Goal: Information Seeking & Learning: Learn about a topic

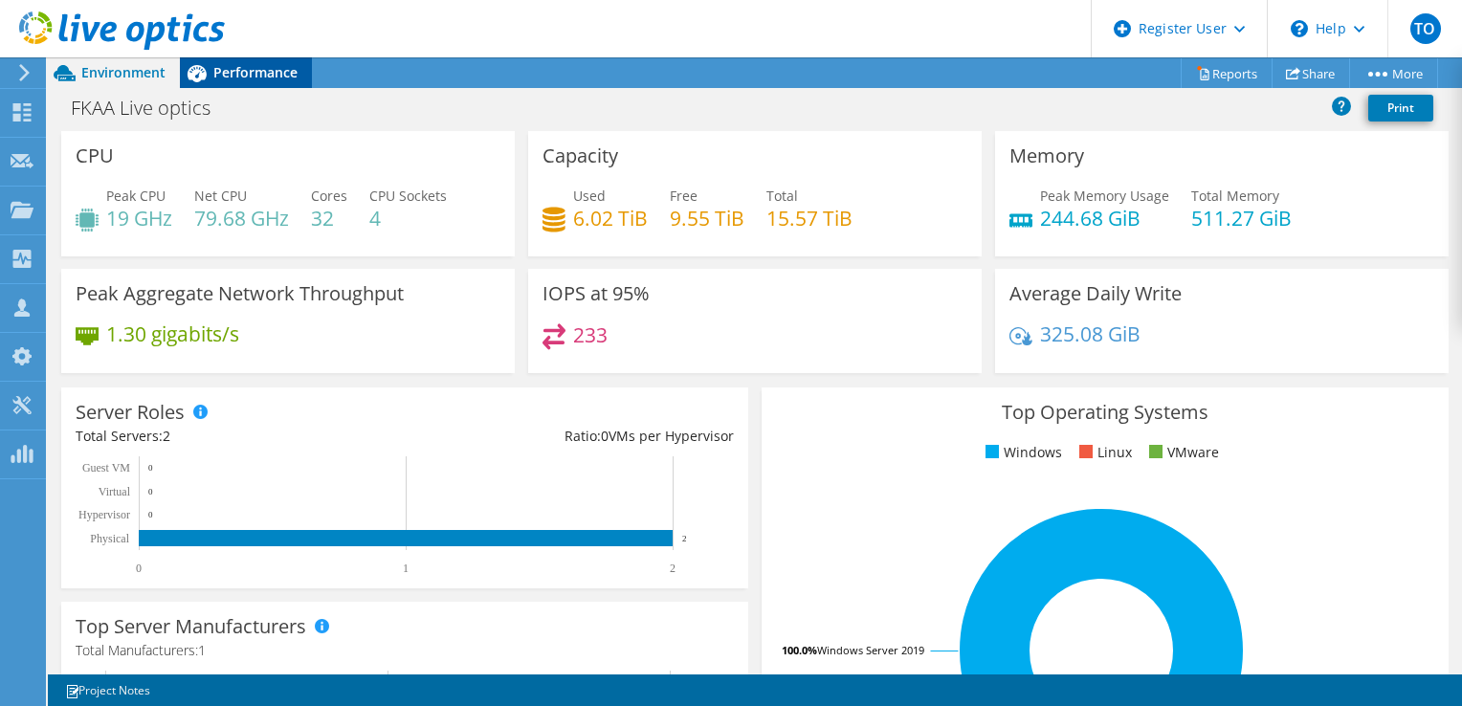
click at [259, 67] on span "Performance" at bounding box center [255, 72] width 84 height 18
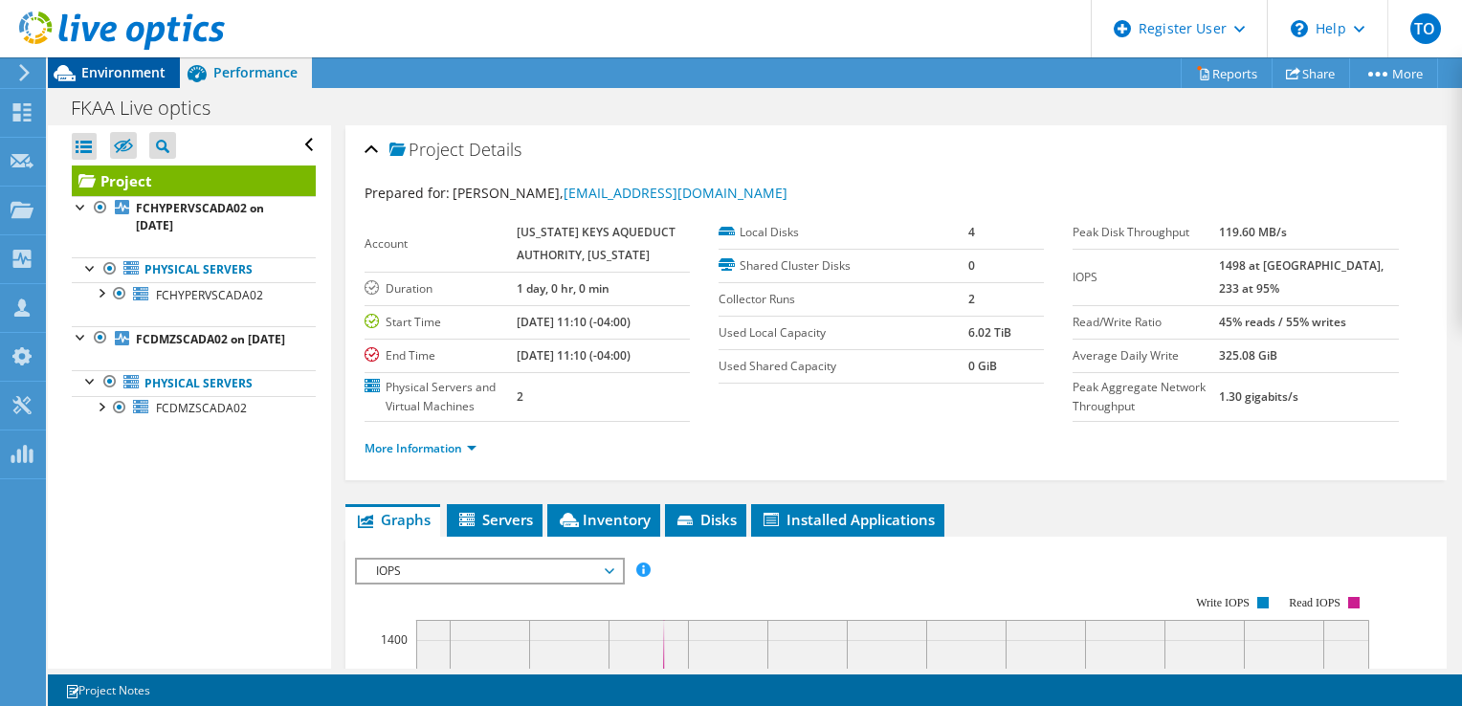
click at [131, 71] on span "Environment" at bounding box center [123, 72] width 84 height 18
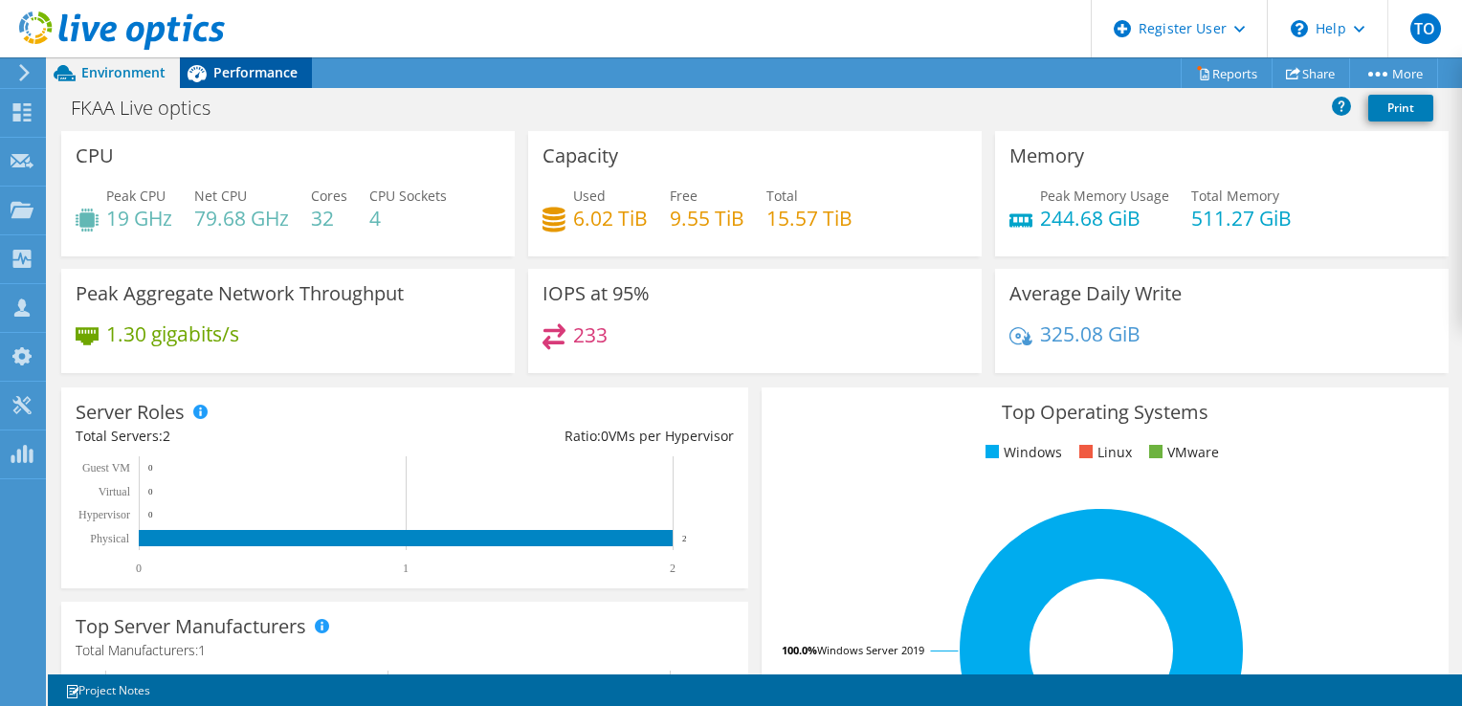
click at [269, 77] on span "Performance" at bounding box center [255, 72] width 84 height 18
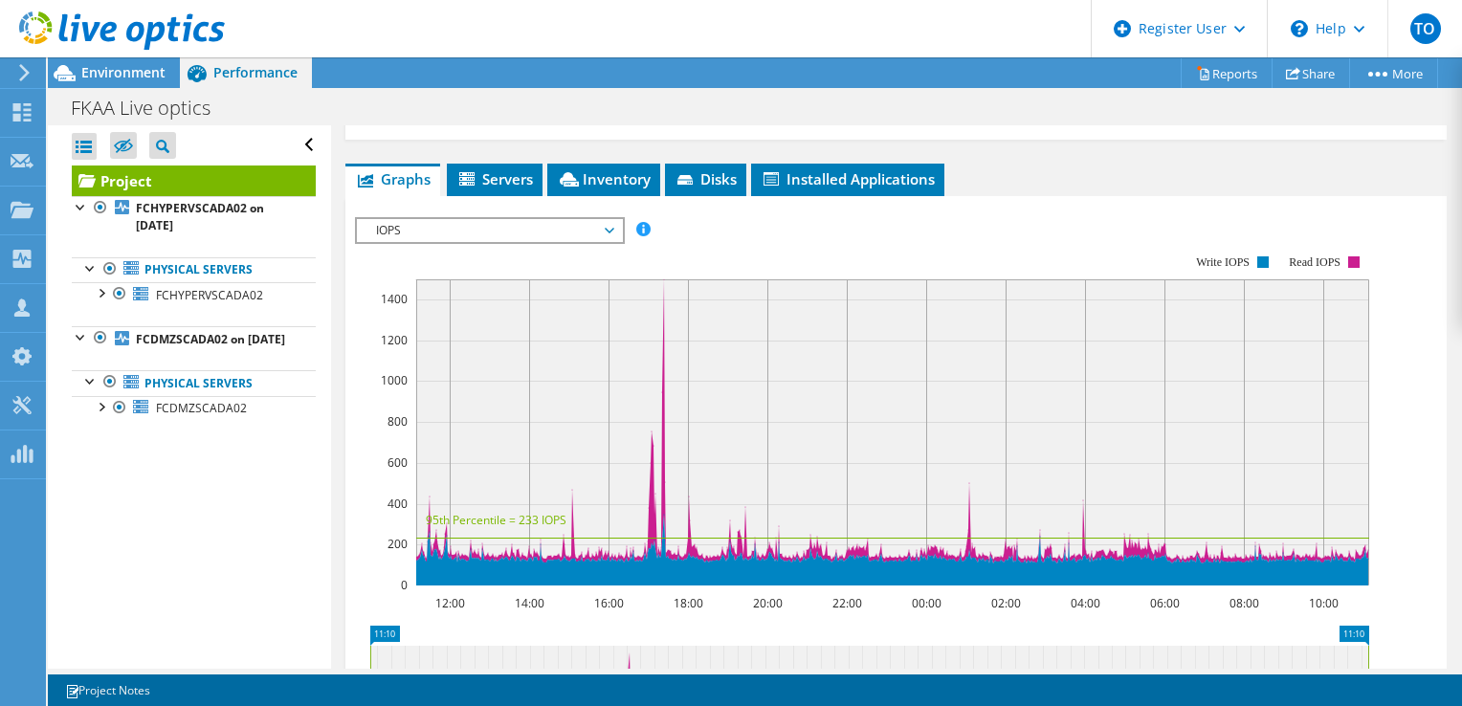
scroll to position [406, 0]
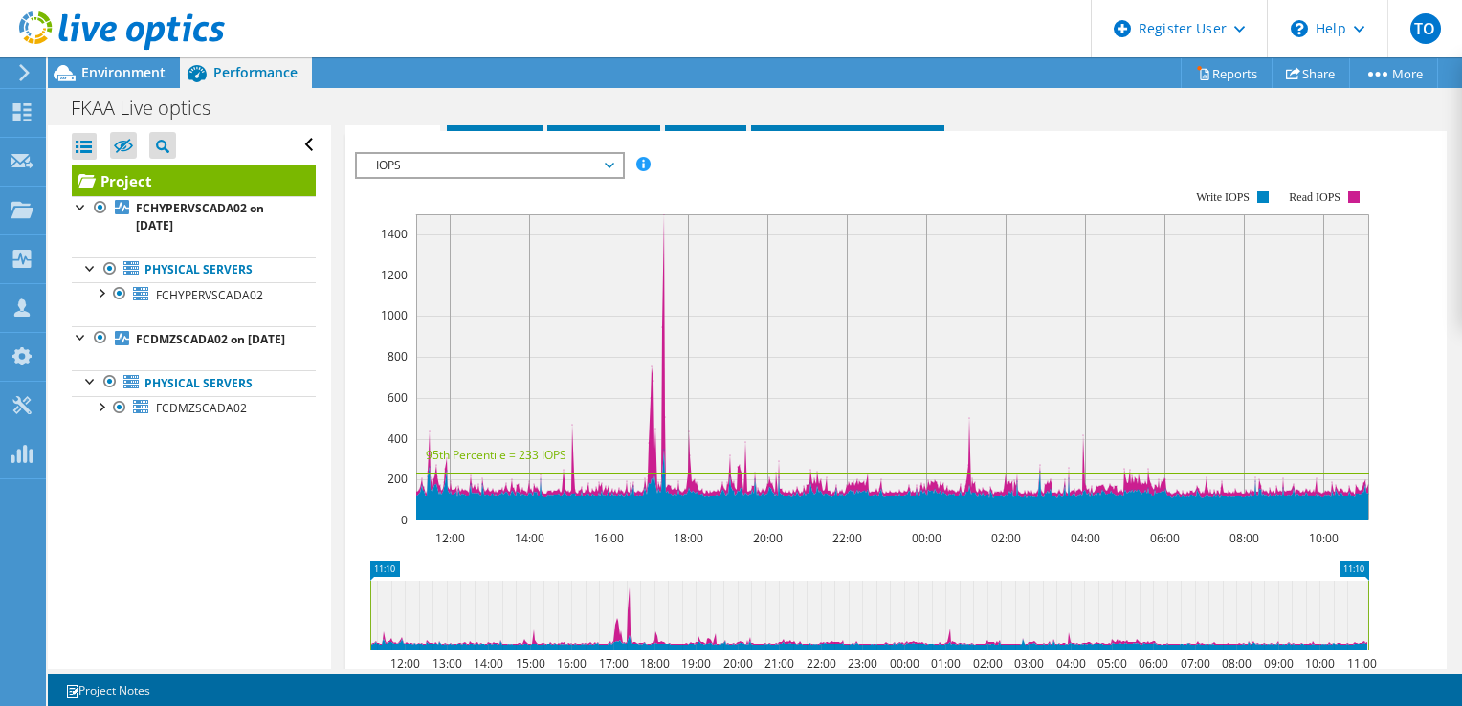
click at [432, 177] on span "IOPS" at bounding box center [489, 165] width 246 height 23
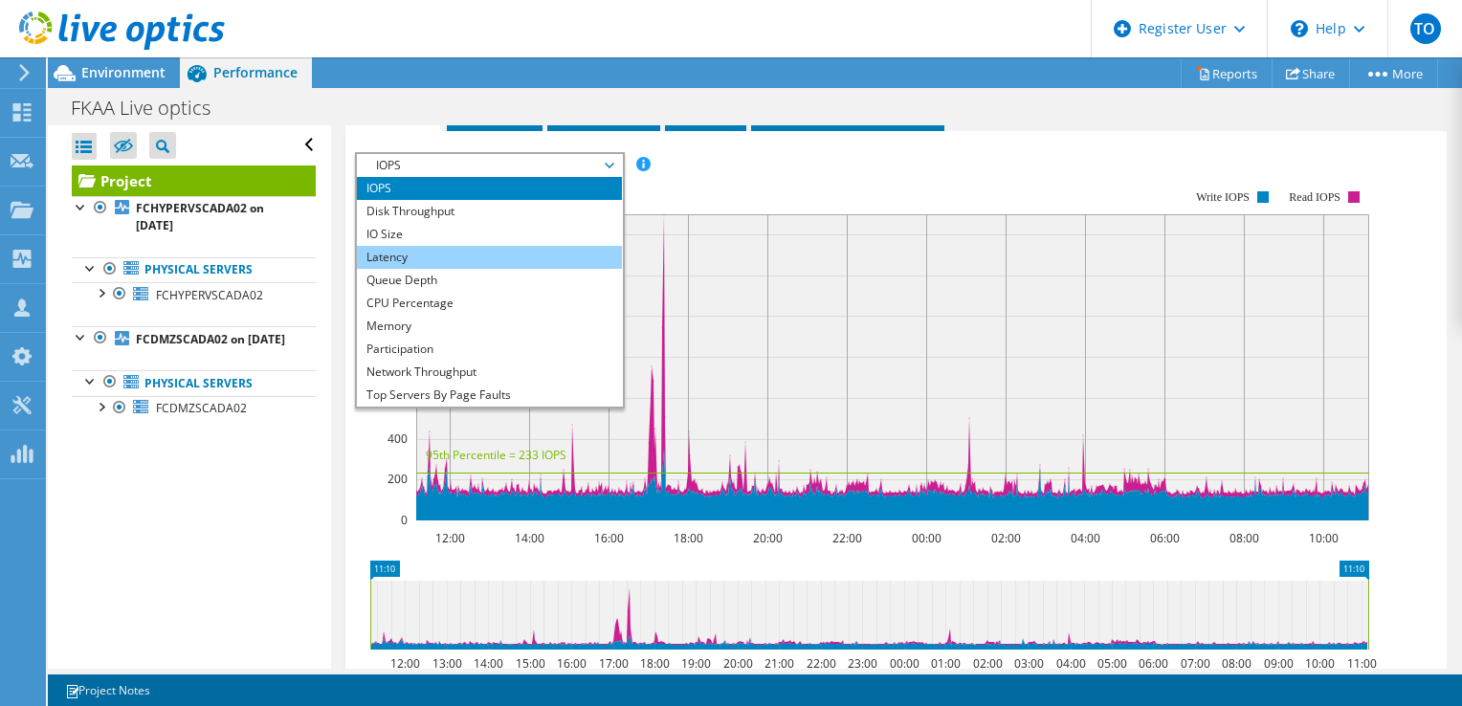
click at [437, 269] on li "Latency" at bounding box center [489, 257] width 265 height 23
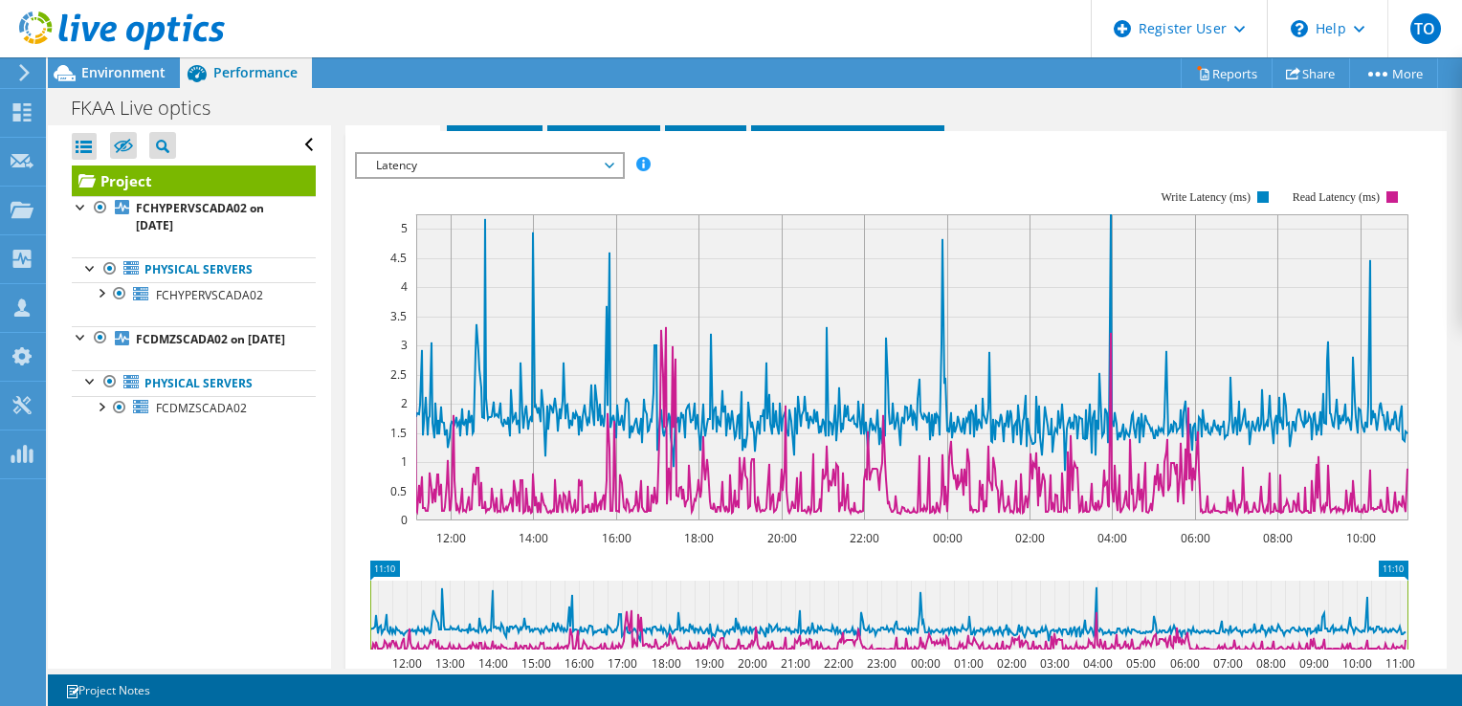
click at [429, 177] on span "Latency" at bounding box center [489, 165] width 246 height 23
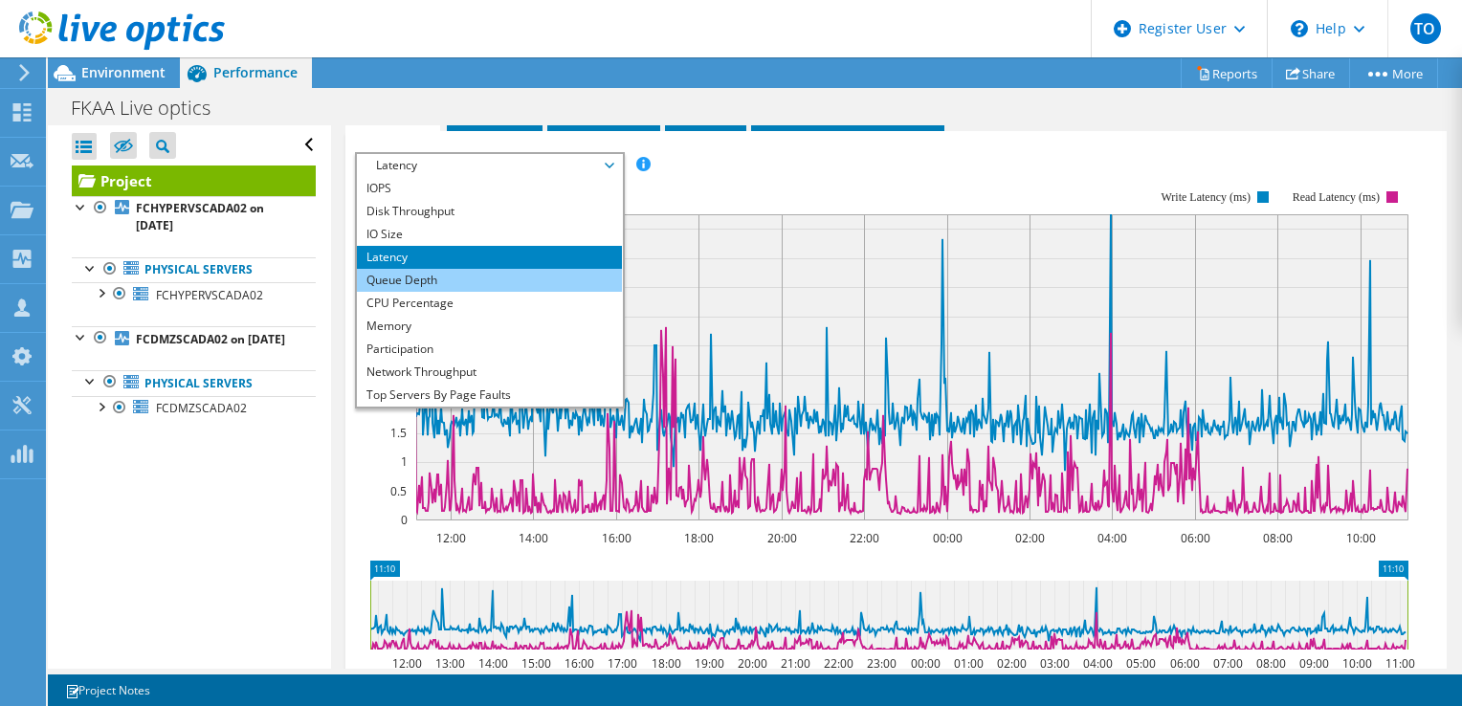
click at [455, 292] on li "Queue Depth" at bounding box center [489, 280] width 265 height 23
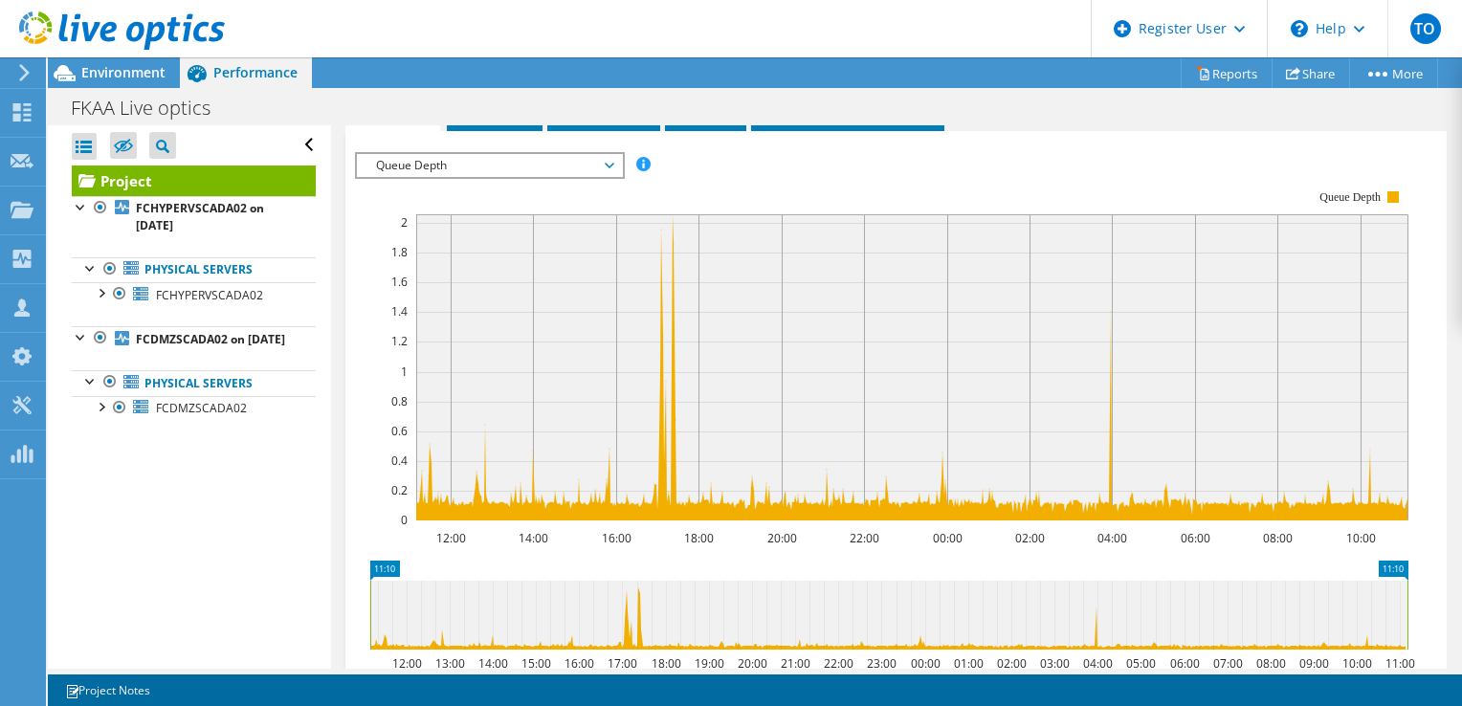
click at [498, 174] on span "Queue Depth" at bounding box center [489, 165] width 246 height 23
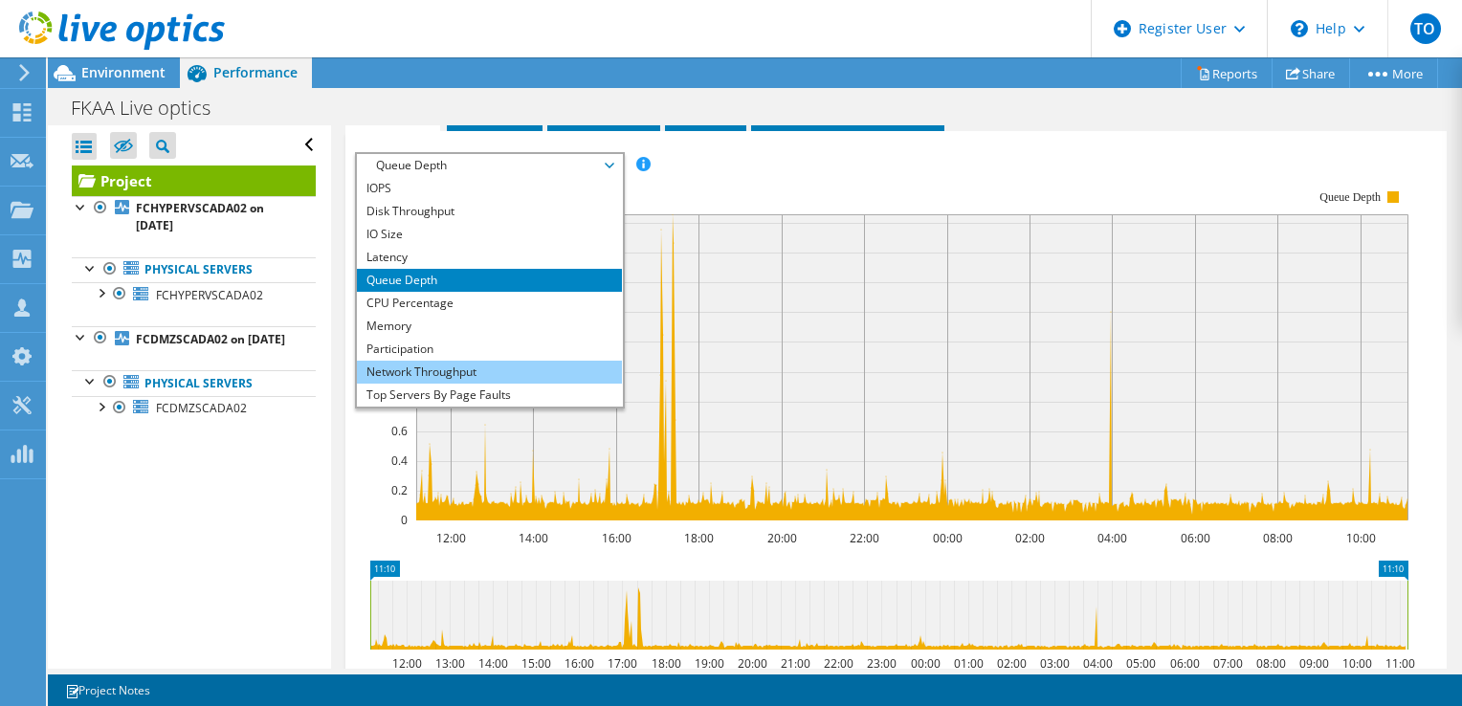
click at [513, 384] on li "Network Throughput" at bounding box center [489, 372] width 265 height 23
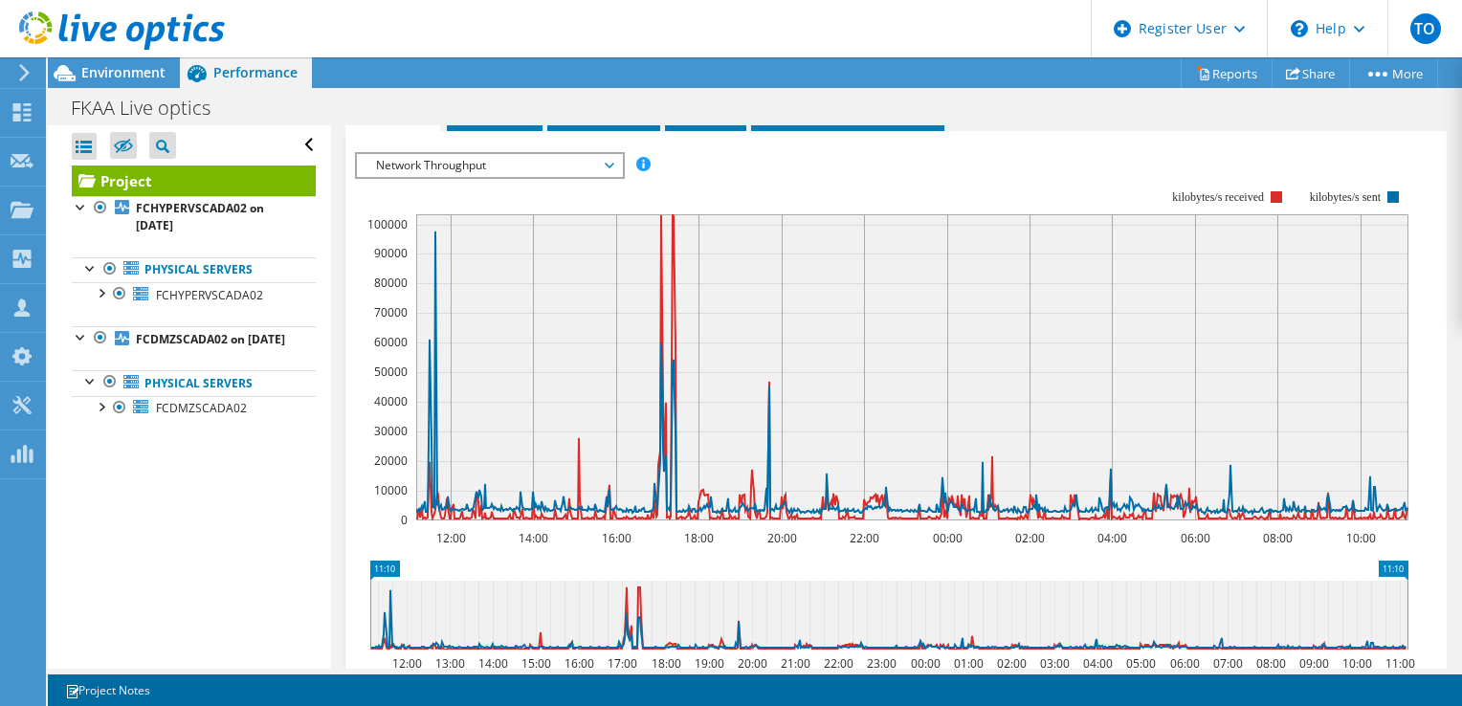
click at [500, 174] on span "Network Throughput" at bounding box center [489, 165] width 246 height 23
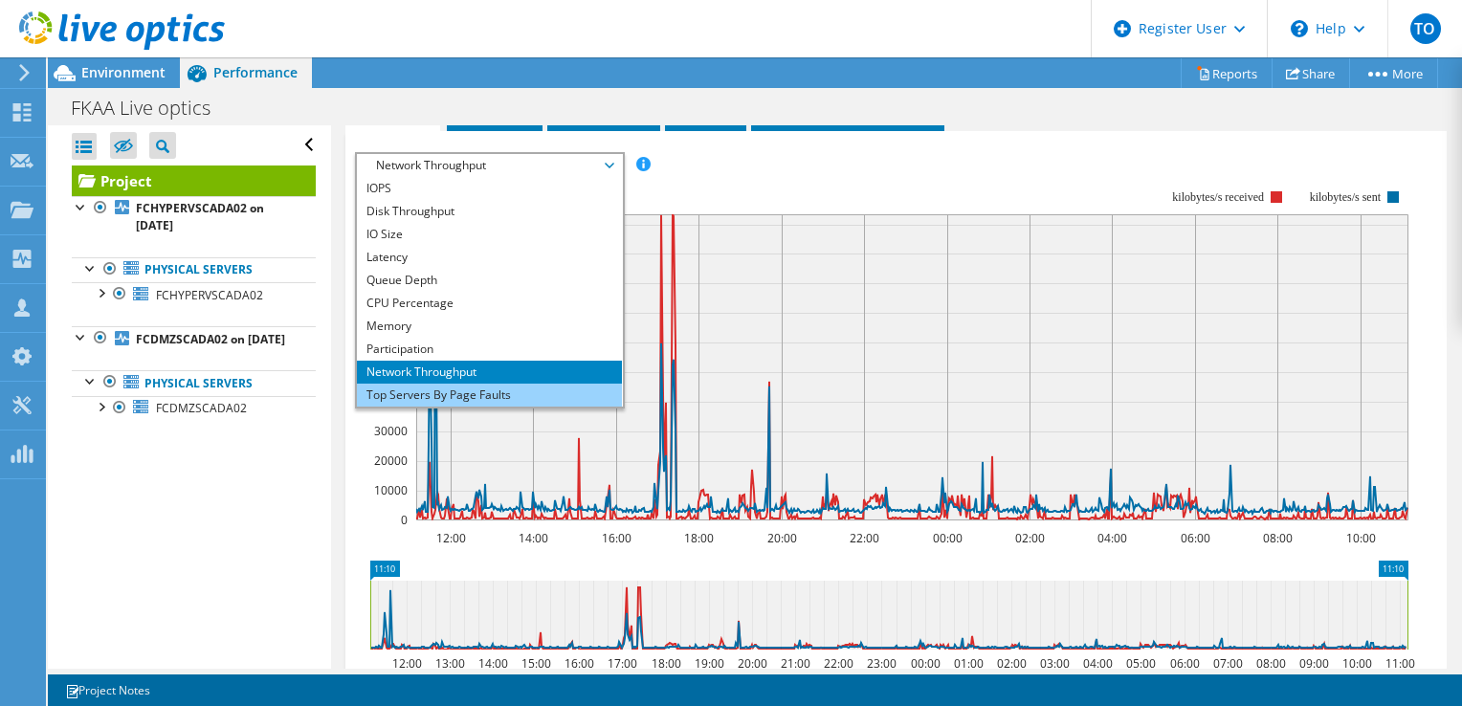
click at [500, 407] on li "Top Servers By Page Faults" at bounding box center [489, 395] width 265 height 23
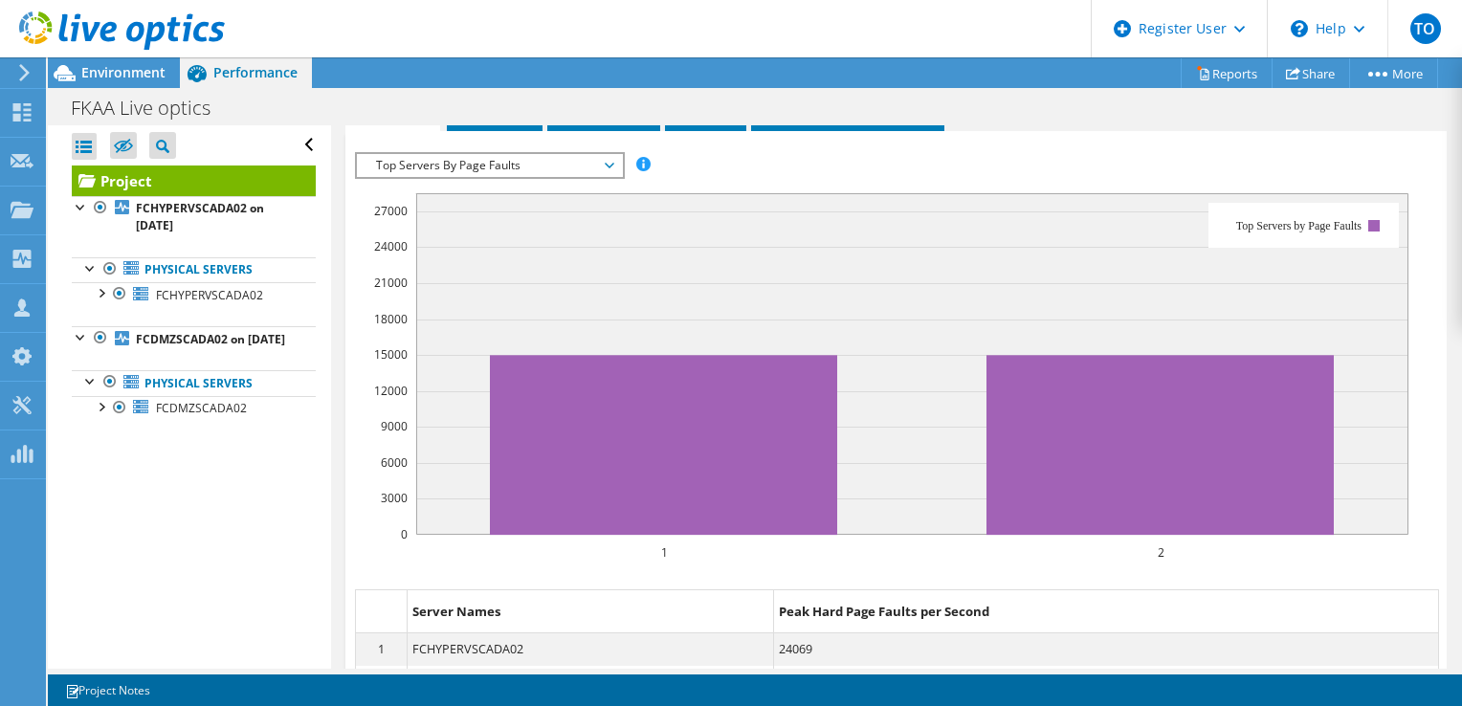
click at [494, 177] on span "Top Servers By Page Faults" at bounding box center [489, 165] width 246 height 23
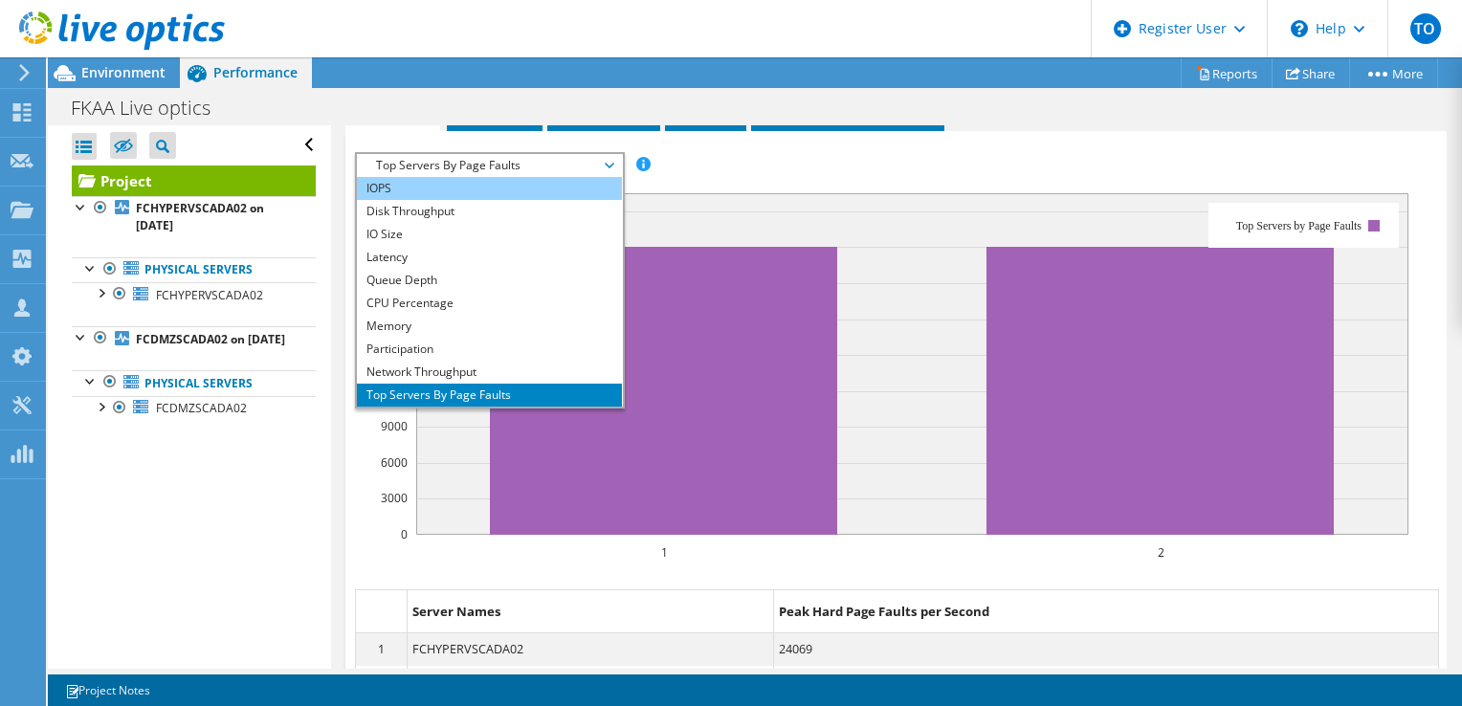
click at [491, 200] on li "IOPS" at bounding box center [489, 188] width 265 height 23
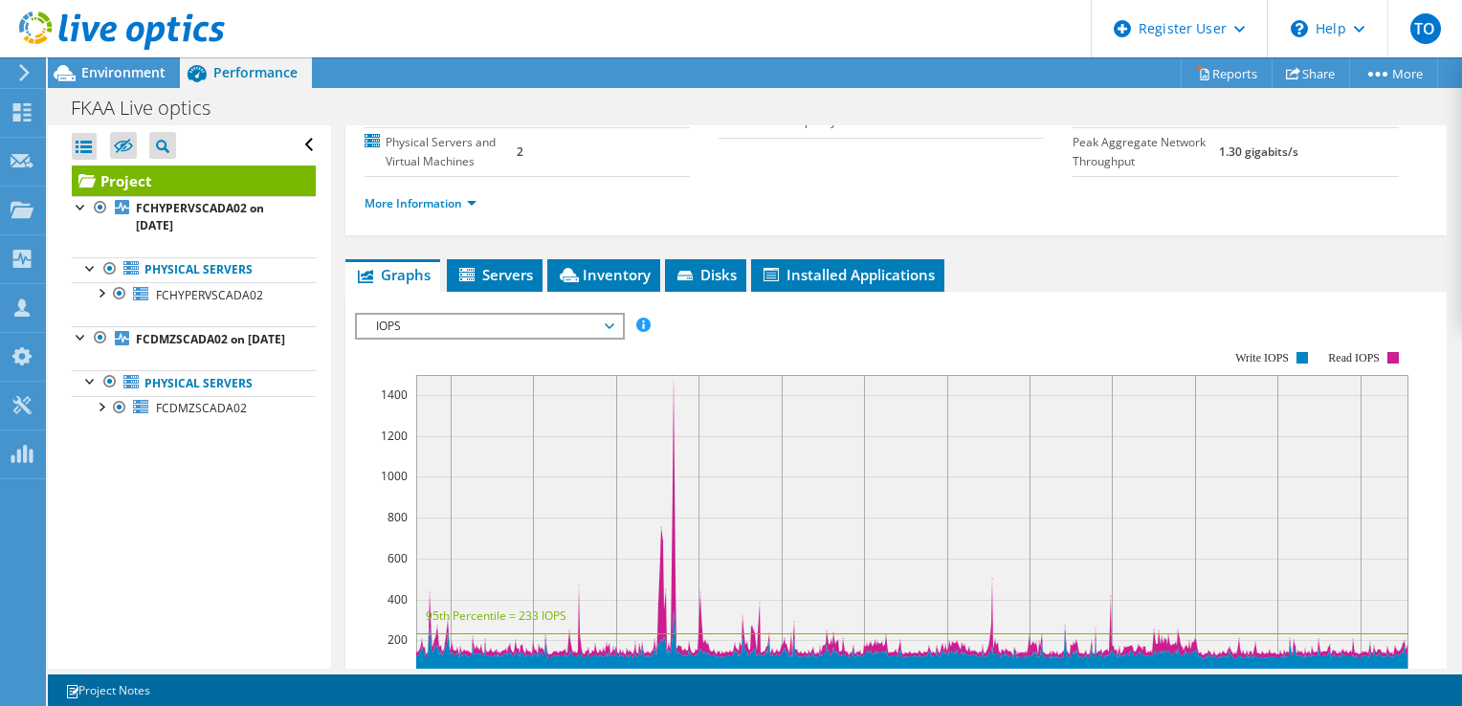
scroll to position [287, 0]
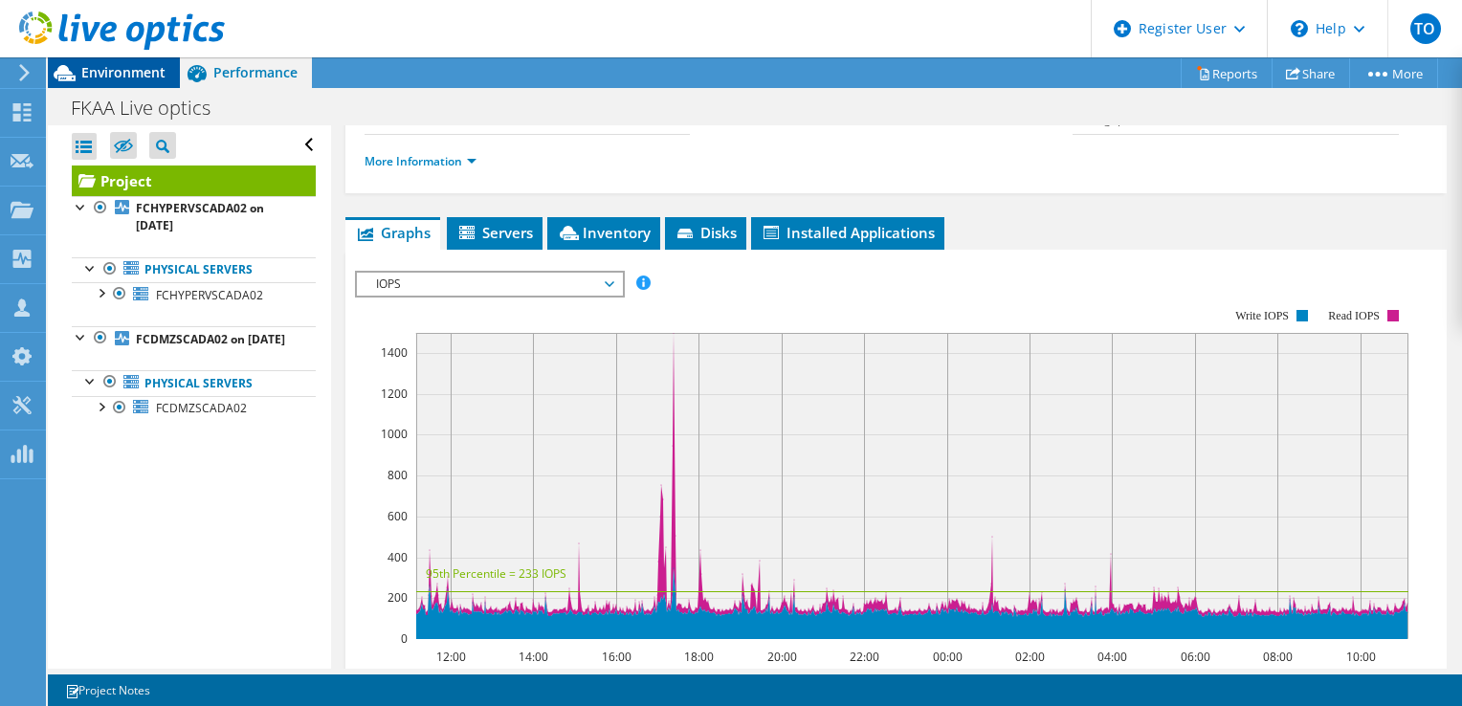
click at [132, 82] on div "Environment" at bounding box center [114, 72] width 132 height 31
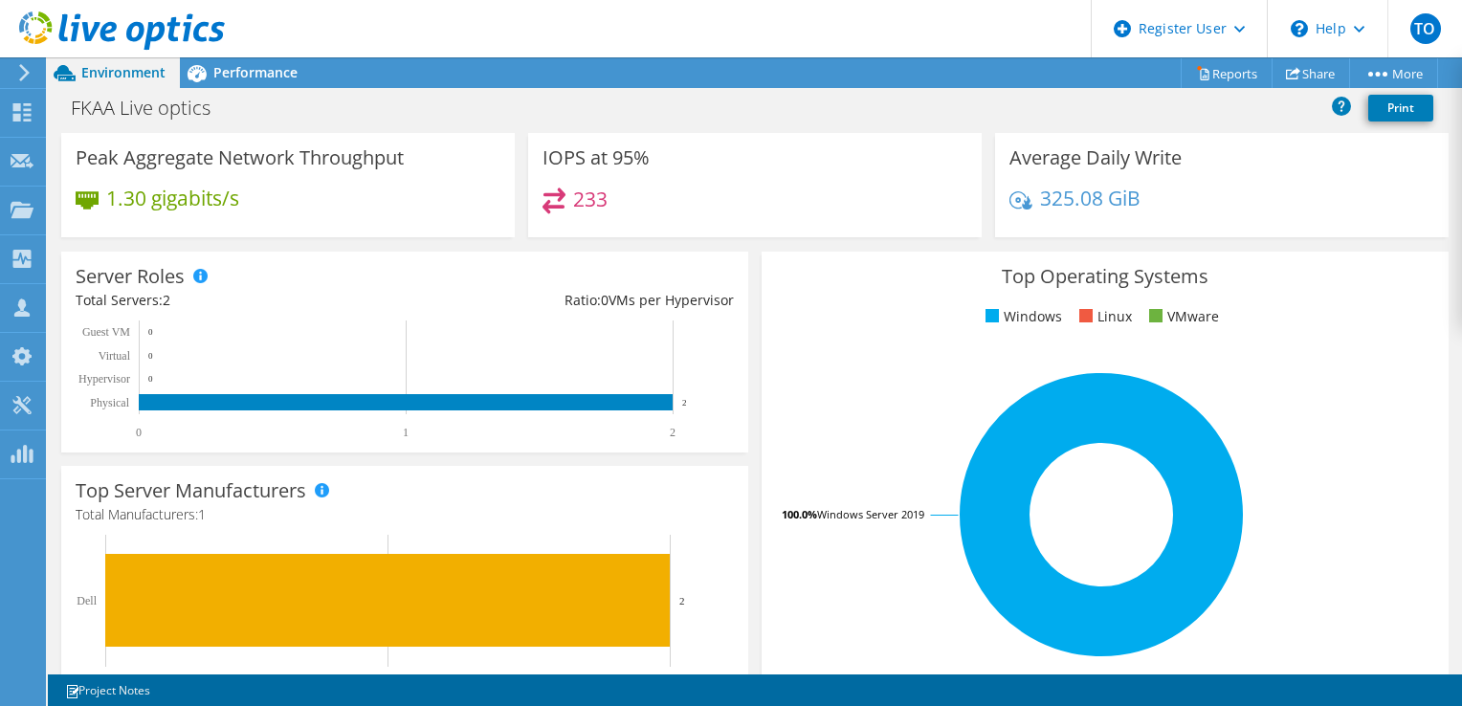
scroll to position [0, 0]
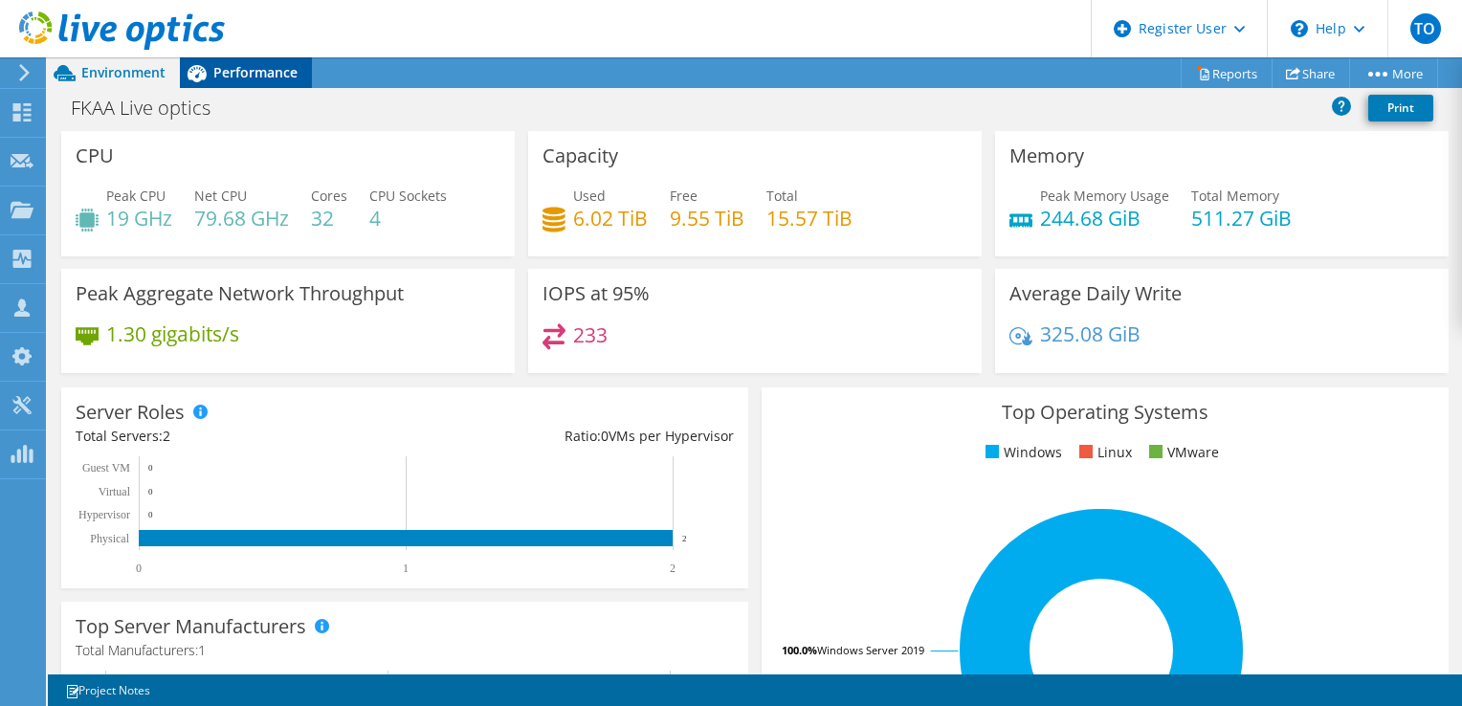
click at [294, 77] on span "Performance" at bounding box center [255, 72] width 84 height 18
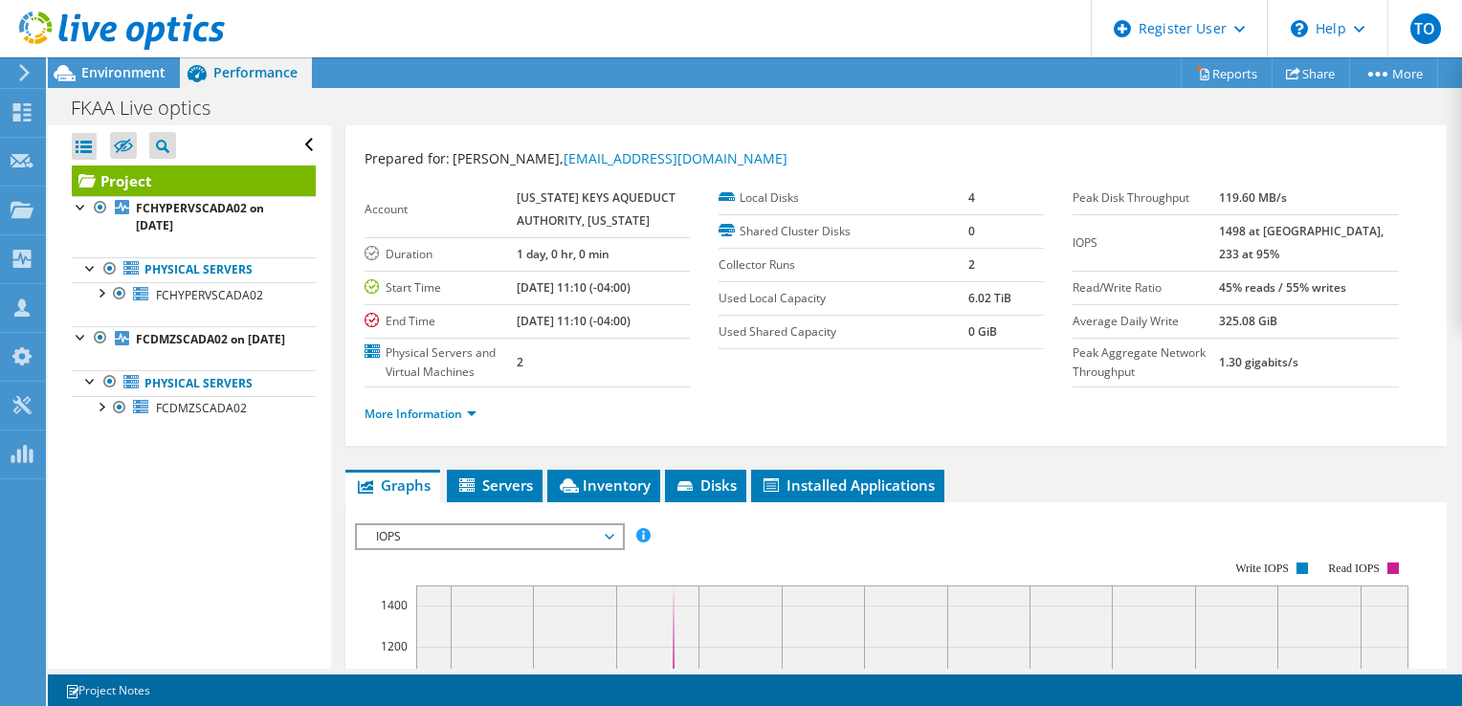
scroll to position [23, 0]
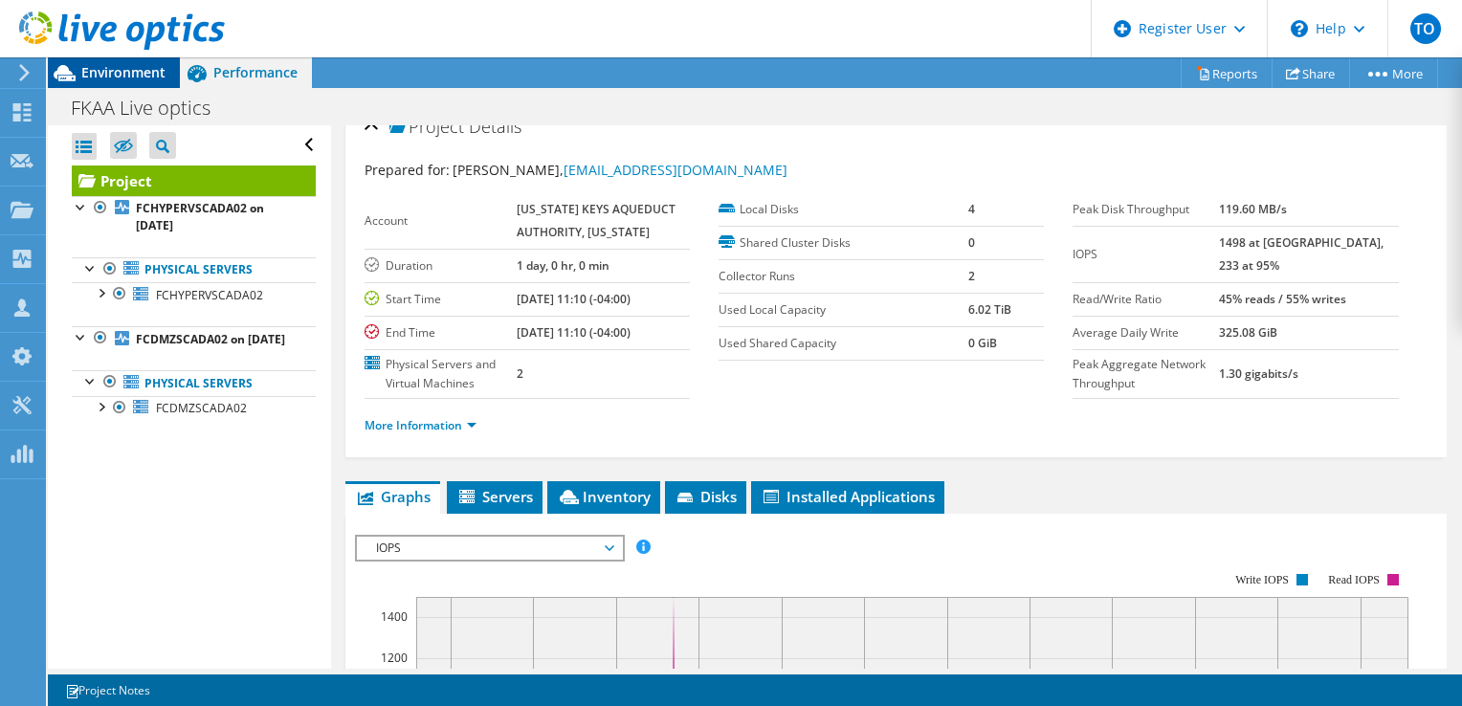
click at [128, 76] on span "Environment" at bounding box center [123, 72] width 84 height 18
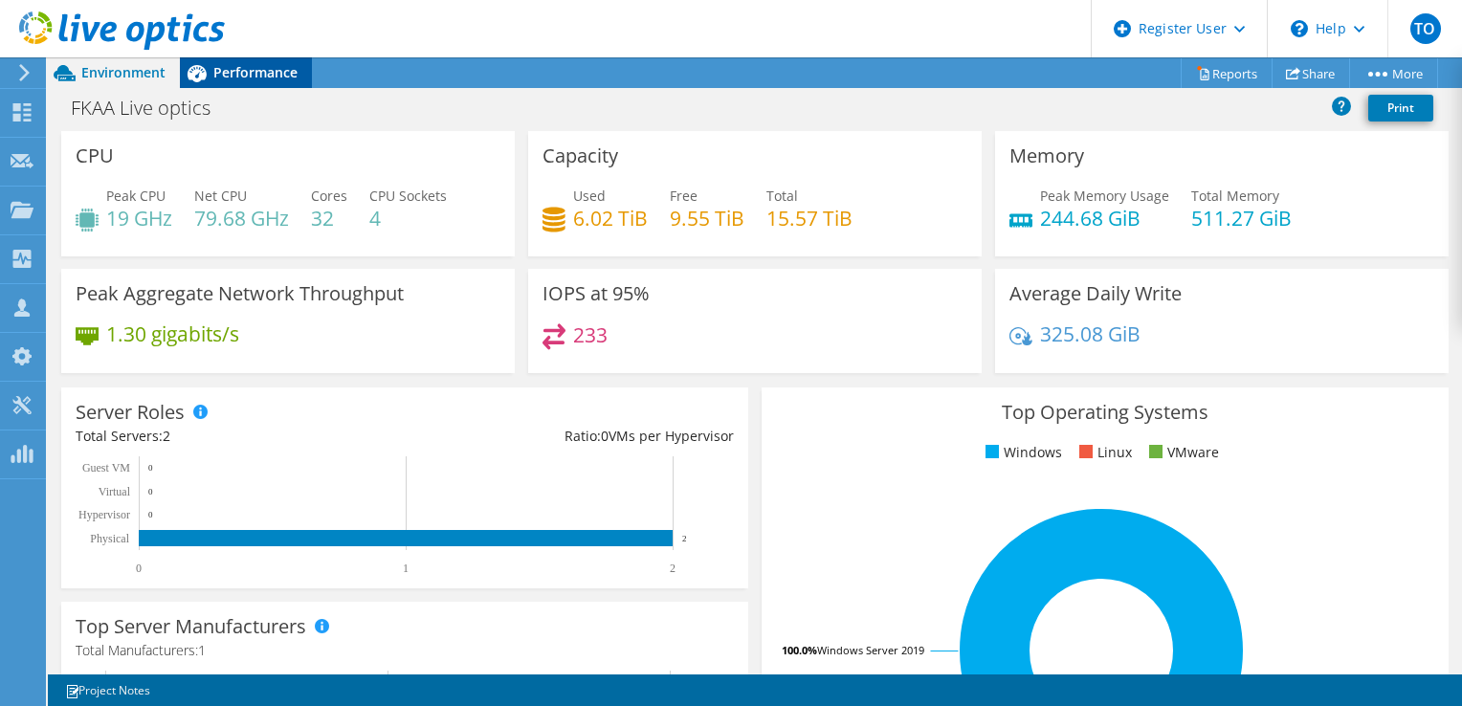
click at [276, 74] on span "Performance" at bounding box center [255, 72] width 84 height 18
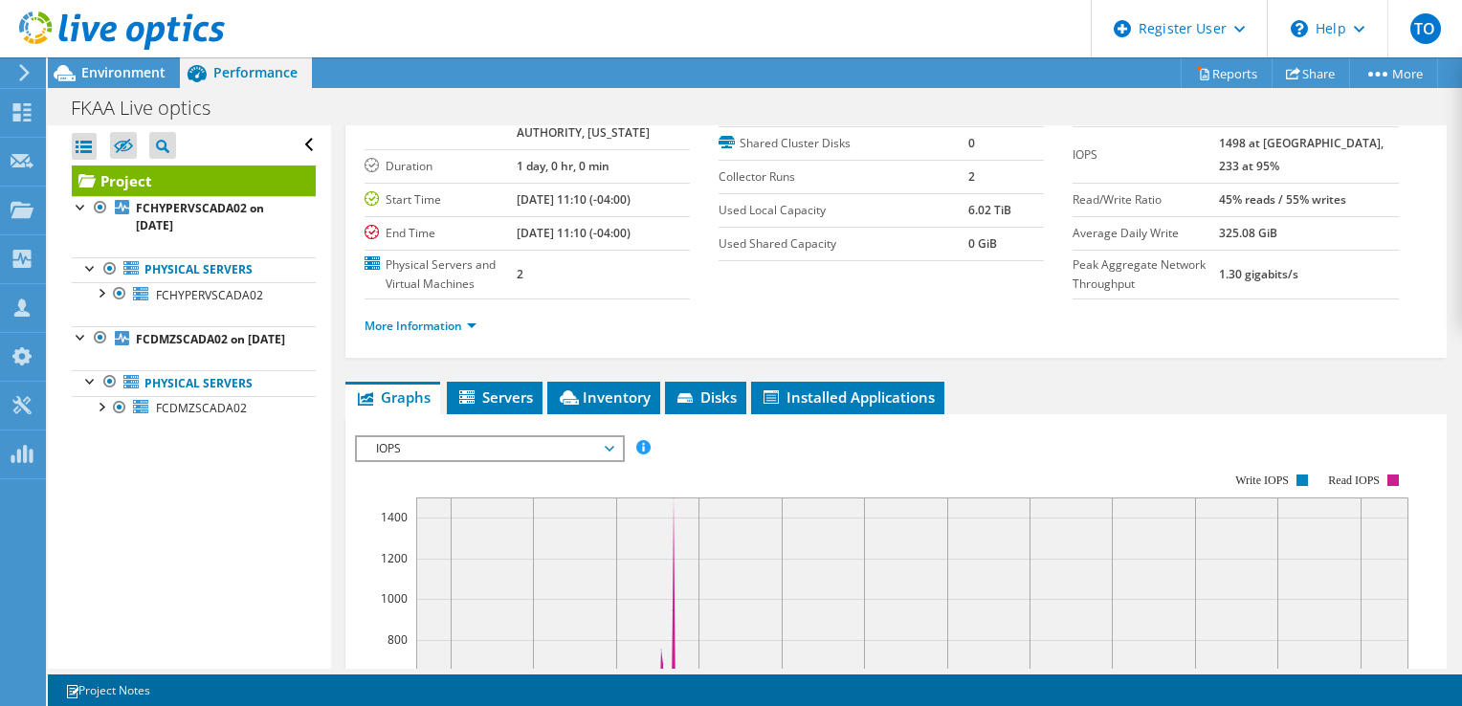
scroll to position [310, 0]
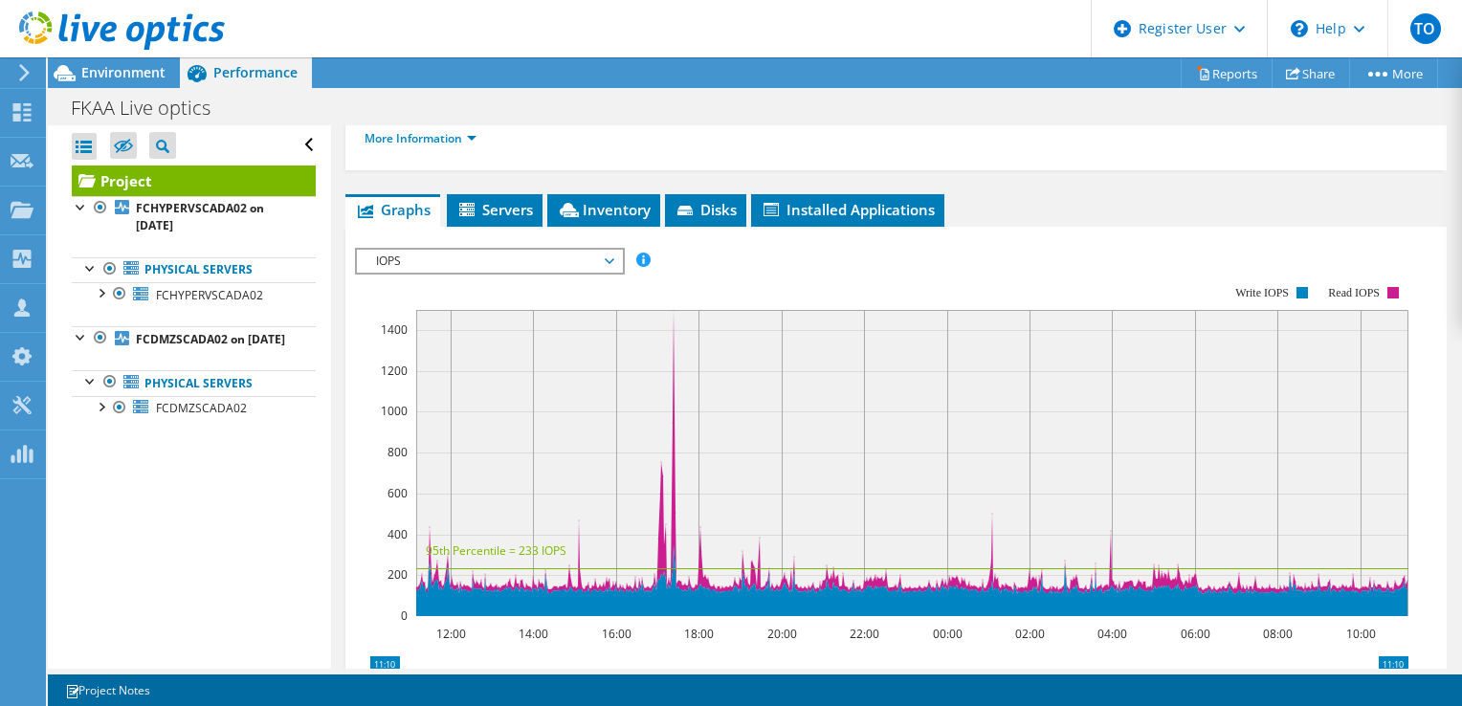
click at [478, 273] on span "IOPS" at bounding box center [489, 261] width 246 height 23
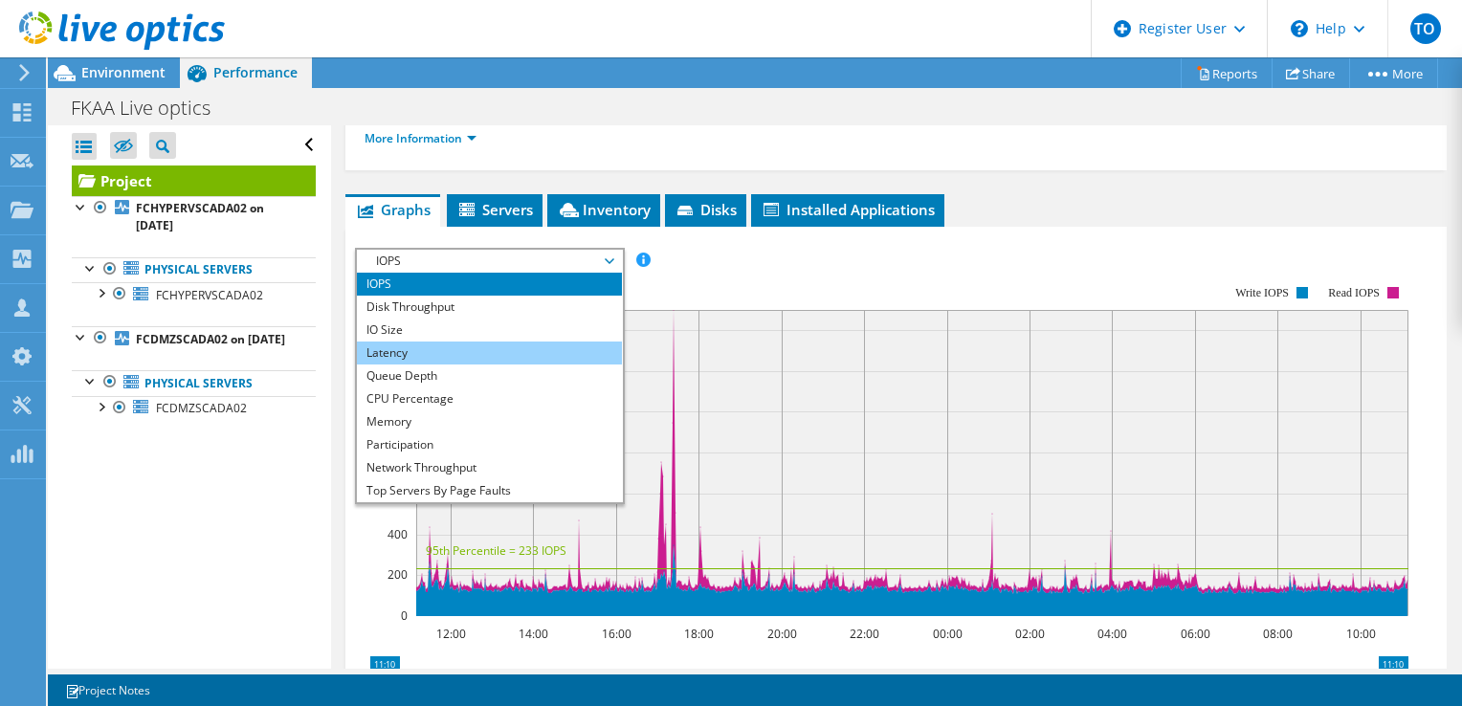
click at [447, 365] on li "Latency" at bounding box center [489, 353] width 265 height 23
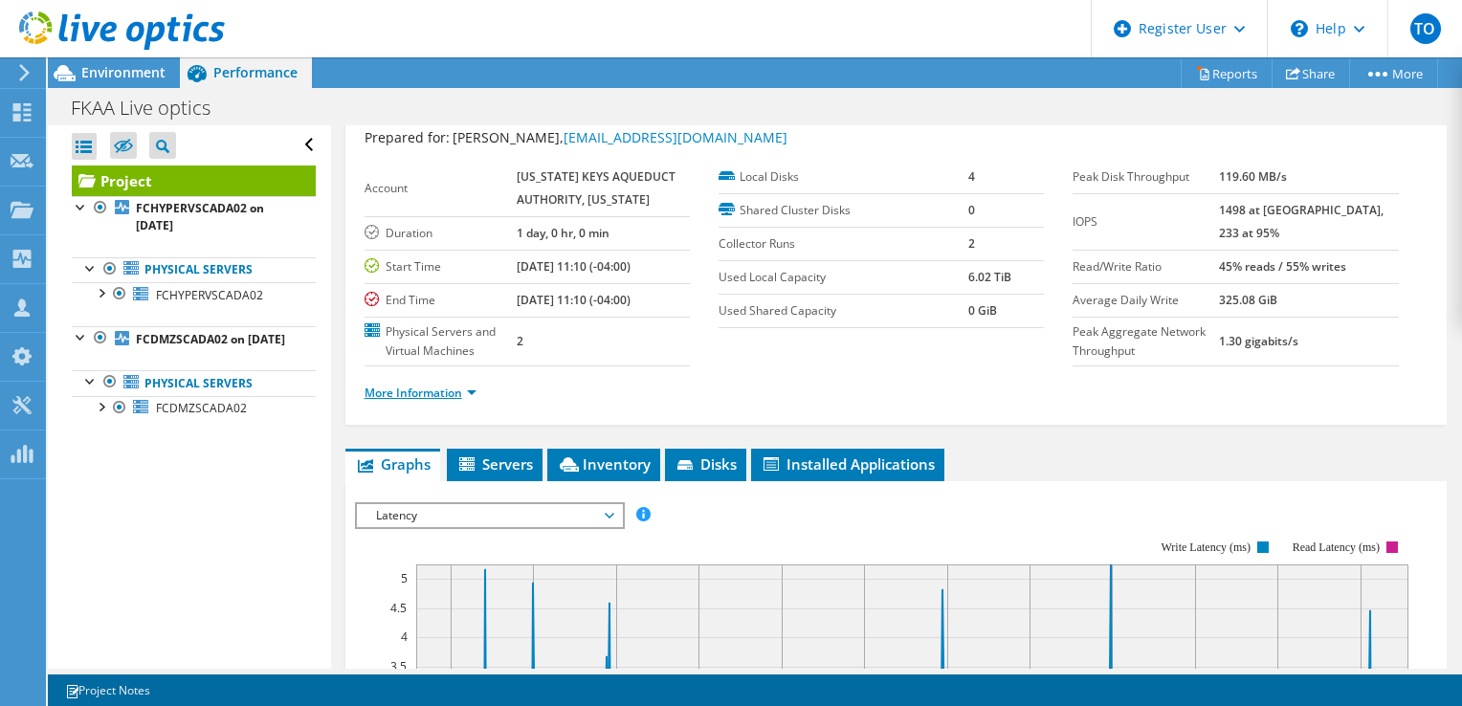
scroll to position [23, 0]
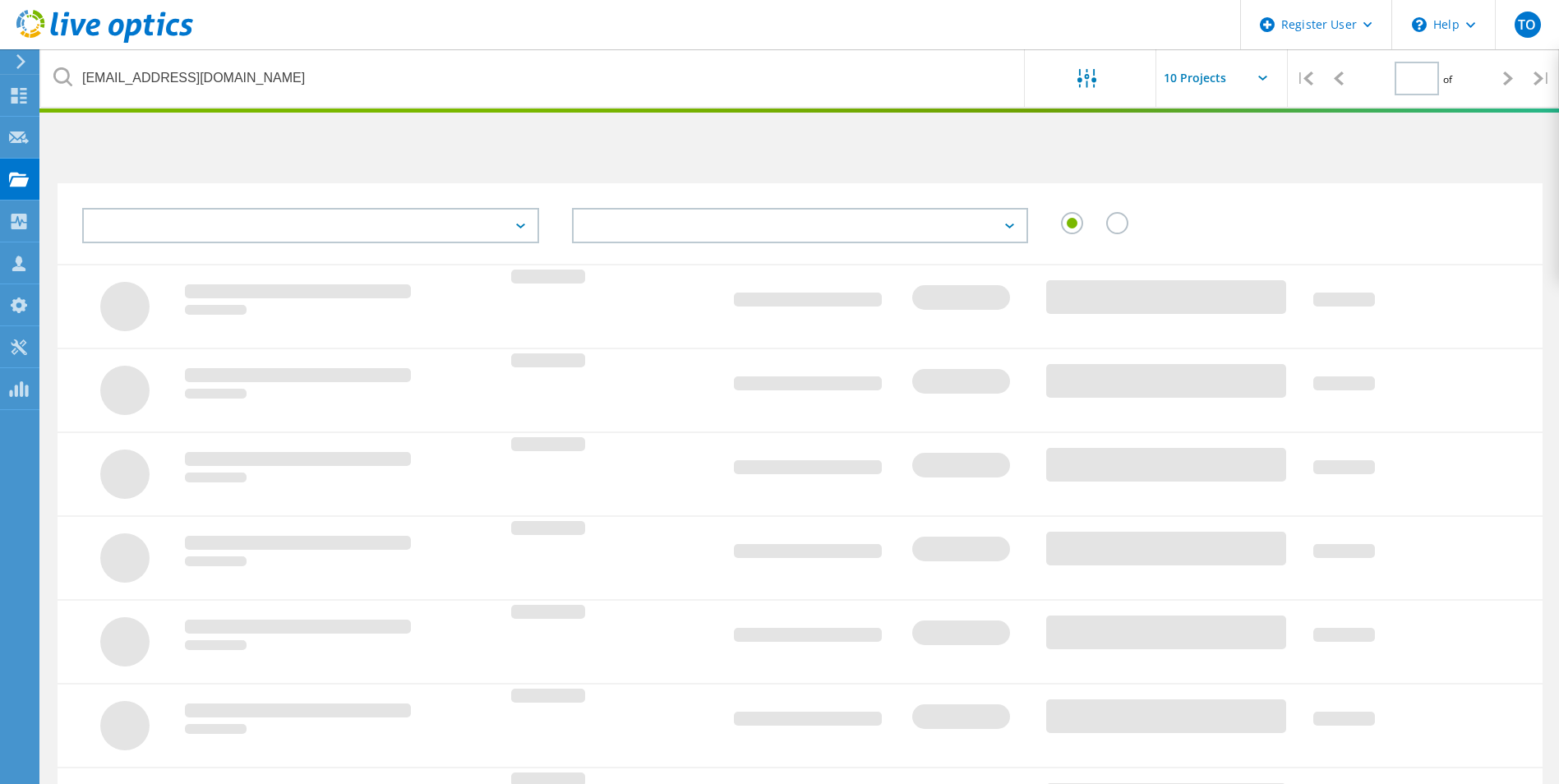
type input "1"
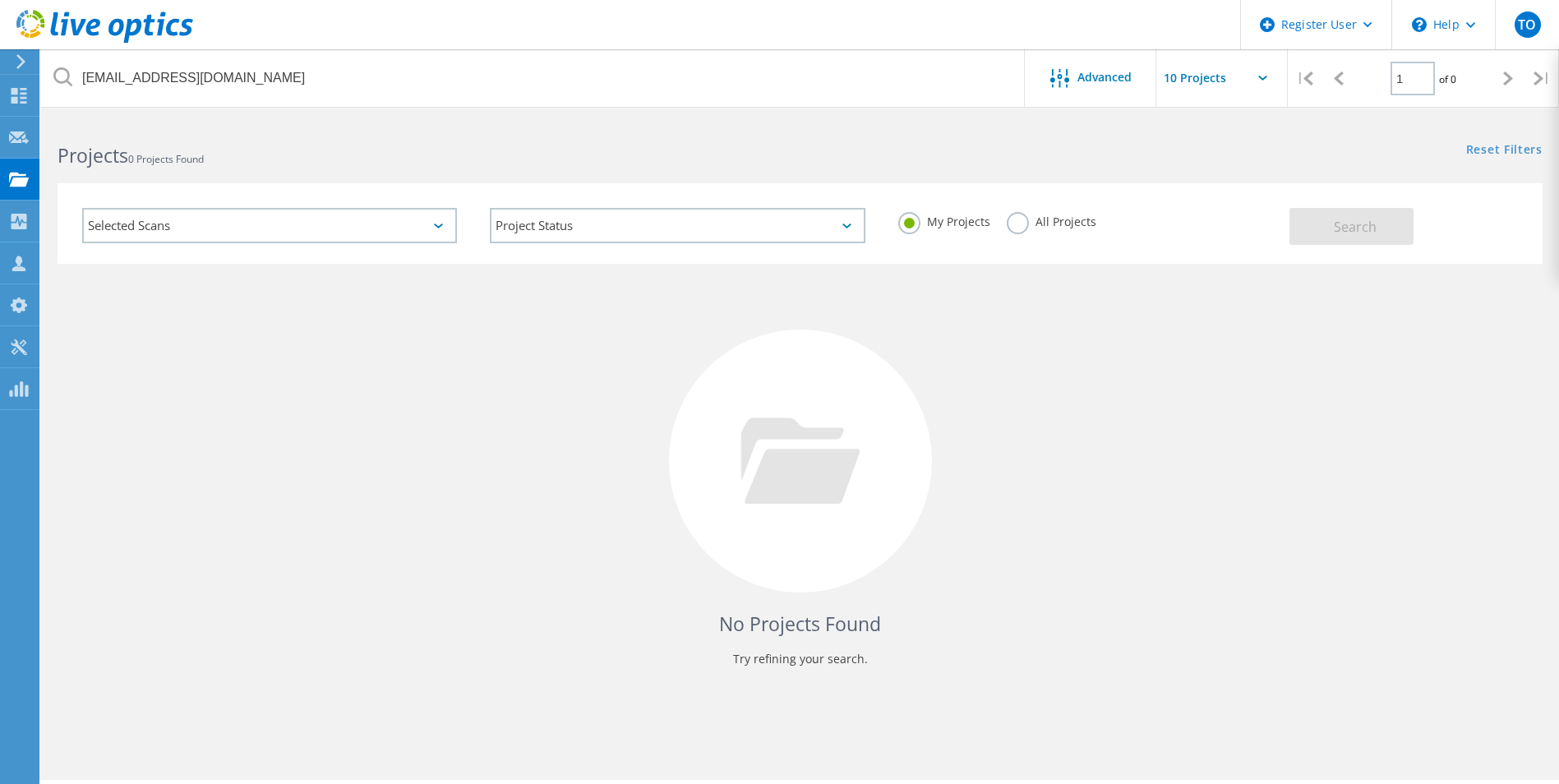
click at [1022, 219] on label "All Projects" at bounding box center [1051, 220] width 89 height 15
click at [0, 0] on input "All Projects" at bounding box center [0, 0] width 0 height 0
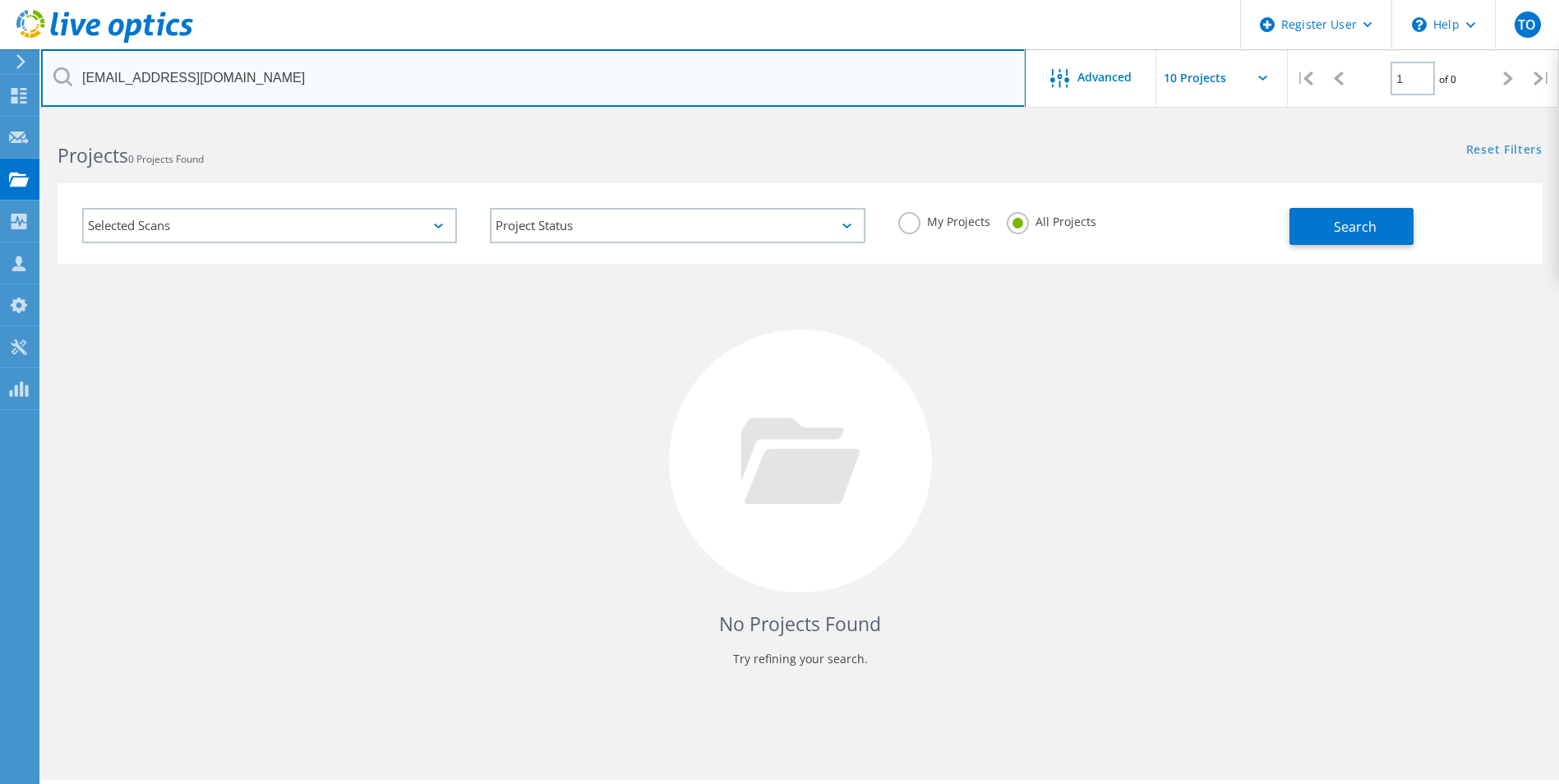
drag, startPoint x: 295, startPoint y: 71, endPoint x: 332, endPoint y: 79, distance: 37.9
click at [295, 71] on input "[EMAIL_ADDRESS][DOMAIN_NAME]" at bounding box center [533, 77] width 984 height 58
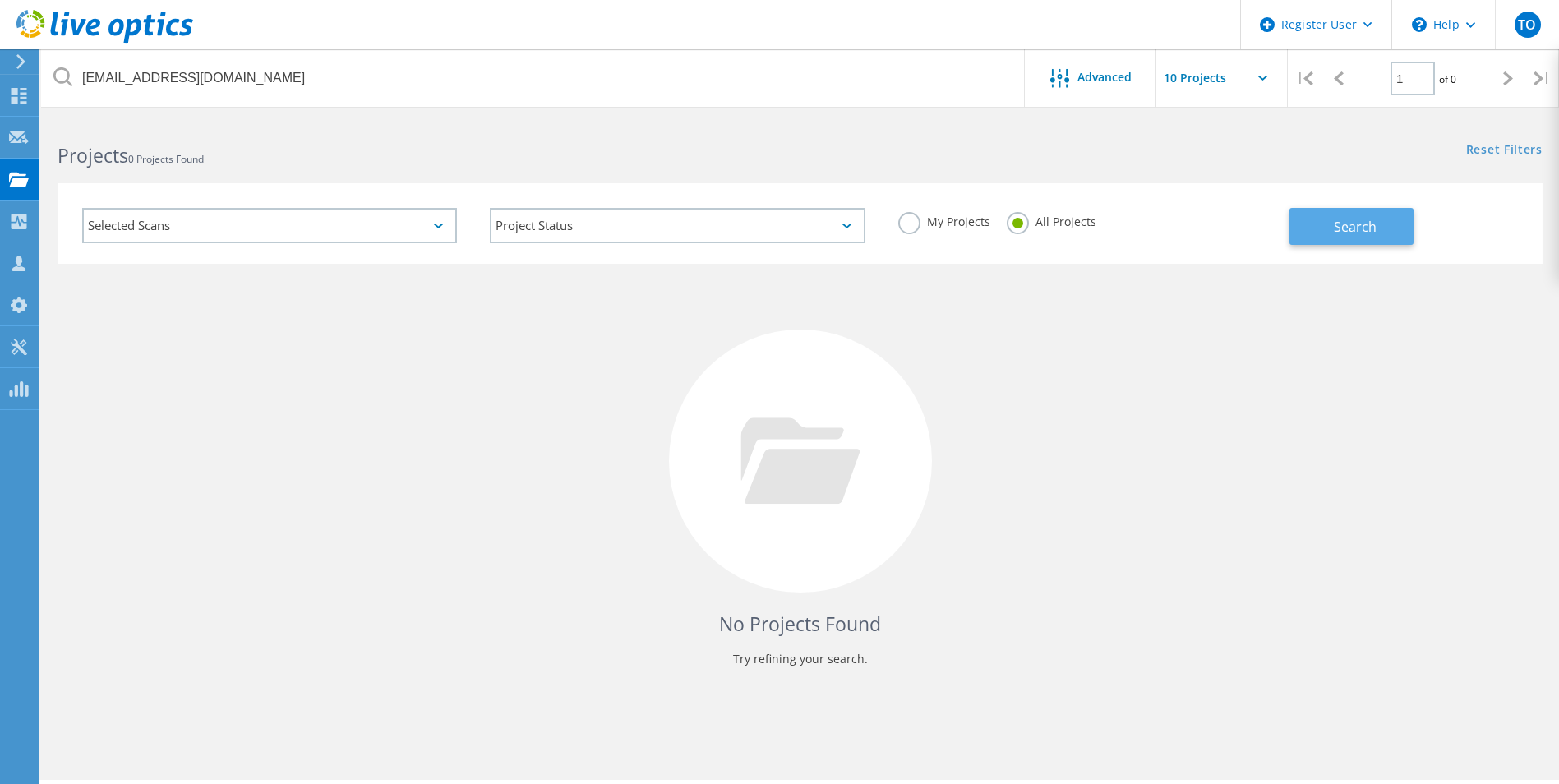
click at [1351, 243] on button "Search" at bounding box center [1351, 226] width 124 height 37
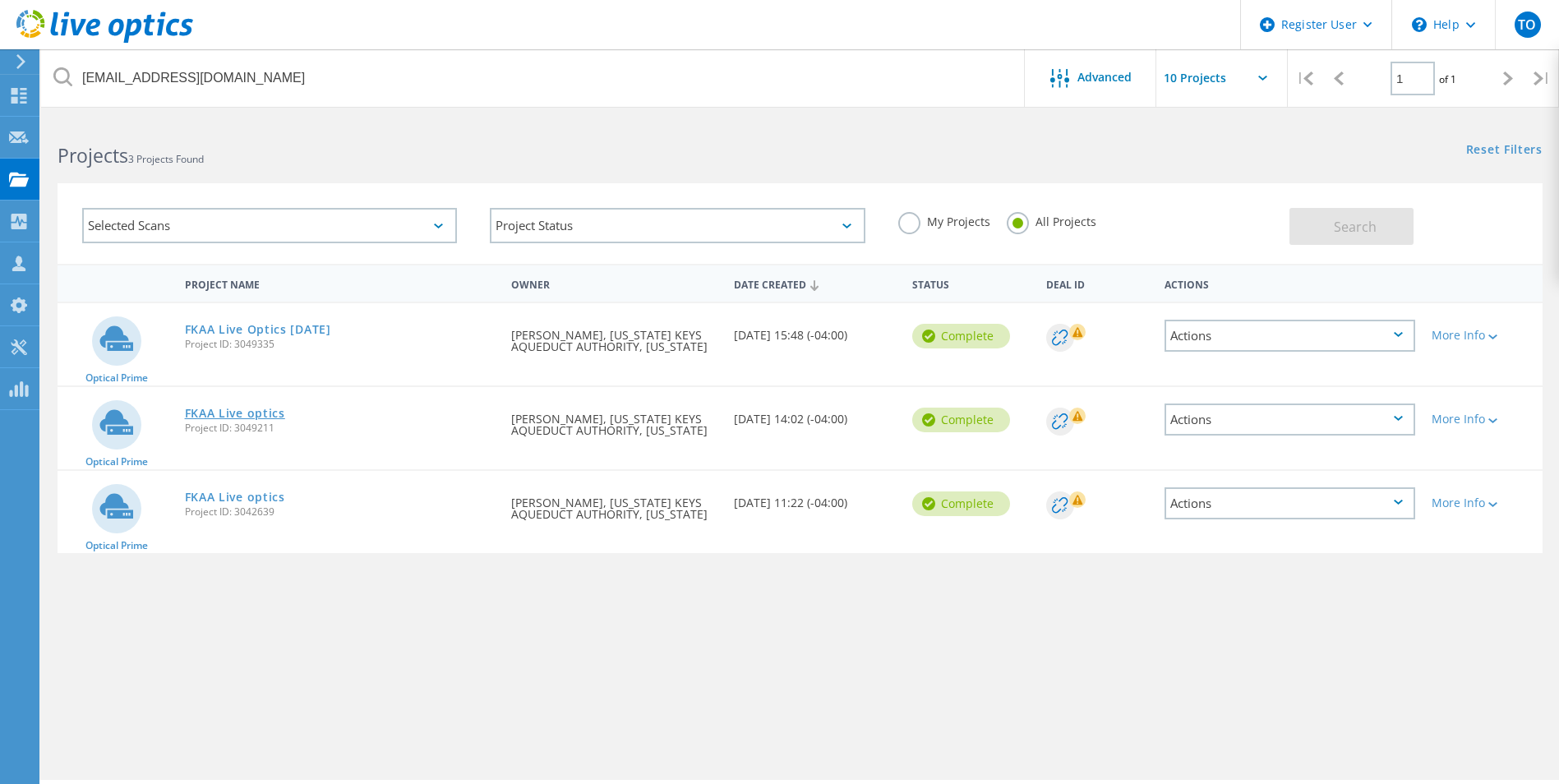
click at [227, 410] on link "FKAA Live optics" at bounding box center [234, 413] width 100 height 11
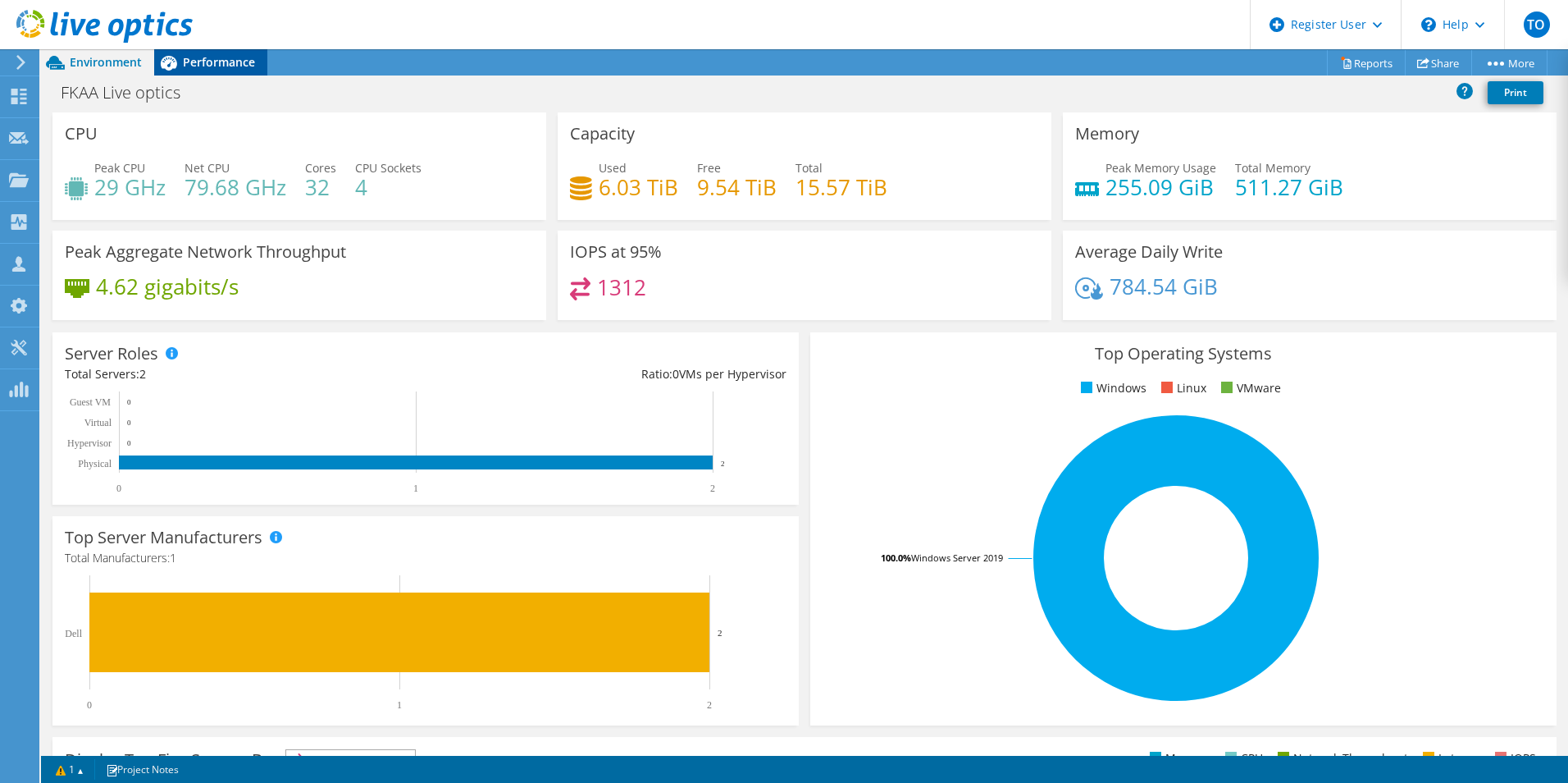
click at [229, 63] on span "Performance" at bounding box center [219, 62] width 72 height 15
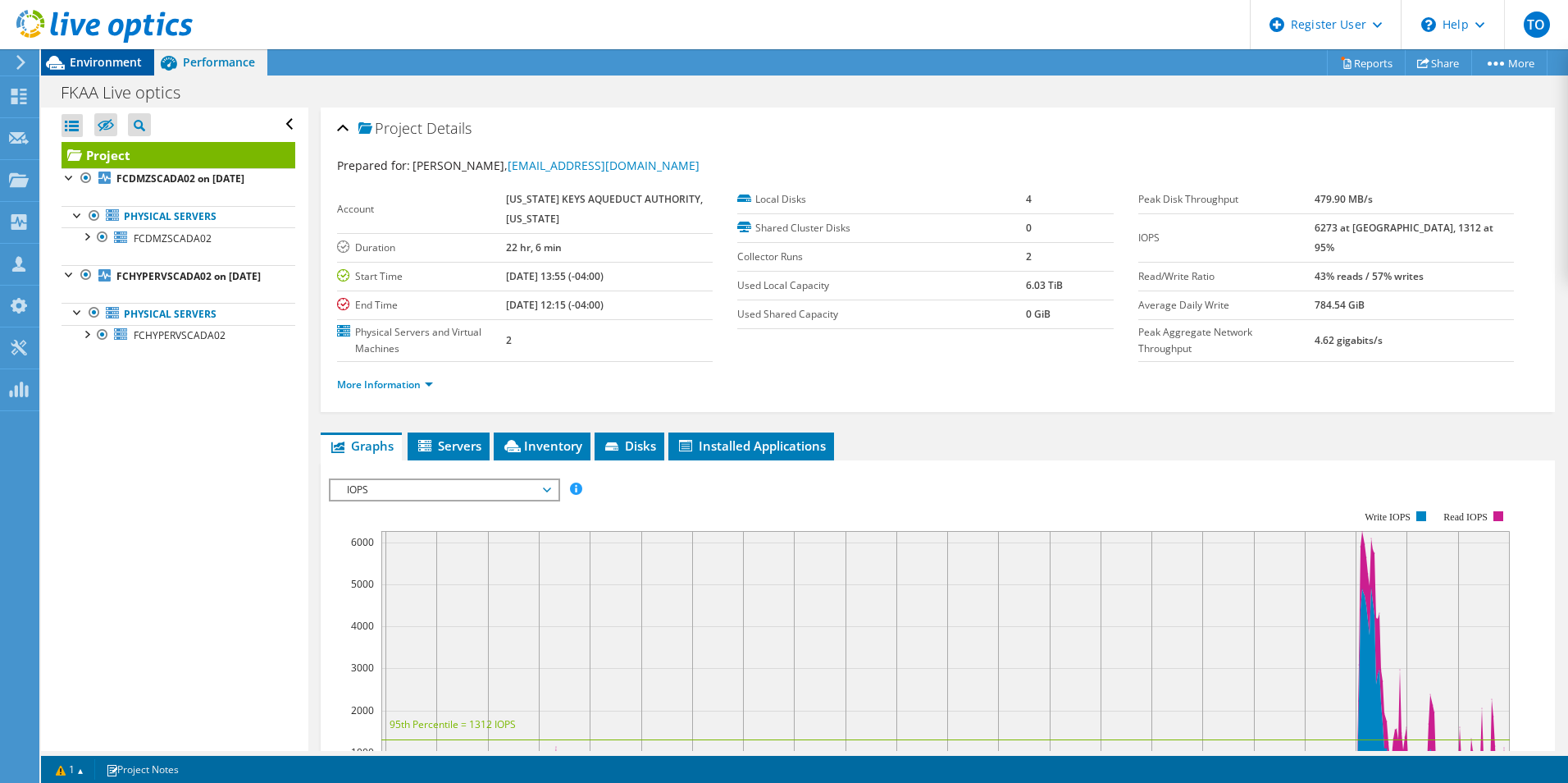
click at [135, 73] on div "Environment" at bounding box center [98, 62] width 113 height 27
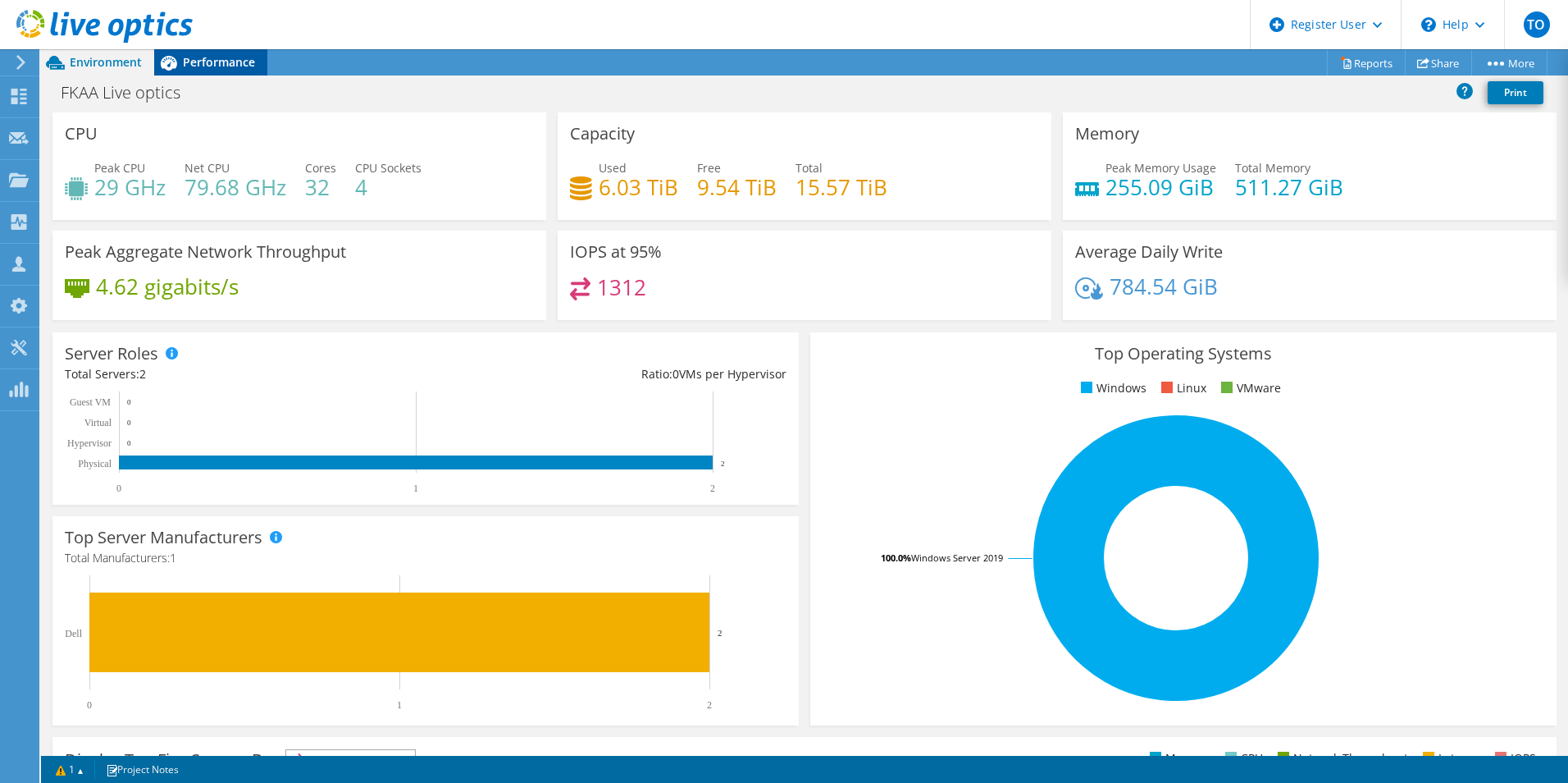
click at [171, 66] on icon at bounding box center [169, 63] width 16 height 15
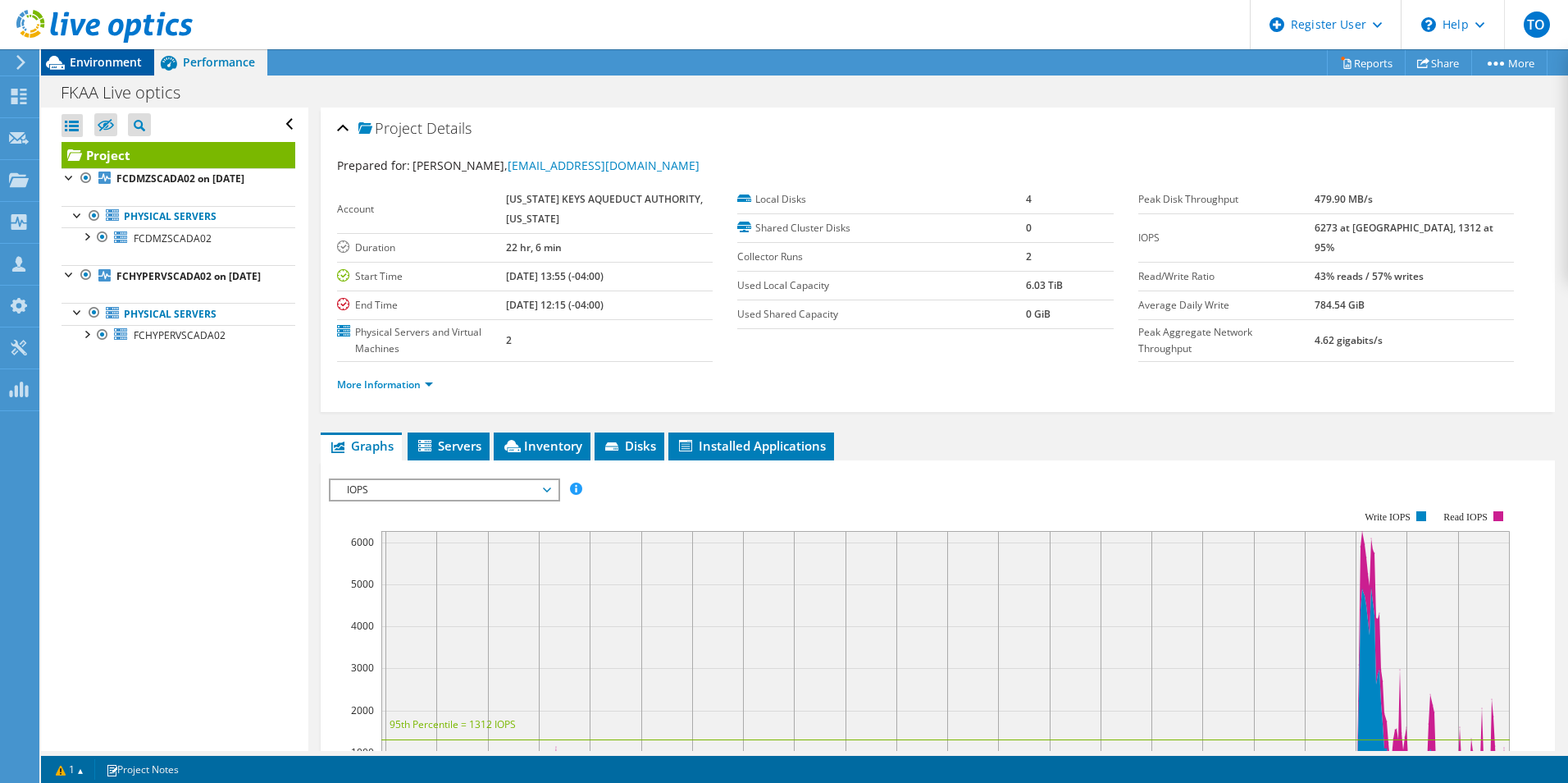
click at [120, 62] on span "Environment" at bounding box center [105, 62] width 72 height 15
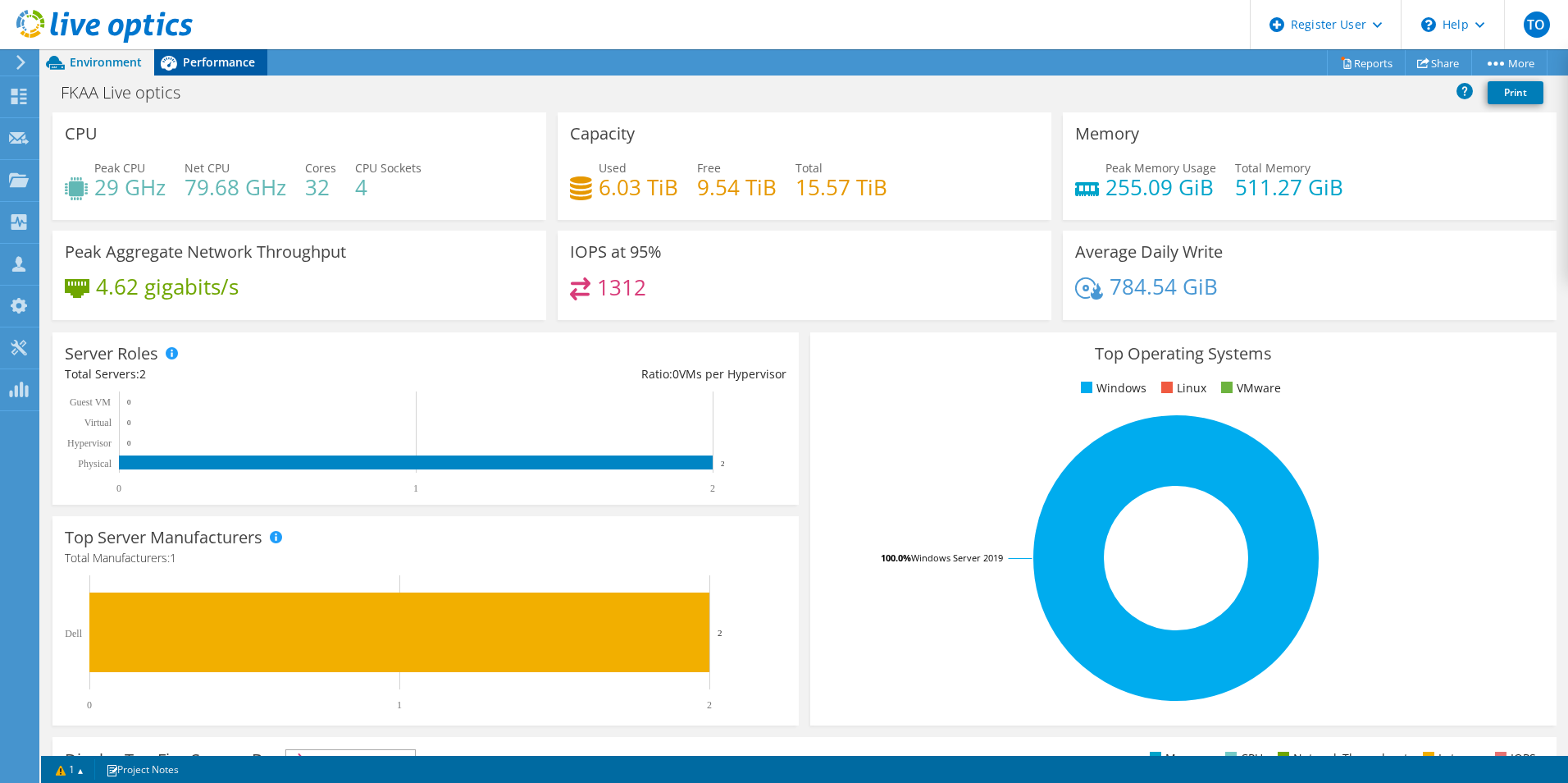
click at [191, 66] on span "Performance" at bounding box center [219, 62] width 72 height 15
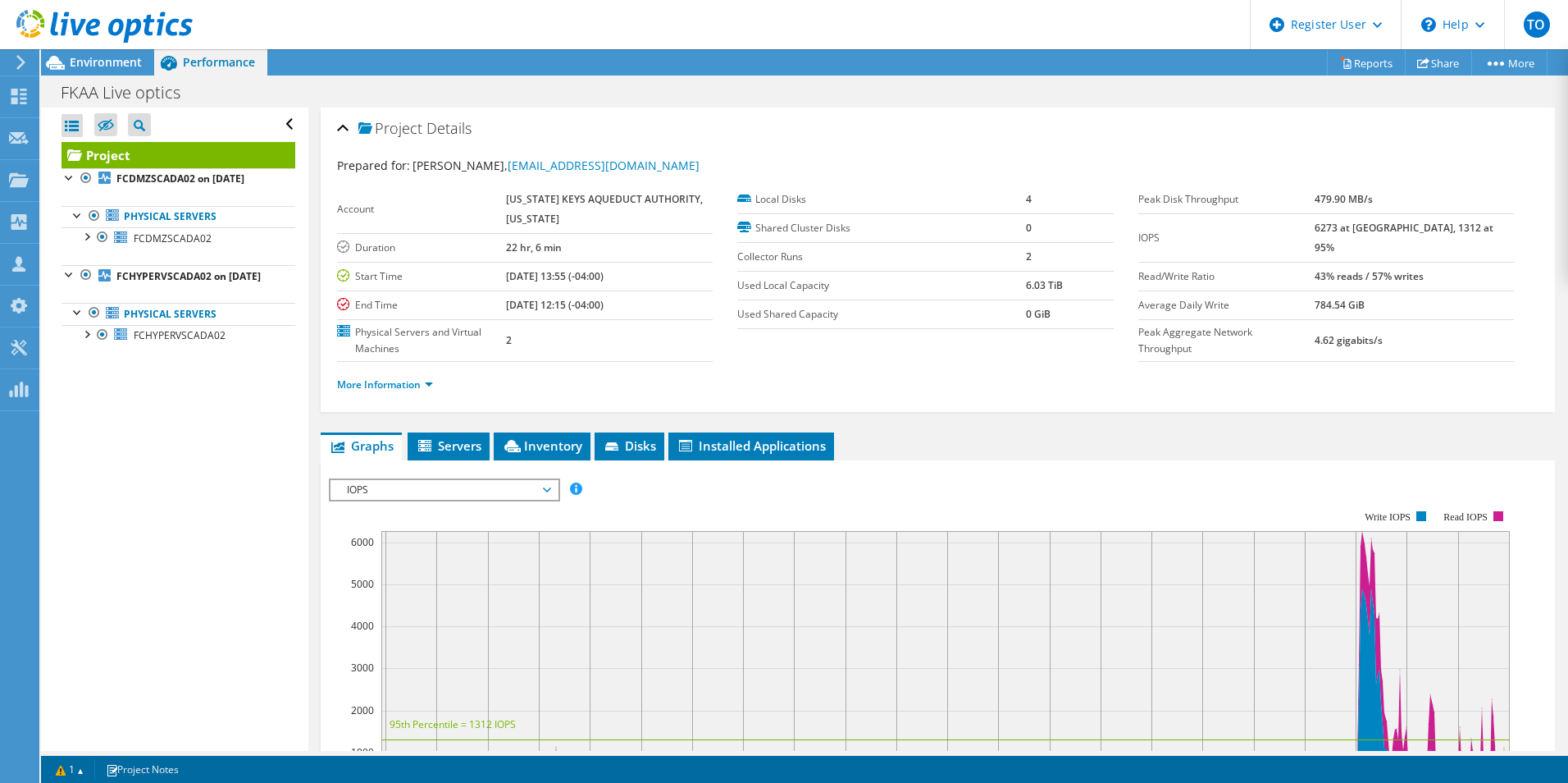
click at [482, 489] on span "IOPS" at bounding box center [444, 490] width 211 height 20
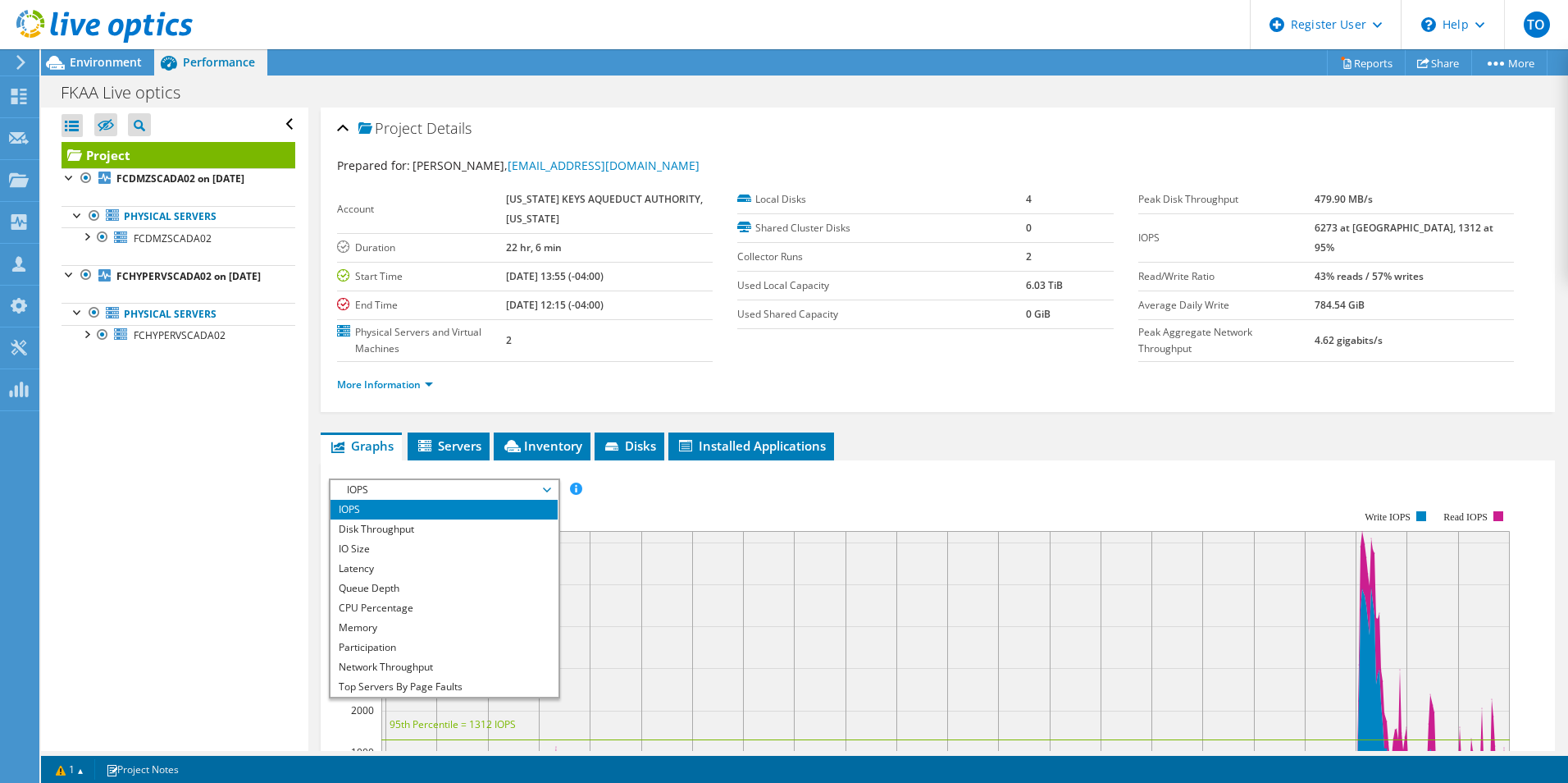
click at [1168, 357] on section "Prepared for: Jerry Jarret, jjarrett@fkaa.com Account FLORIDA KEYS AQUEDUCT AUT…" at bounding box center [938, 282] width 1202 height 251
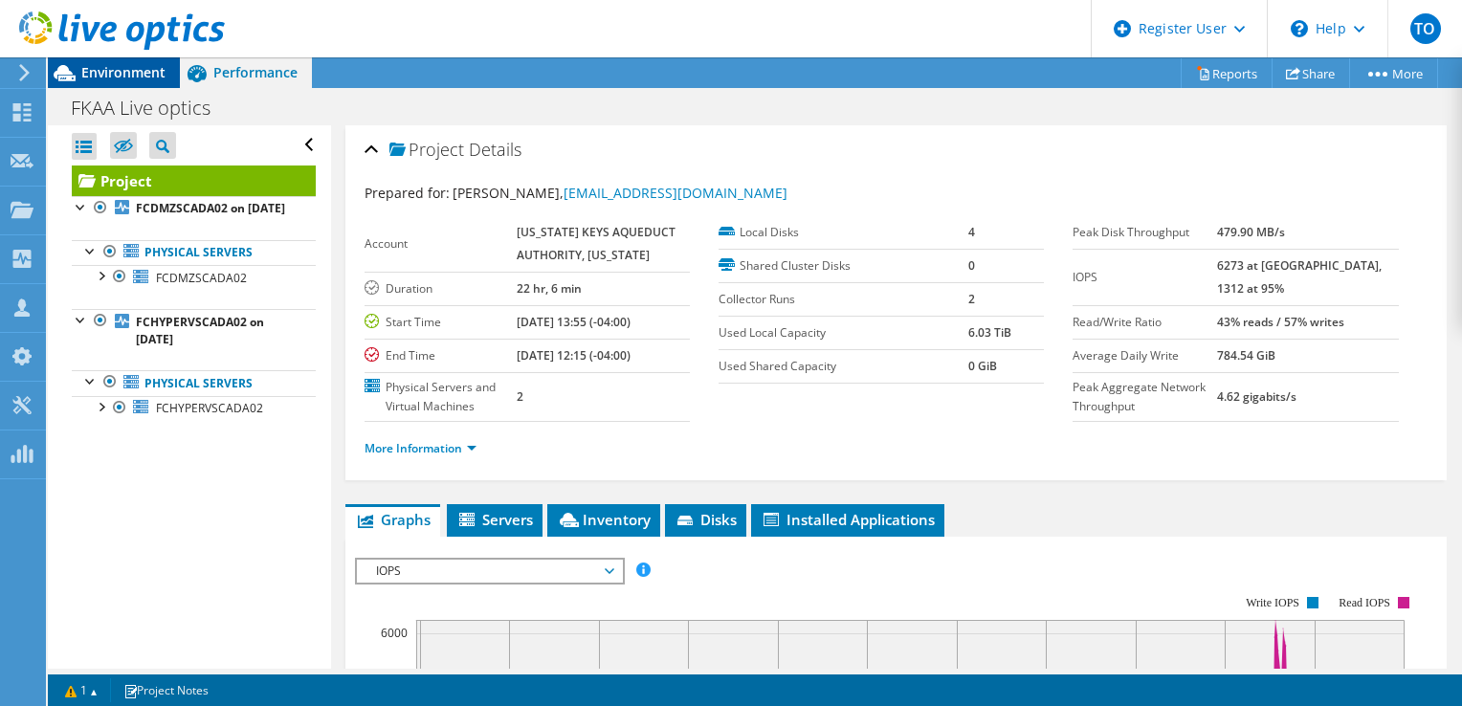
click at [136, 71] on span "Environment" at bounding box center [123, 72] width 84 height 18
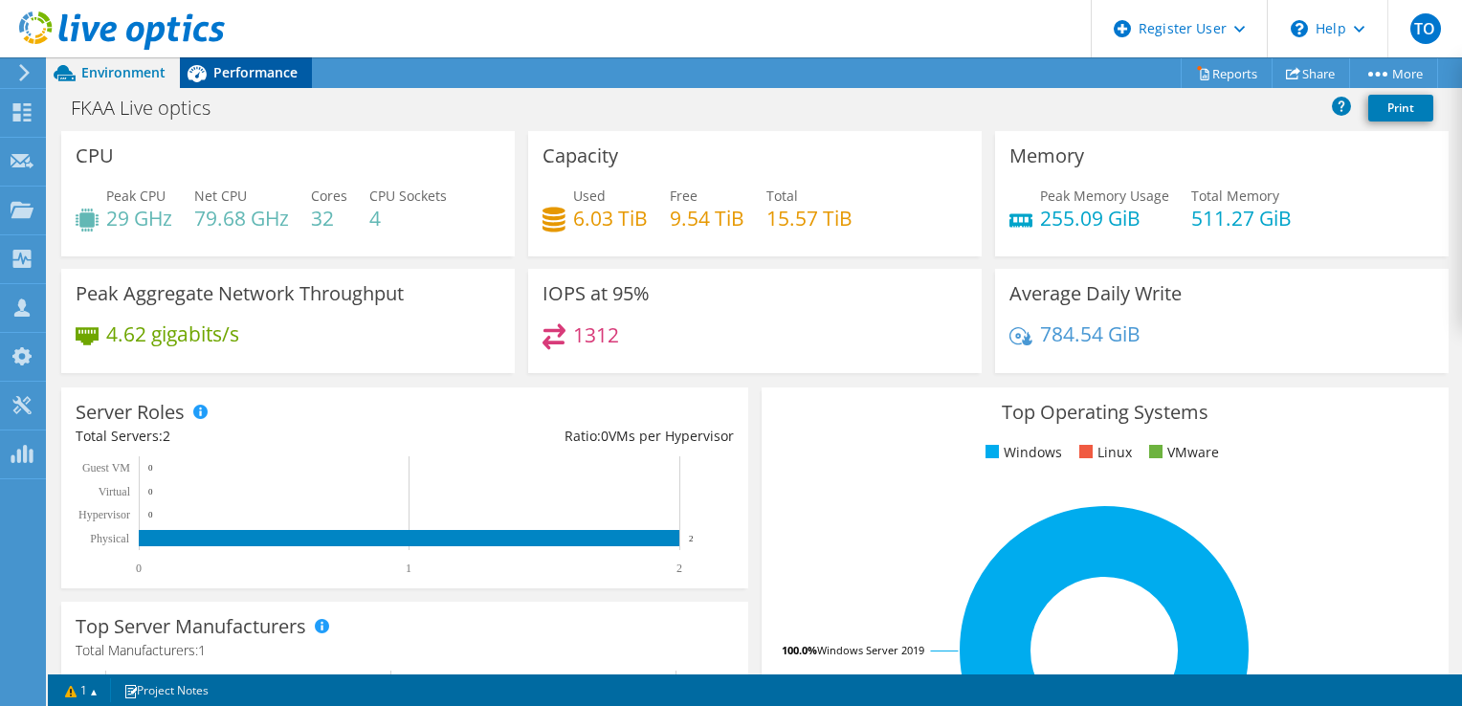
click at [258, 67] on span "Performance" at bounding box center [255, 72] width 84 height 18
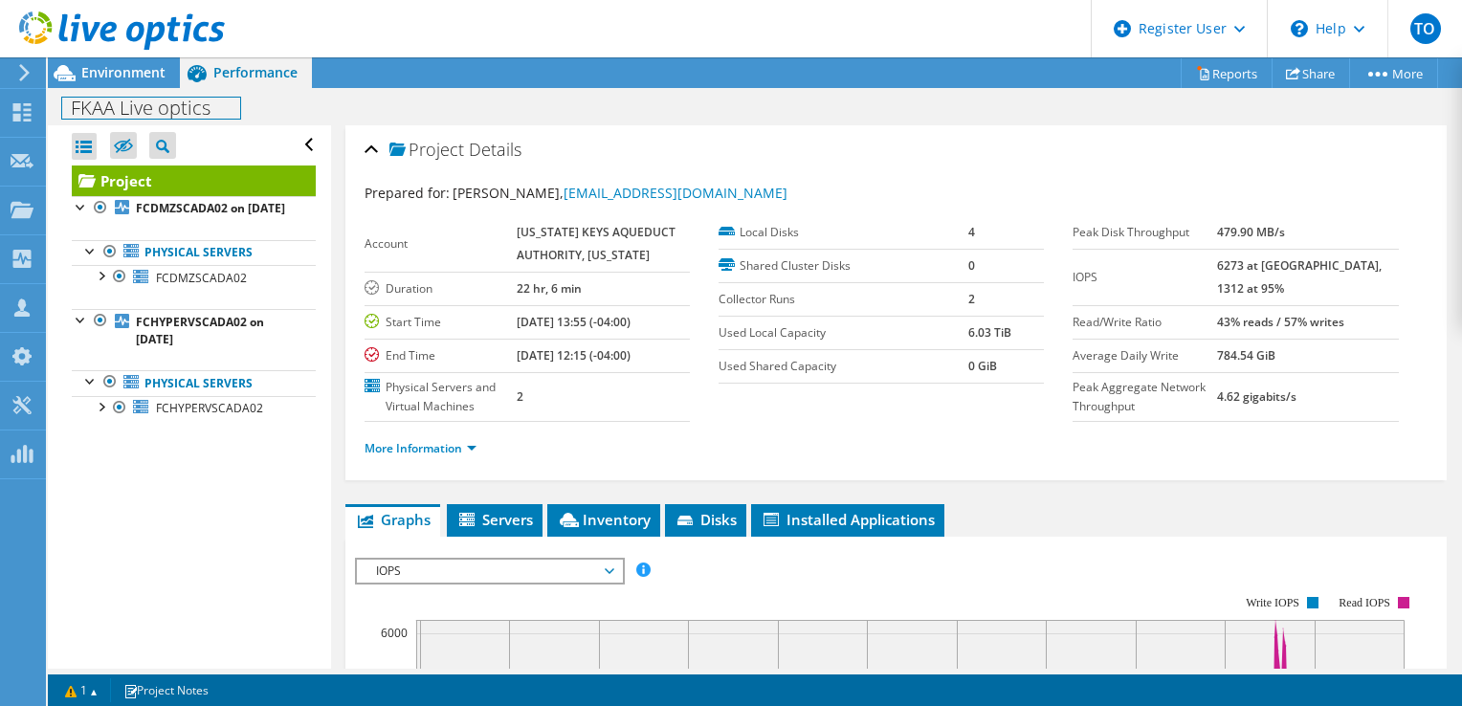
click at [81, 89] on div "FKAA Live optics Print" at bounding box center [755, 106] width 1414 height 37
click at [79, 67] on icon at bounding box center [64, 72] width 33 height 33
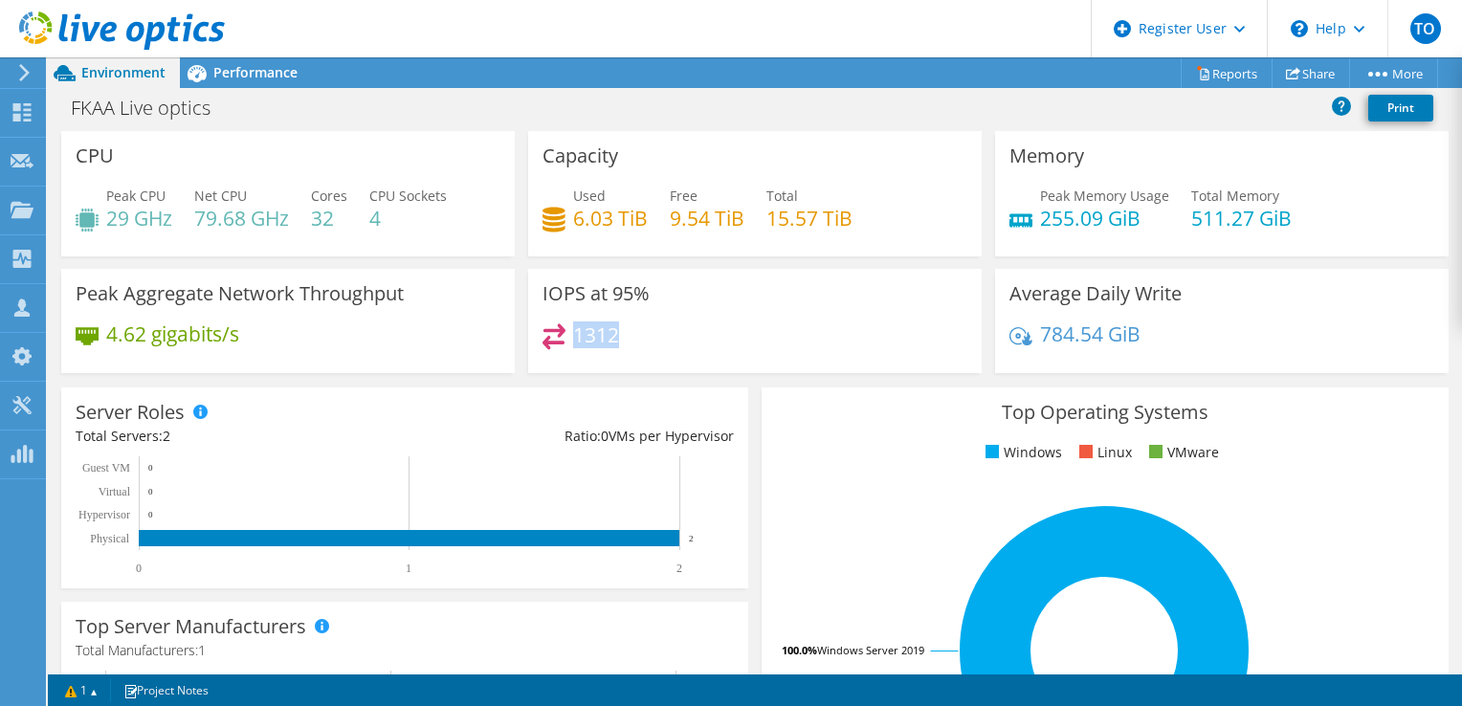
drag, startPoint x: 612, startPoint y: 334, endPoint x: 574, endPoint y: 329, distance: 38.6
click at [574, 329] on h4 "1312" at bounding box center [596, 334] width 46 height 21
drag, startPoint x: 574, startPoint y: 329, endPoint x: 757, endPoint y: 335, distance: 182.8
click at [757, 335] on div "1312" at bounding box center [754, 343] width 425 height 41
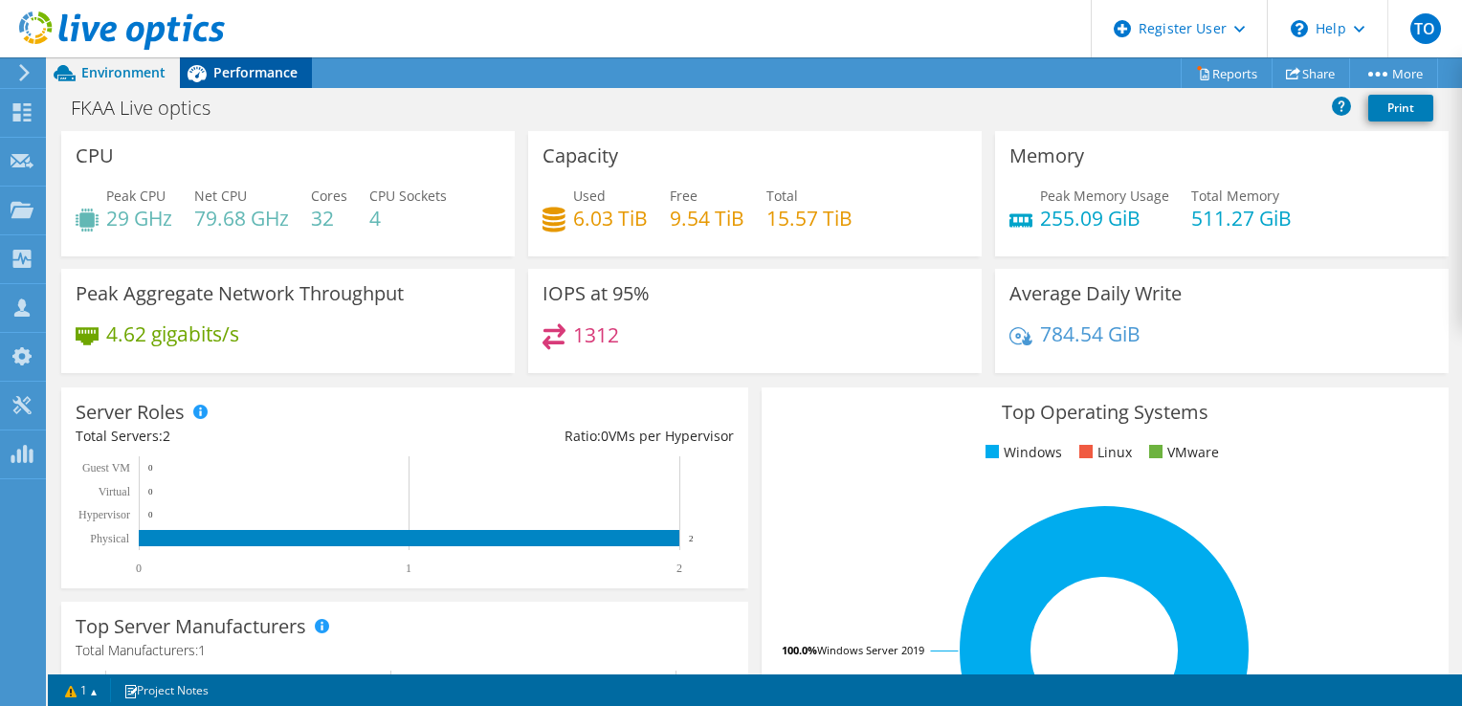
click at [253, 63] on span "Performance" at bounding box center [255, 72] width 84 height 18
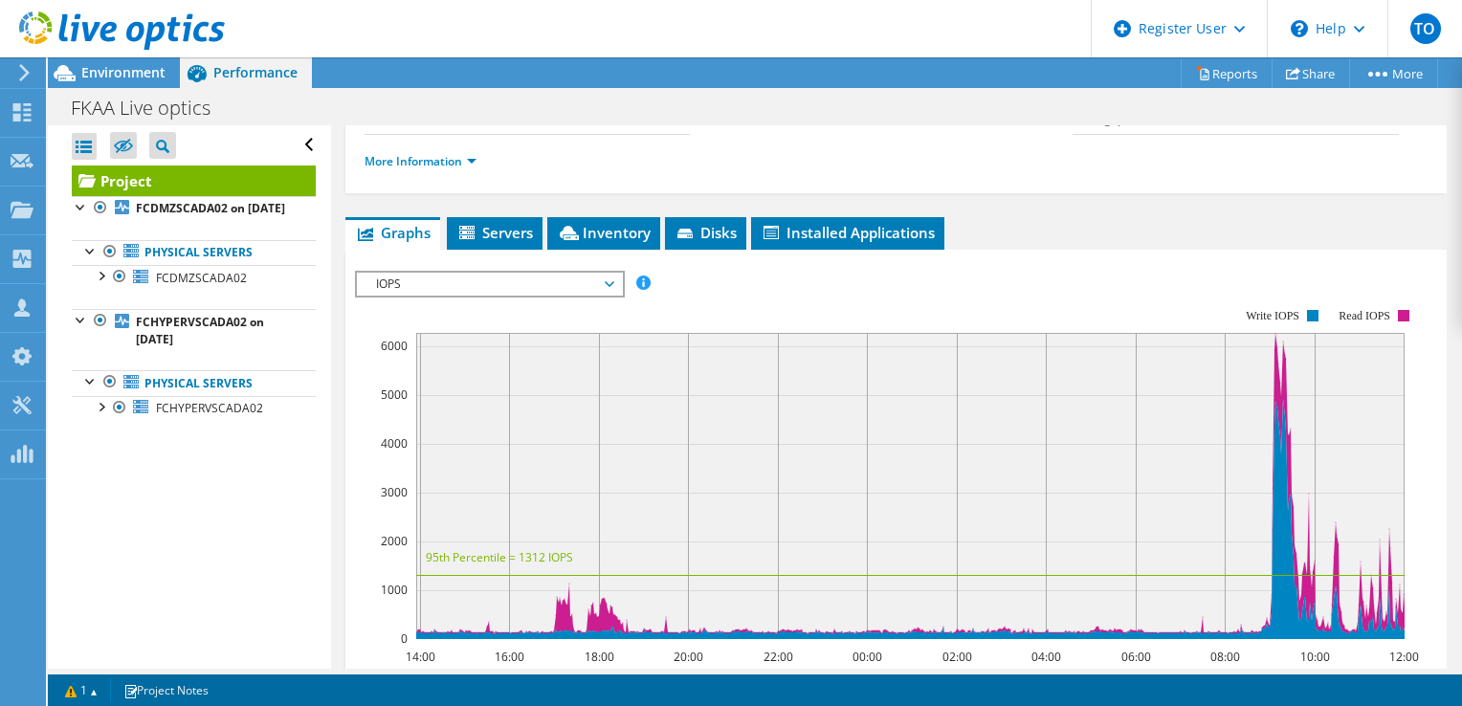
click at [466, 277] on span "IOPS" at bounding box center [489, 284] width 246 height 23
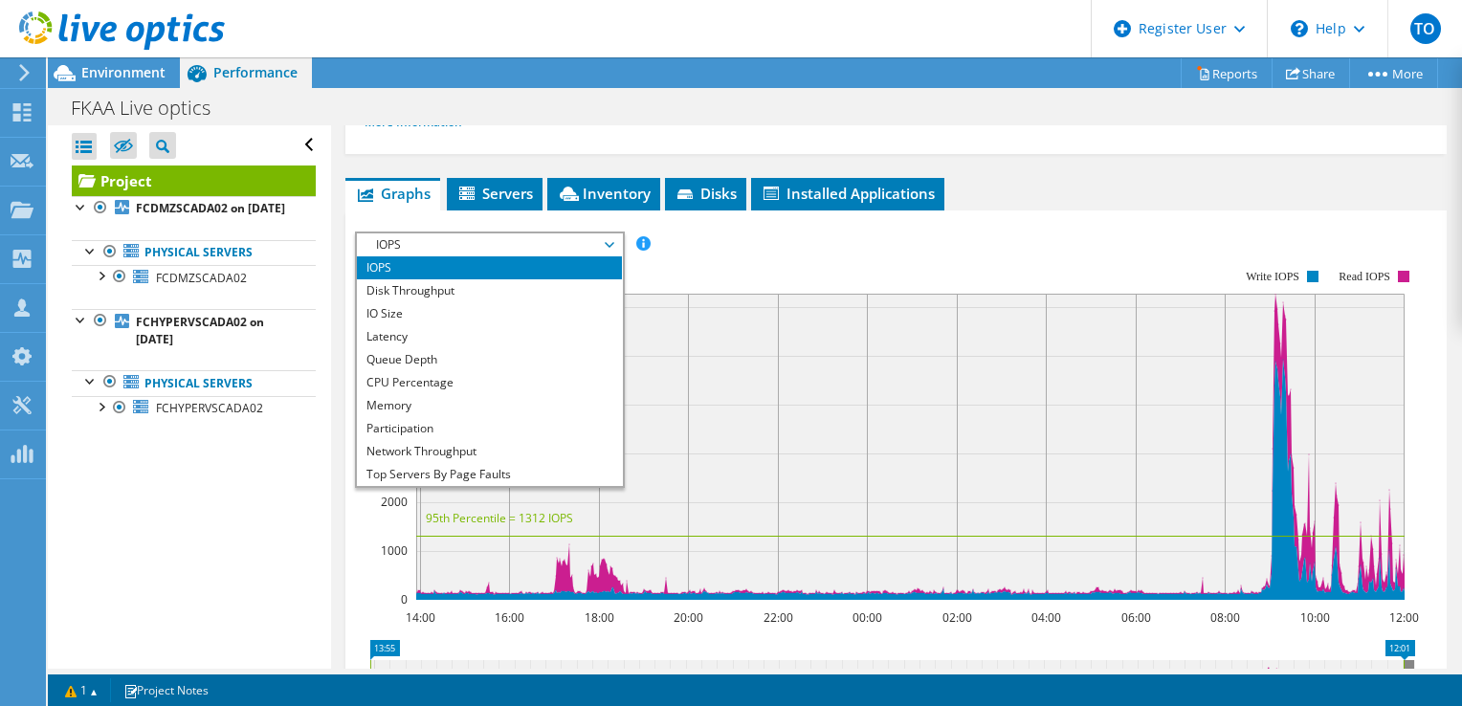
scroll to position [383, 0]
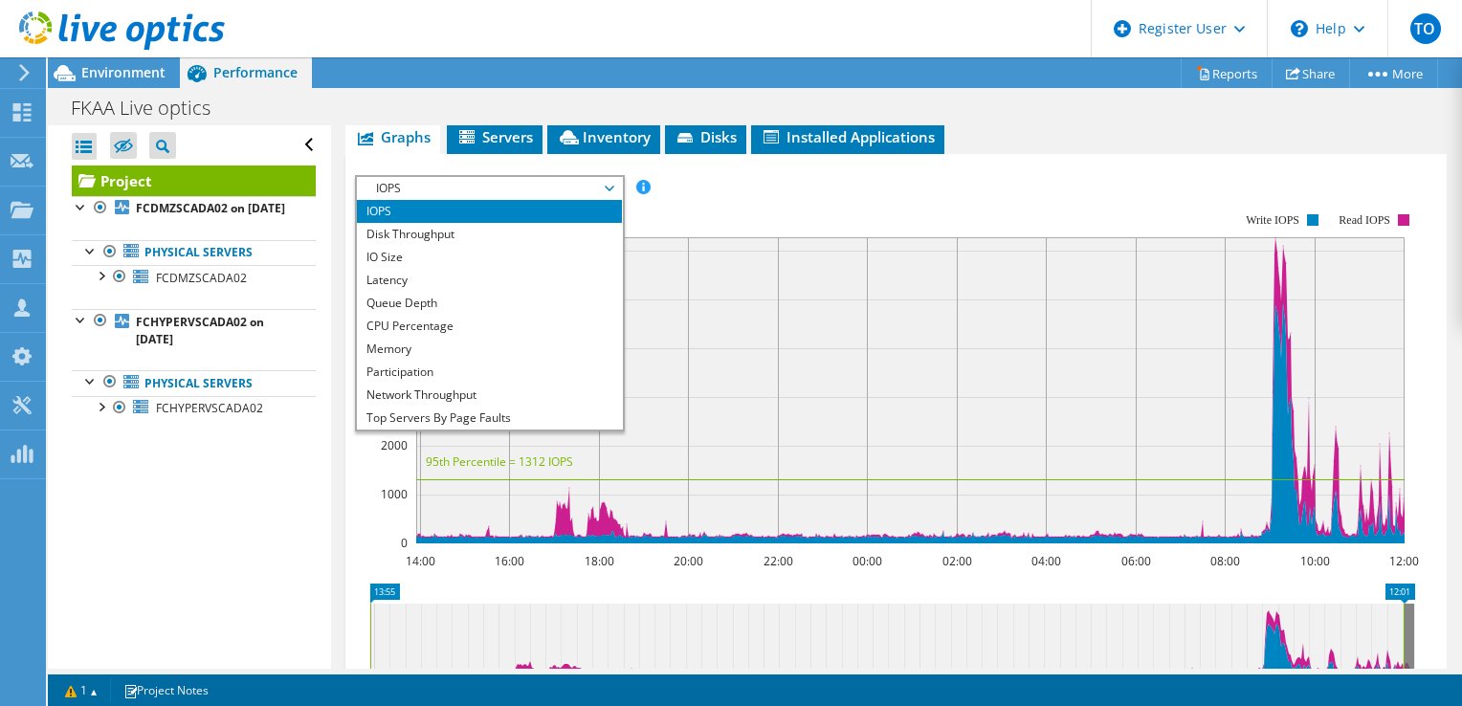
click at [725, 193] on rect at bounding box center [887, 378] width 1064 height 383
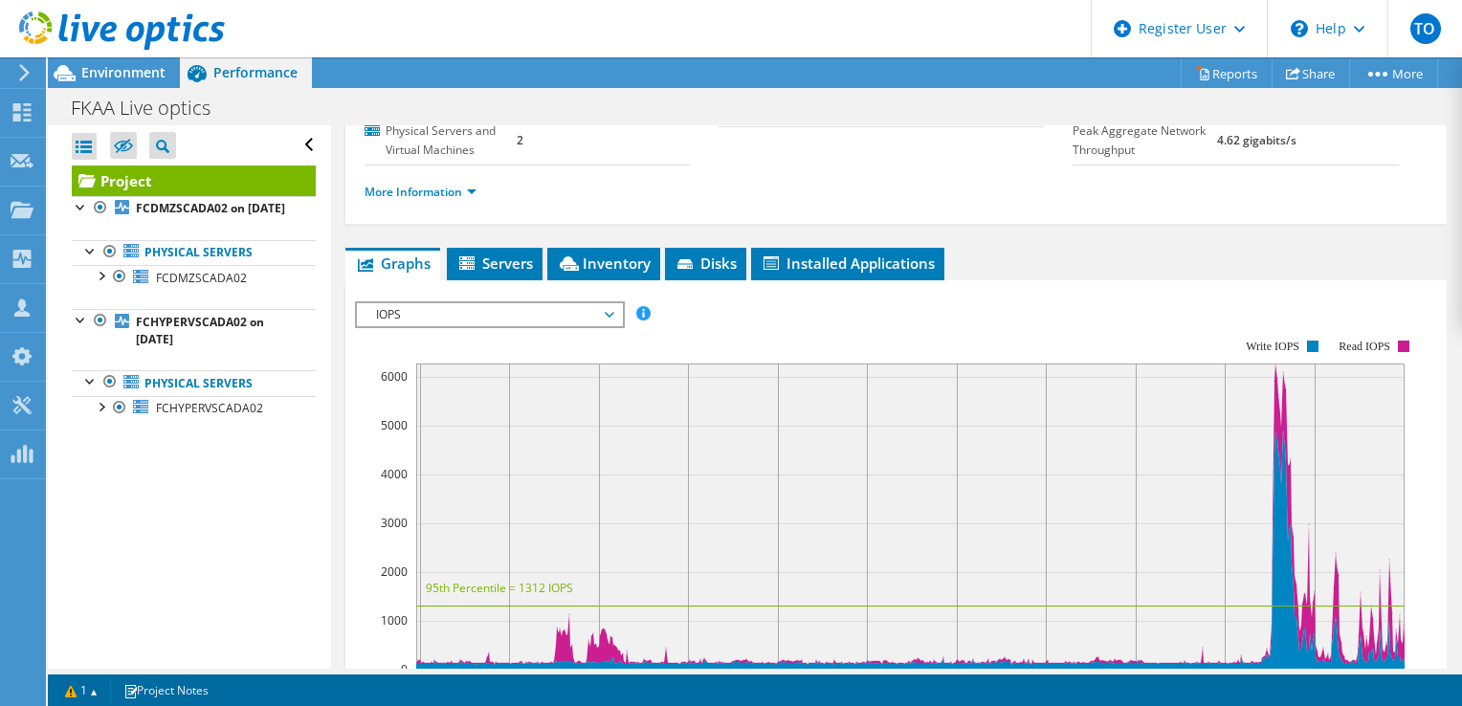
scroll to position [287, 0]
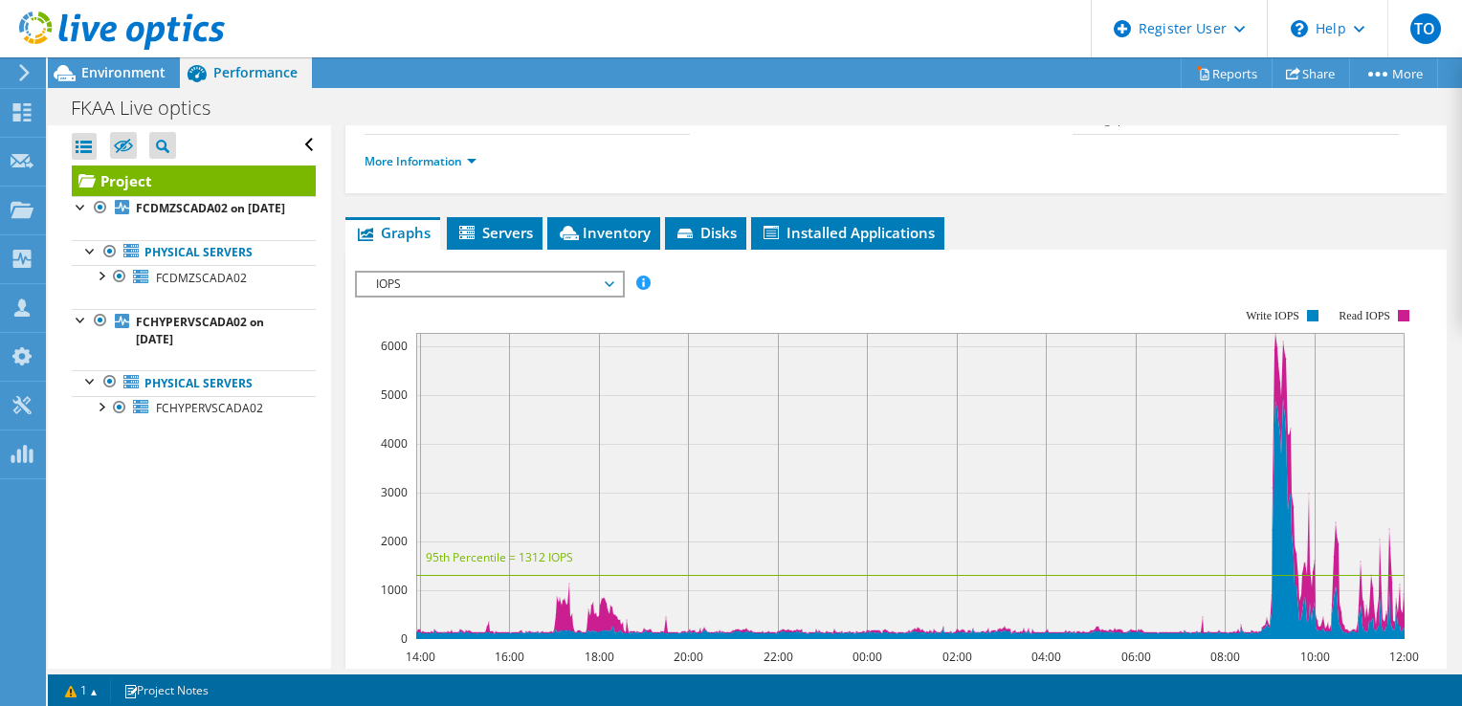
click at [590, 284] on span "IOPS" at bounding box center [489, 284] width 246 height 23
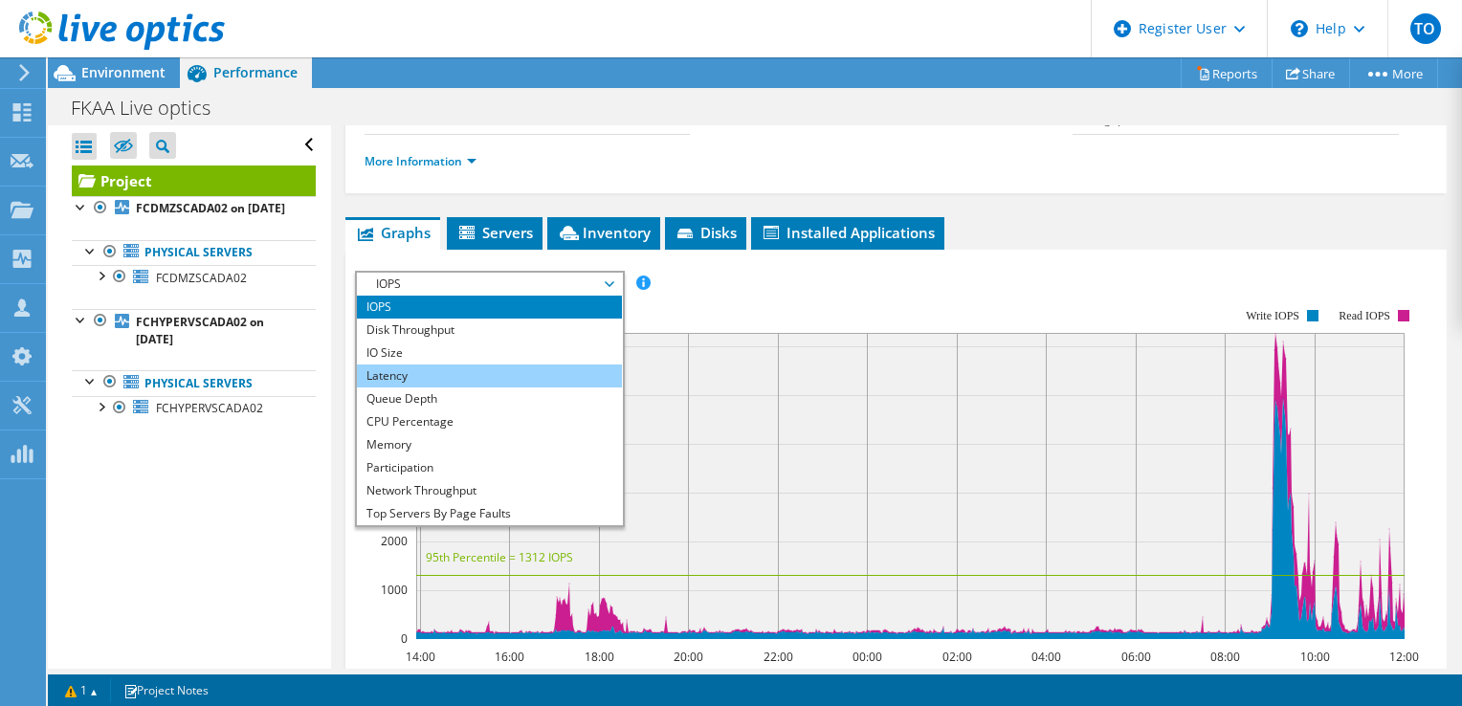
click at [506, 372] on li "Latency" at bounding box center [489, 376] width 265 height 23
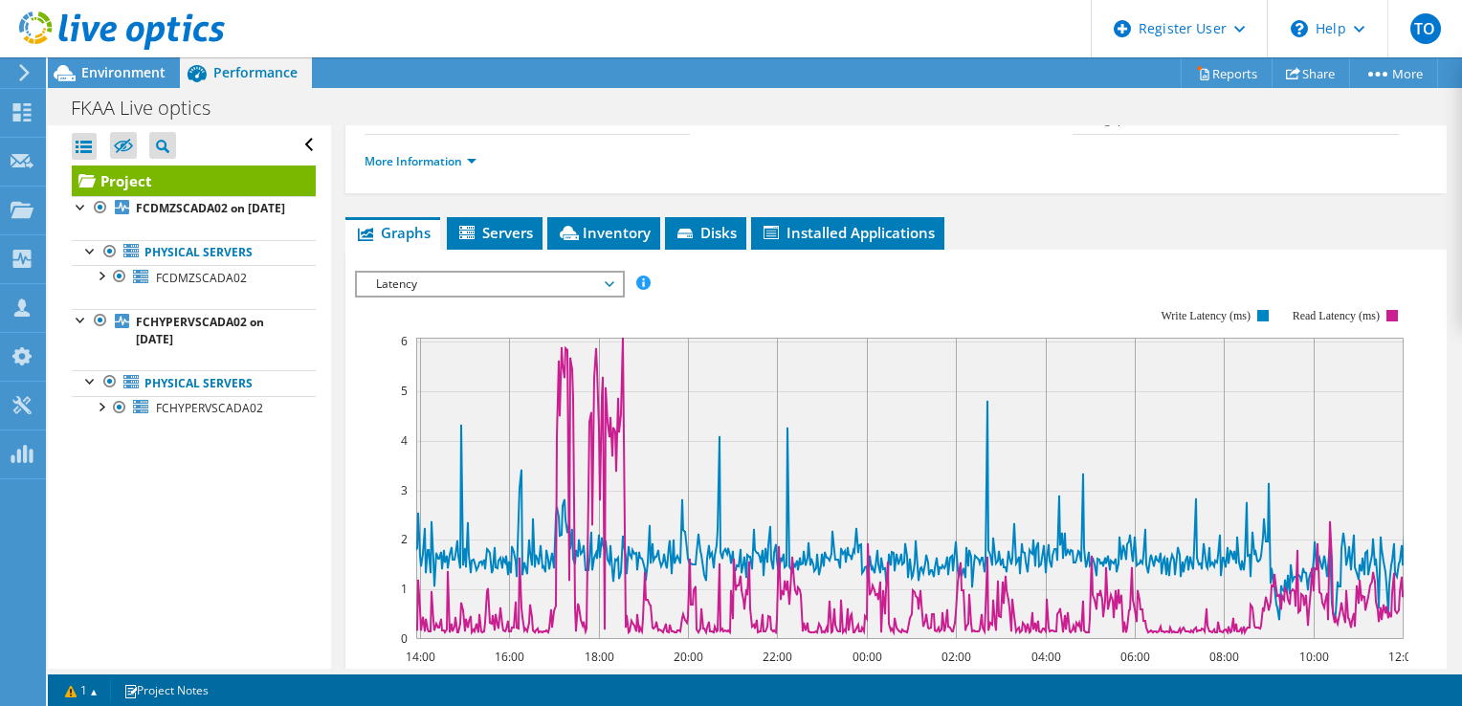
click at [445, 281] on span "Latency" at bounding box center [489, 284] width 246 height 23
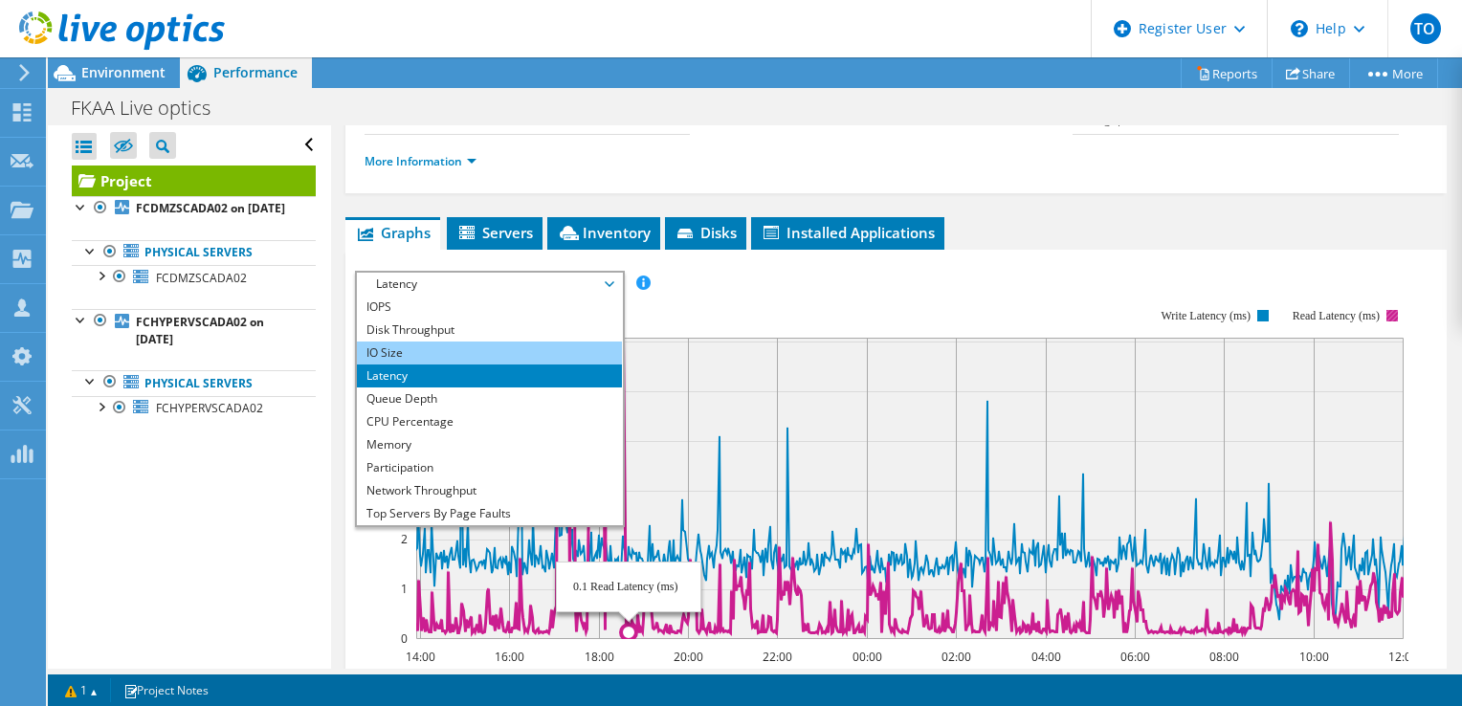
click at [571, 346] on li "IO Size" at bounding box center [489, 353] width 265 height 23
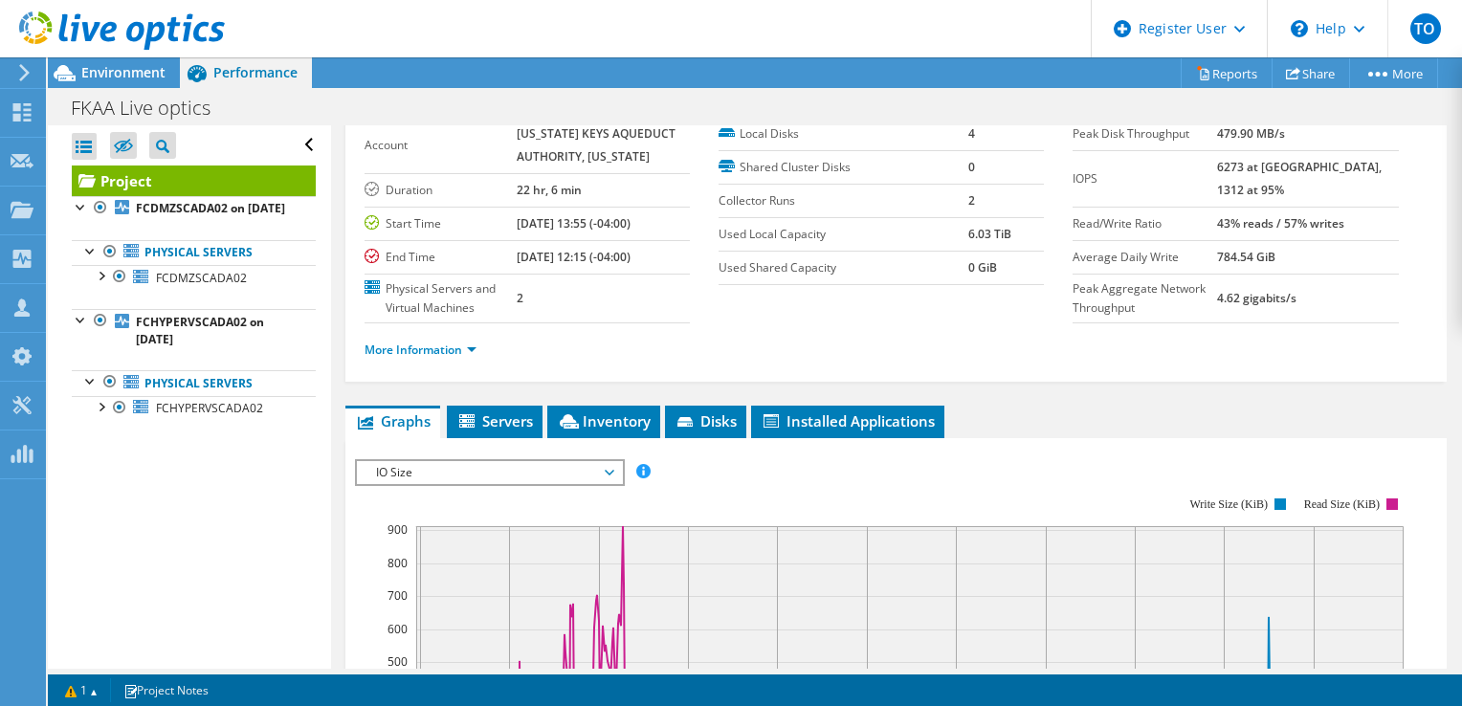
scroll to position [96, 0]
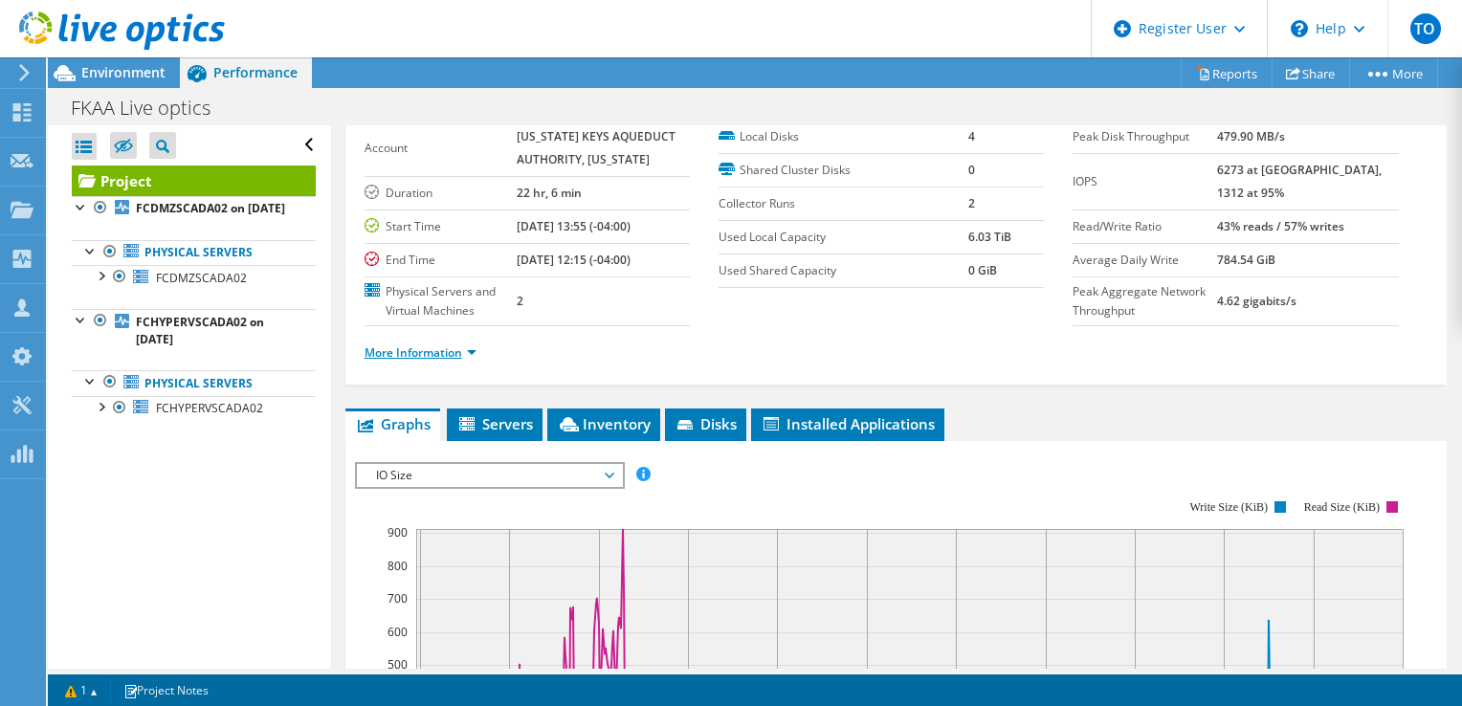
click at [420, 352] on link "More Information" at bounding box center [421, 352] width 112 height 16
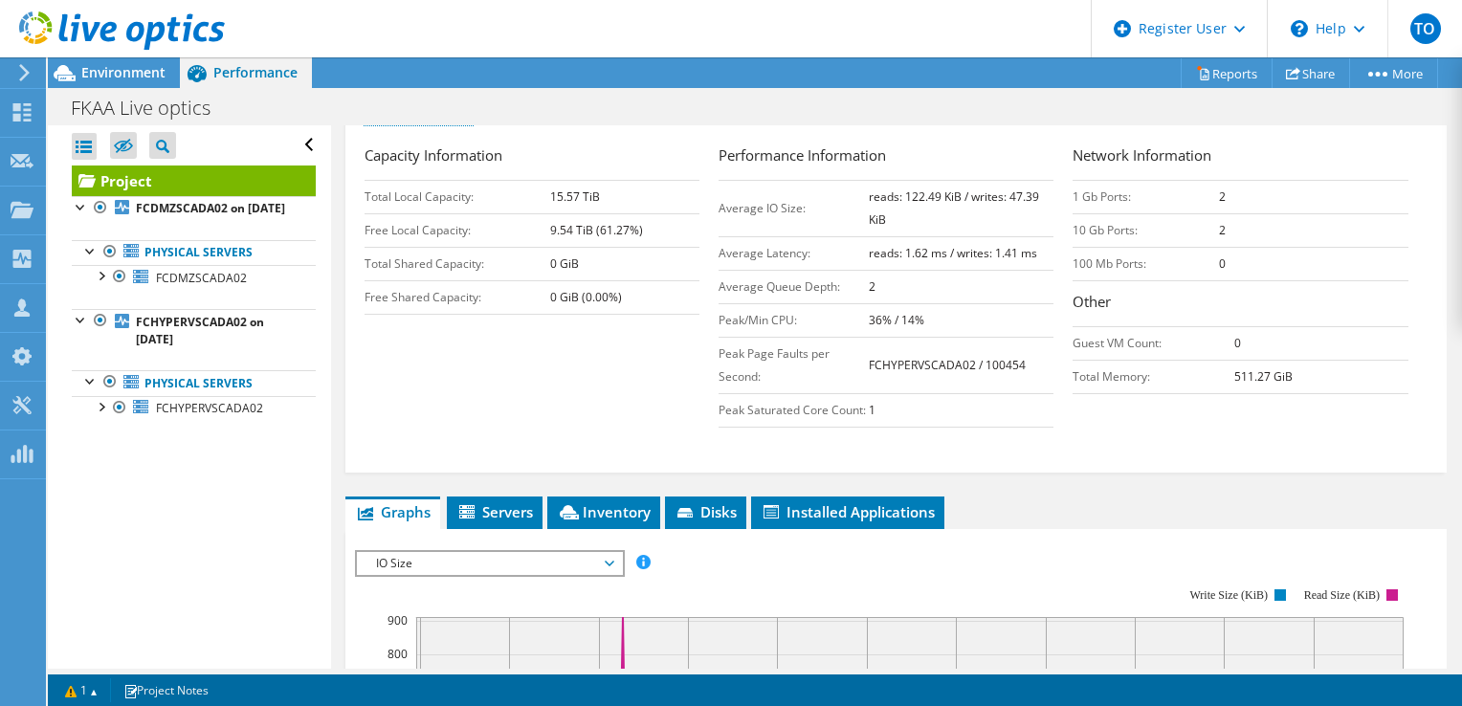
scroll to position [287, 0]
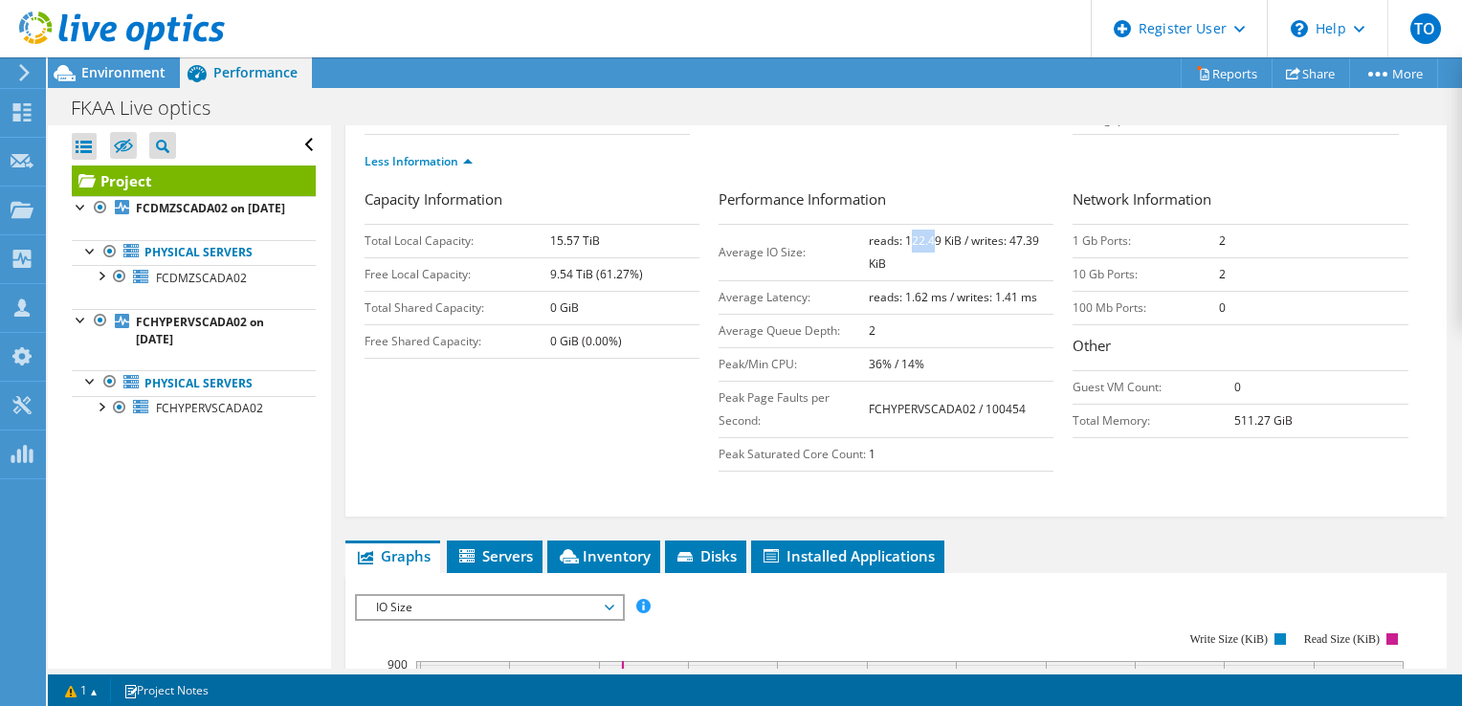
drag, startPoint x: 904, startPoint y: 245, endPoint x: 924, endPoint y: 241, distance: 20.5
click at [924, 241] on b "reads: 122.49 KiB / writes: 47.39 KiB" at bounding box center [954, 251] width 170 height 39
drag, startPoint x: 924, startPoint y: 241, endPoint x: 1020, endPoint y: 242, distance: 95.7
click at [1020, 242] on b "reads: 122.49 KiB / writes: 47.39 KiB" at bounding box center [954, 251] width 170 height 39
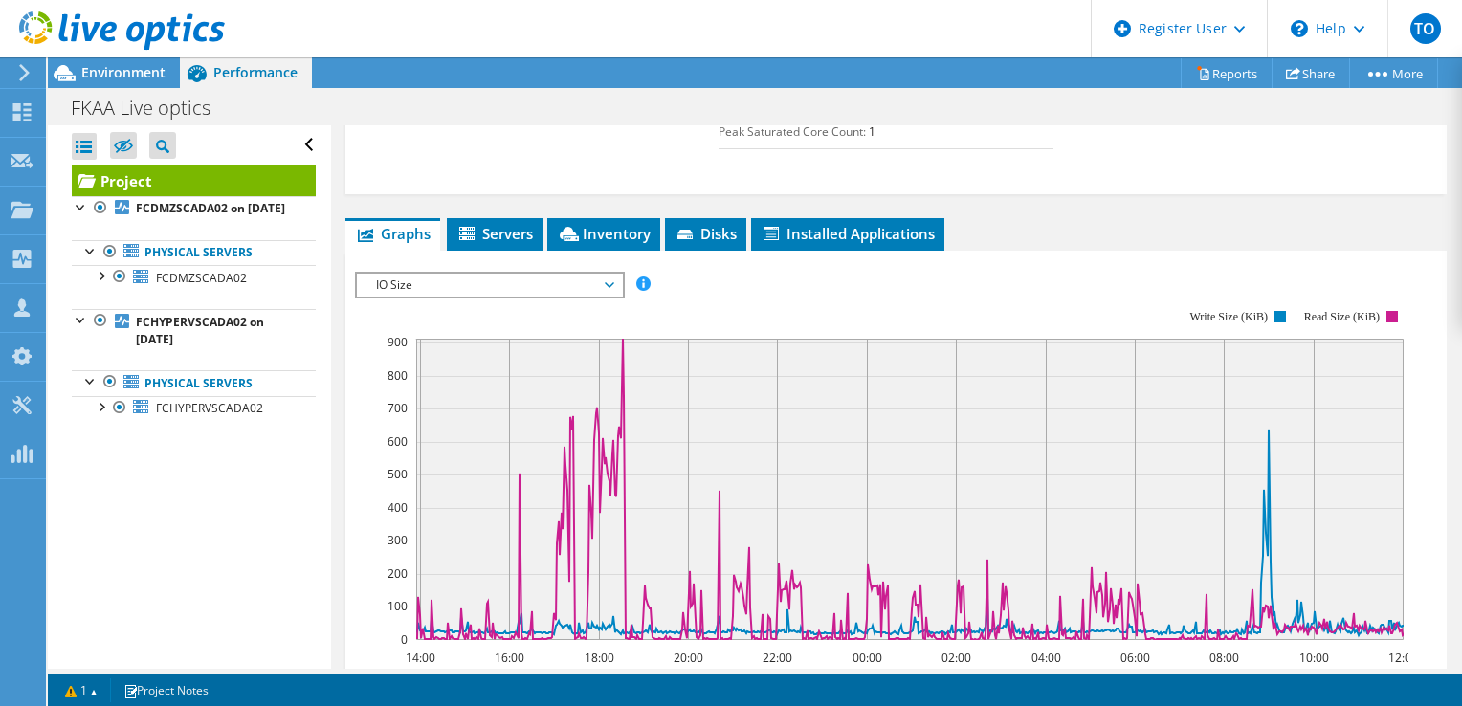
scroll to position [670, 0]
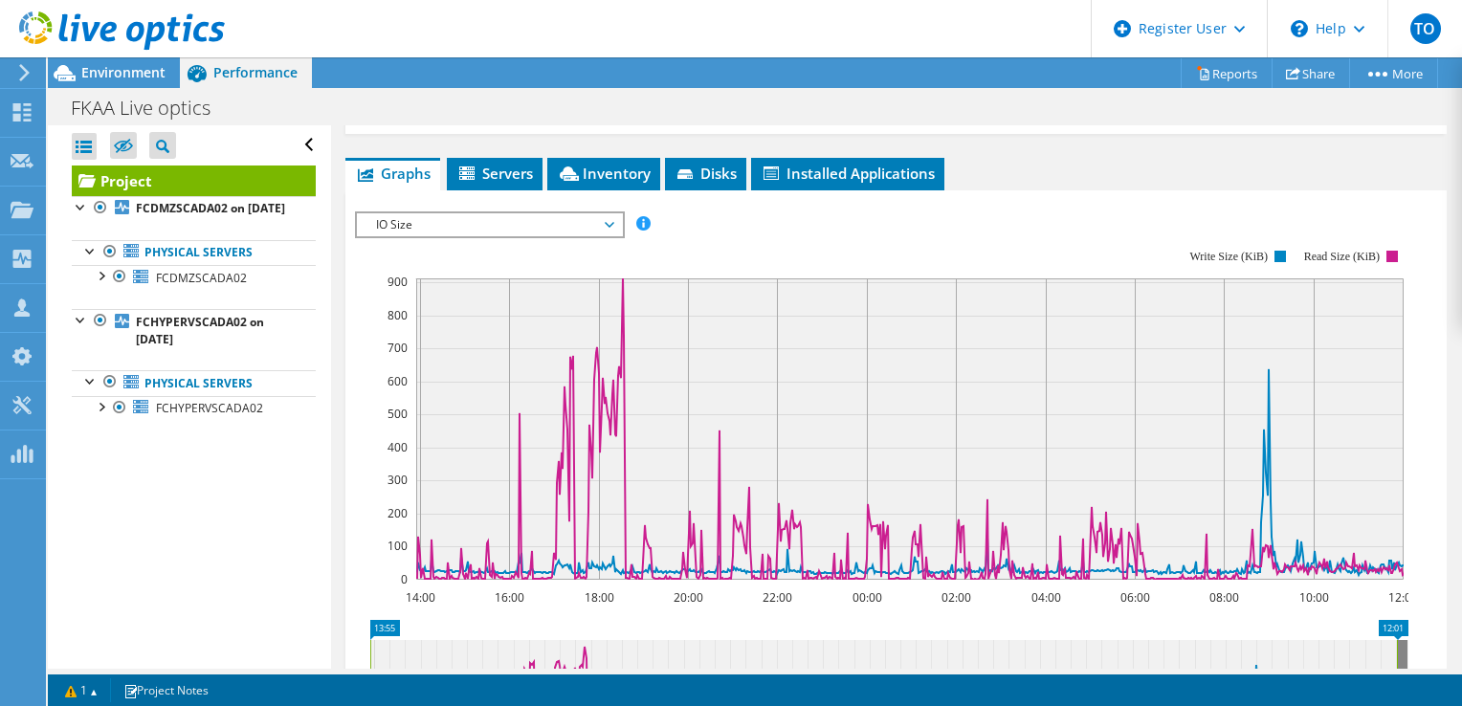
click at [534, 260] on rect at bounding box center [881, 414] width 1053 height 383
click at [535, 256] on rect at bounding box center [881, 414] width 1053 height 383
click at [543, 236] on span "IO Size" at bounding box center [489, 224] width 246 height 23
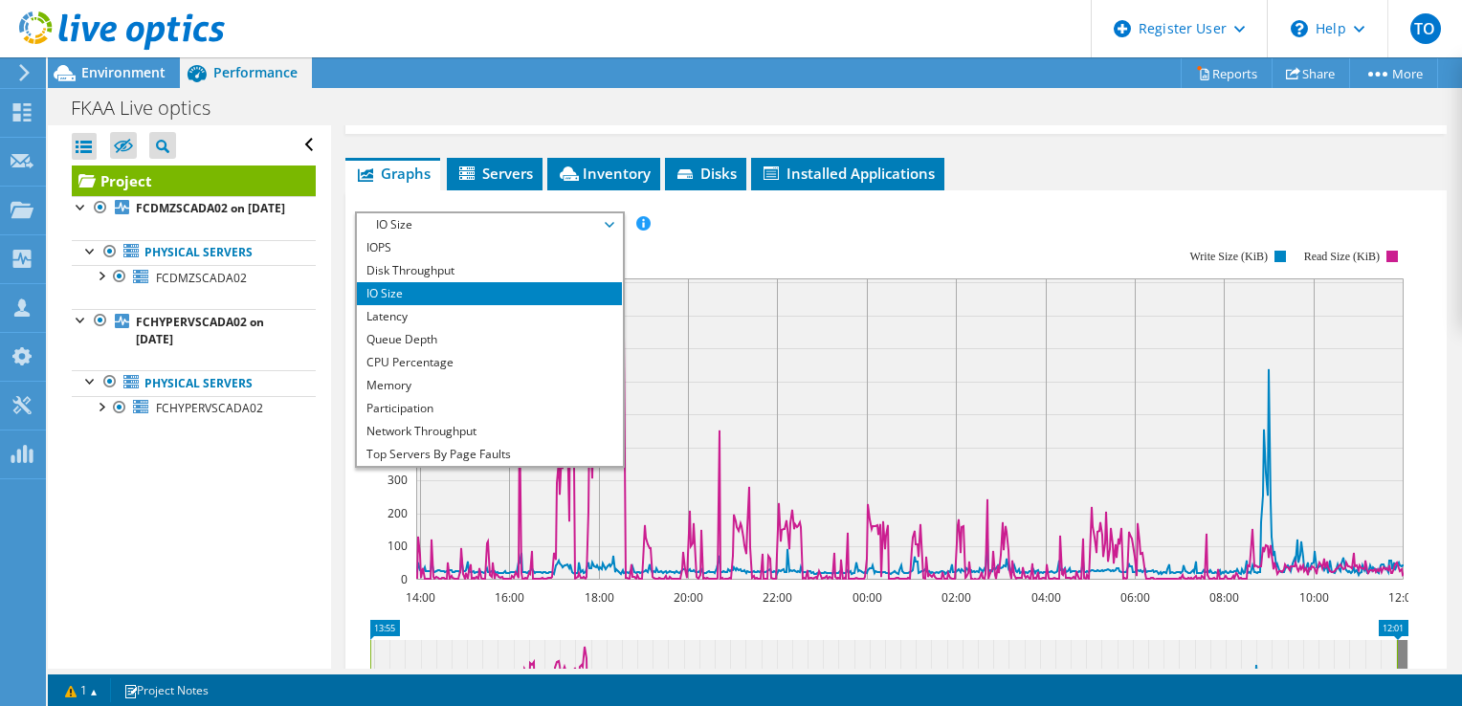
click at [727, 284] on rect at bounding box center [881, 414] width 1053 height 383
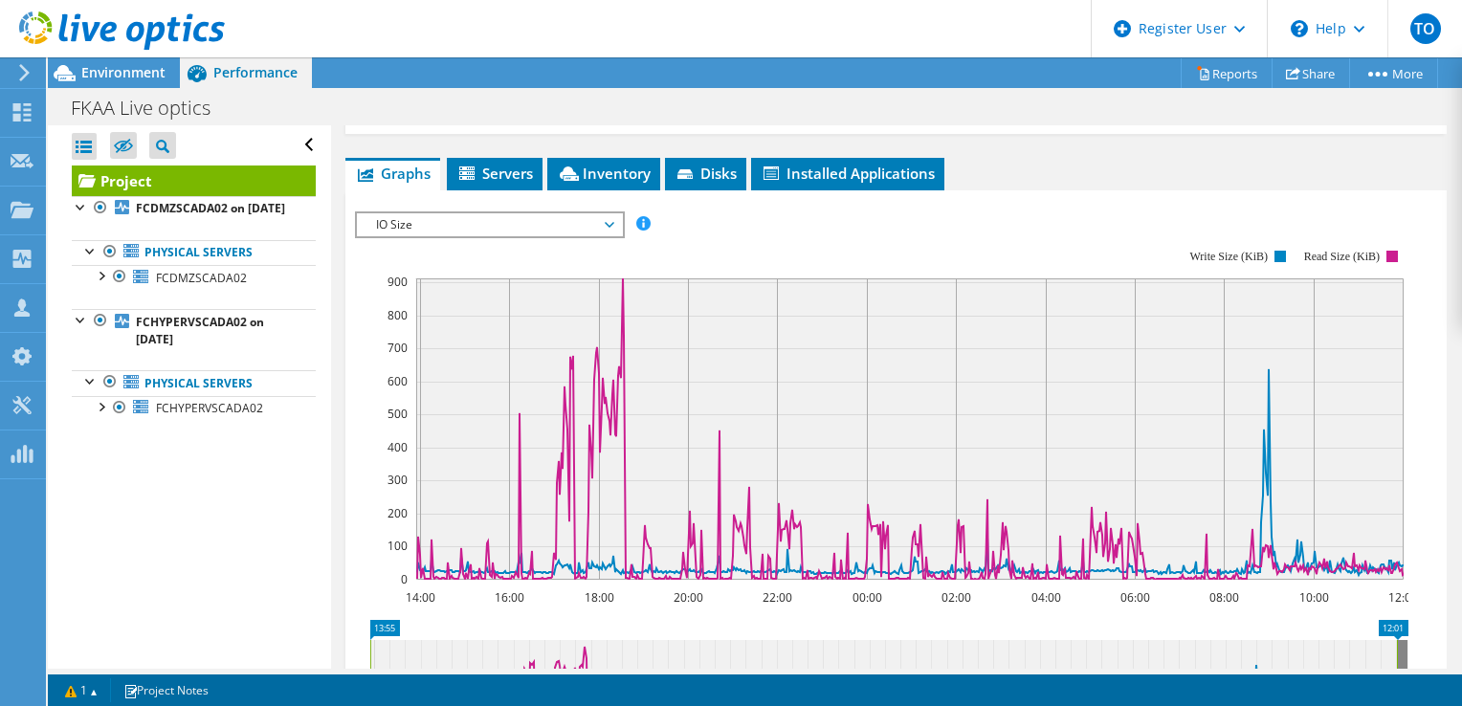
click at [604, 236] on span "IO Size" at bounding box center [489, 224] width 246 height 23
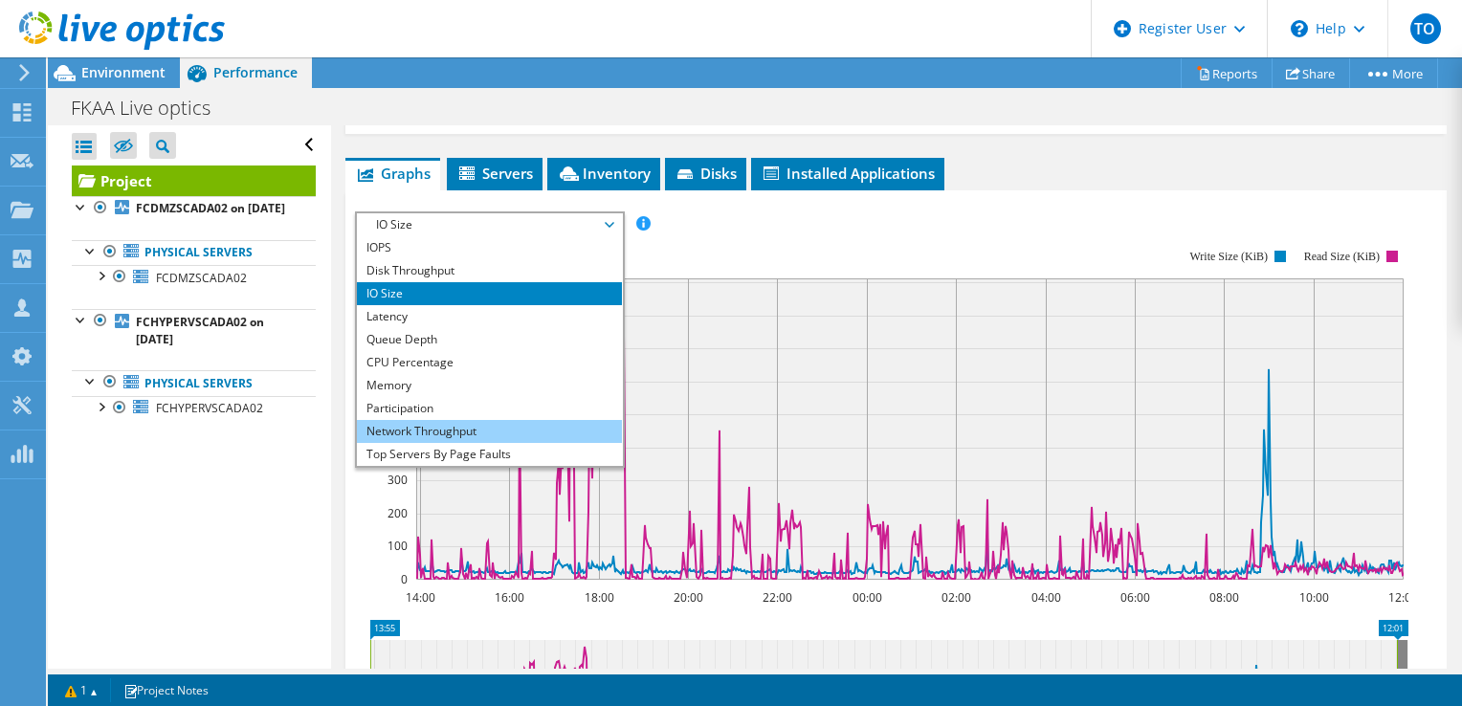
scroll to position [69, 0]
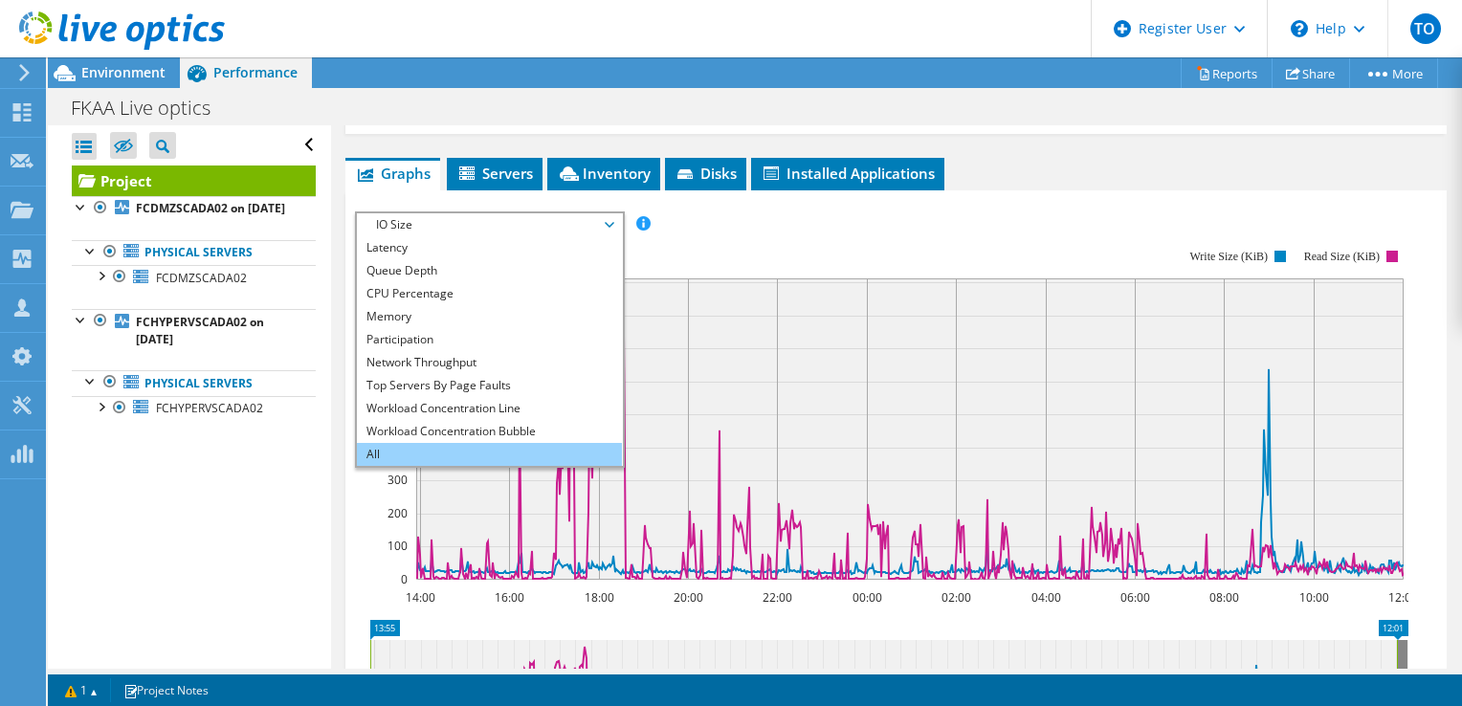
click at [496, 466] on li "All" at bounding box center [489, 454] width 265 height 23
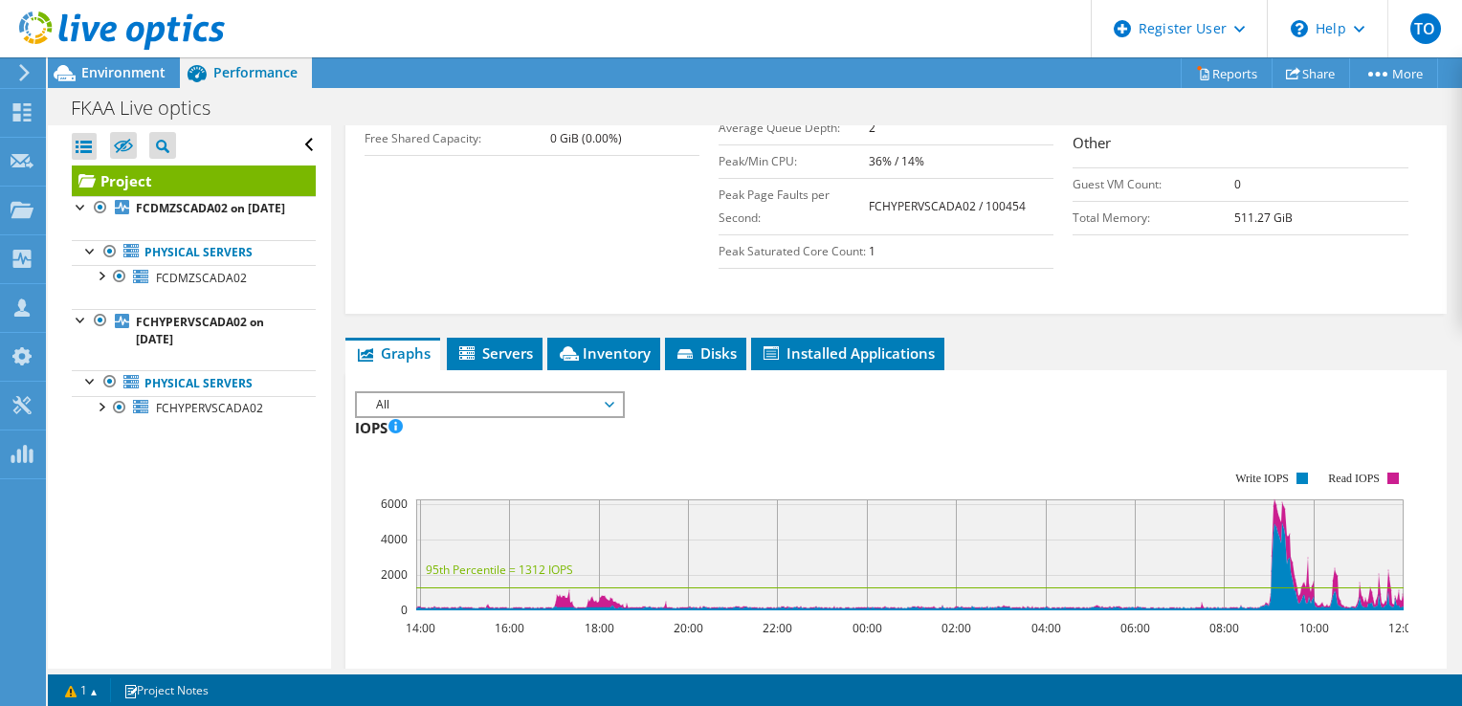
scroll to position [574, 0]
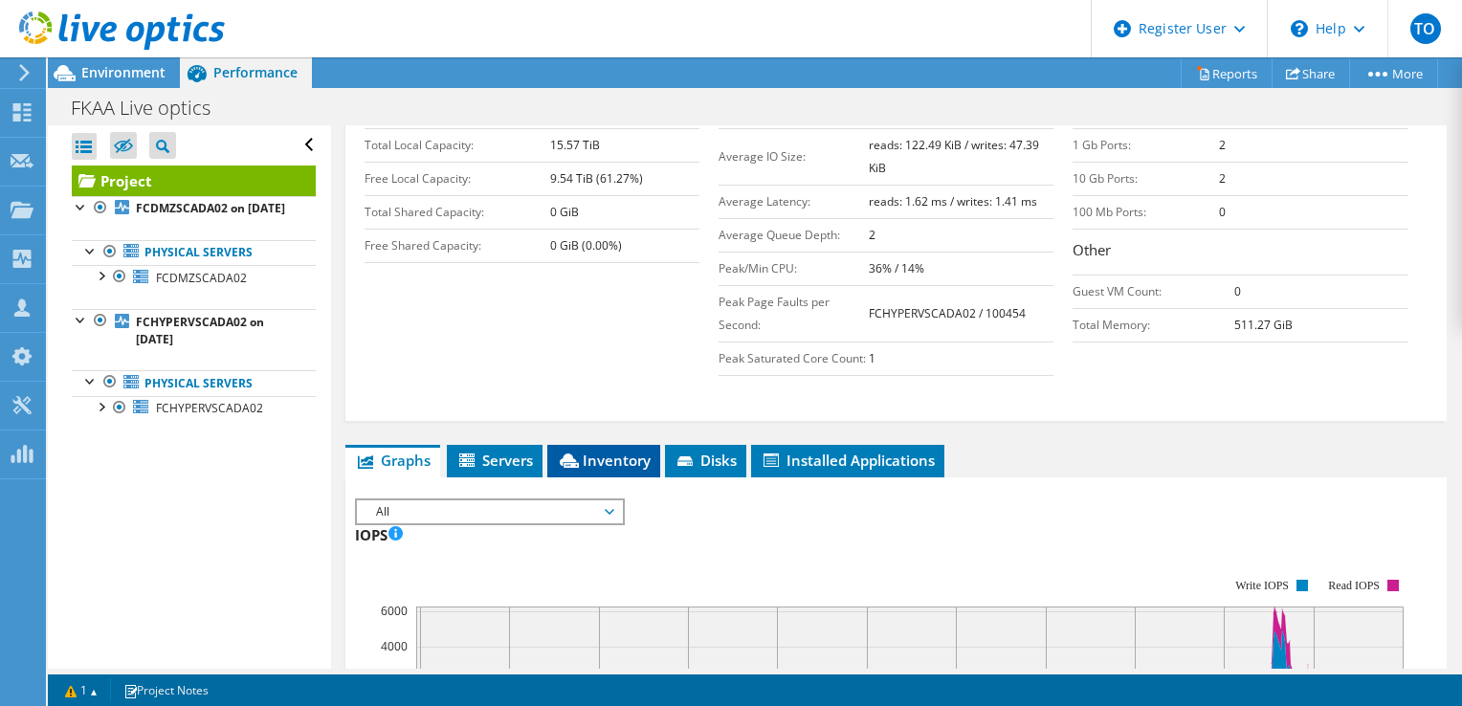
click at [597, 470] on span "Inventory" at bounding box center [604, 460] width 94 height 19
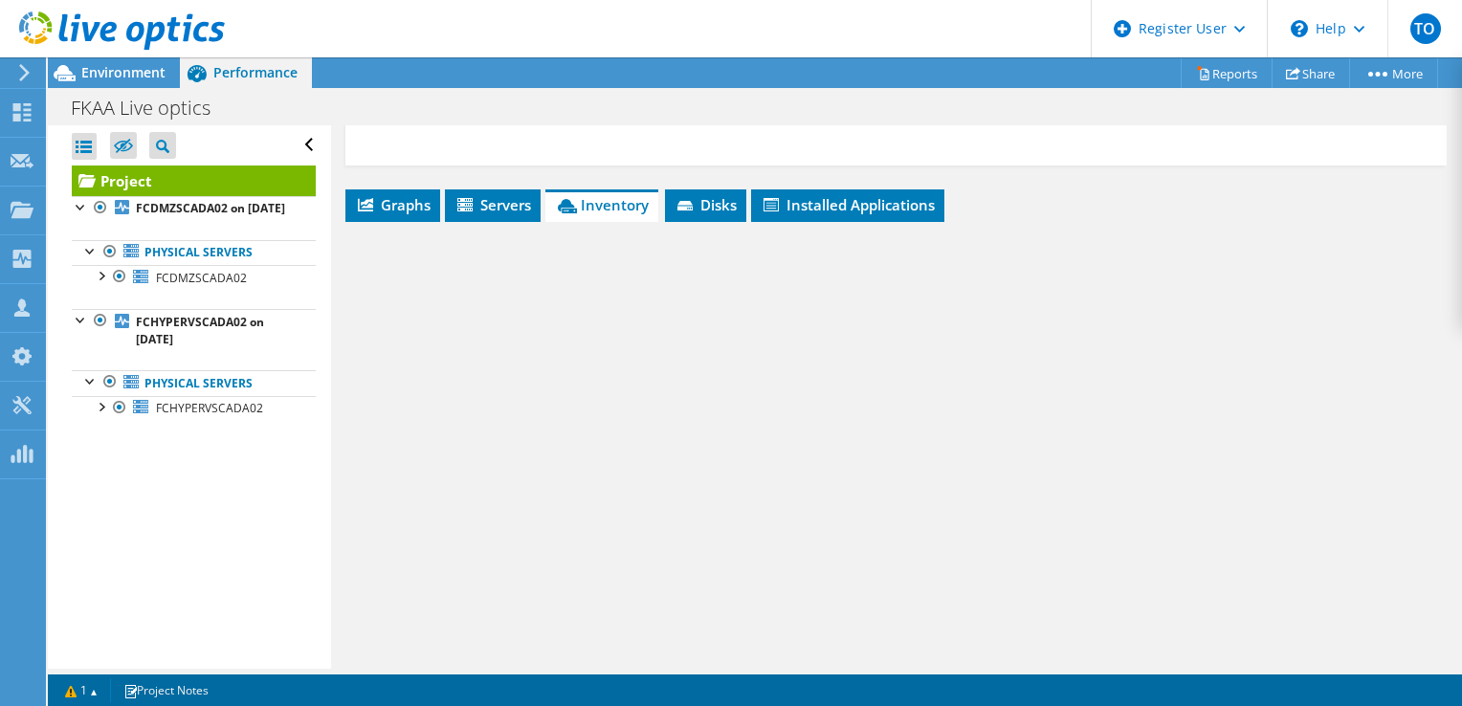
scroll to position [670, 0]
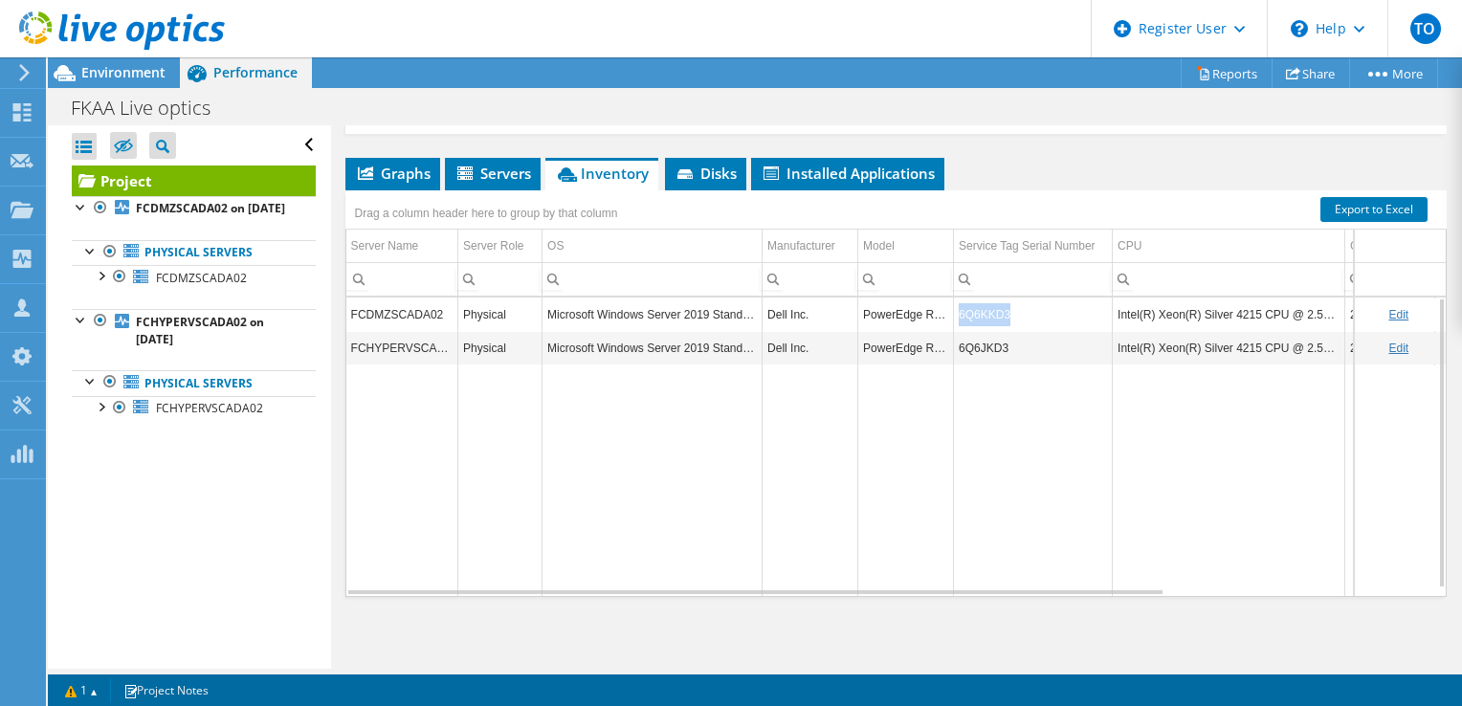
copy td "6Q6KKD3"
drag, startPoint x: 1007, startPoint y: 335, endPoint x: 953, endPoint y: 328, distance: 54.0
click at [954, 328] on td "6Q6KKD3" at bounding box center [1033, 314] width 159 height 33
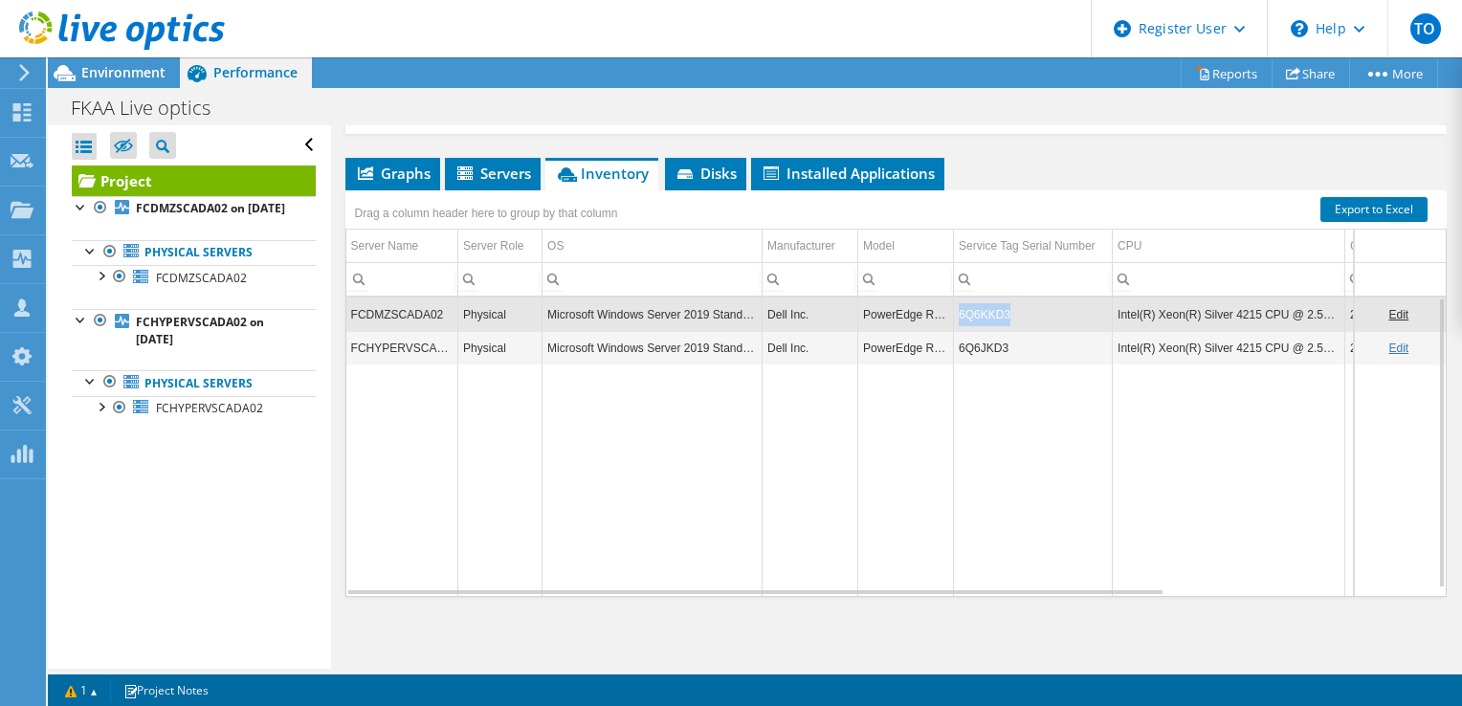
copy td "6Q6KKD3"
click at [396, 183] on span "Graphs" at bounding box center [393, 173] width 76 height 19
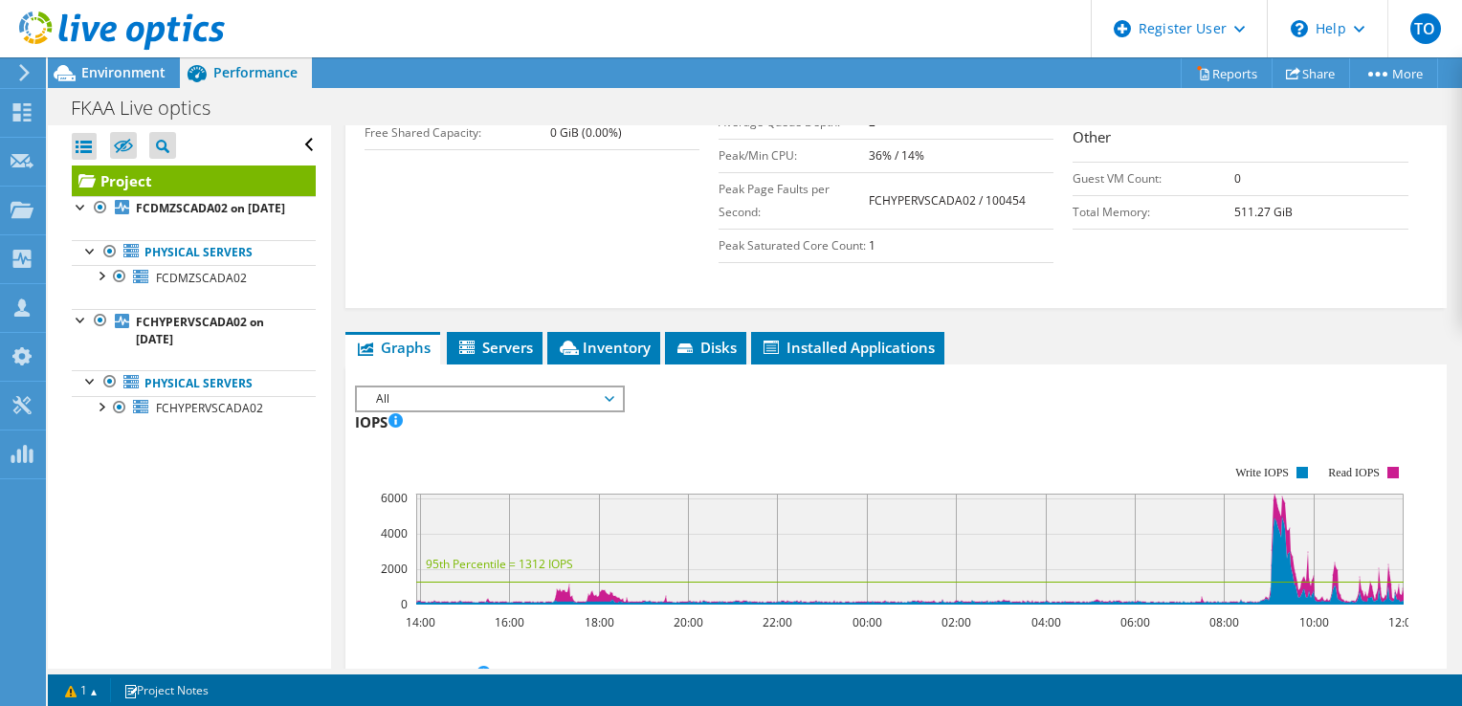
scroll to position [478, 0]
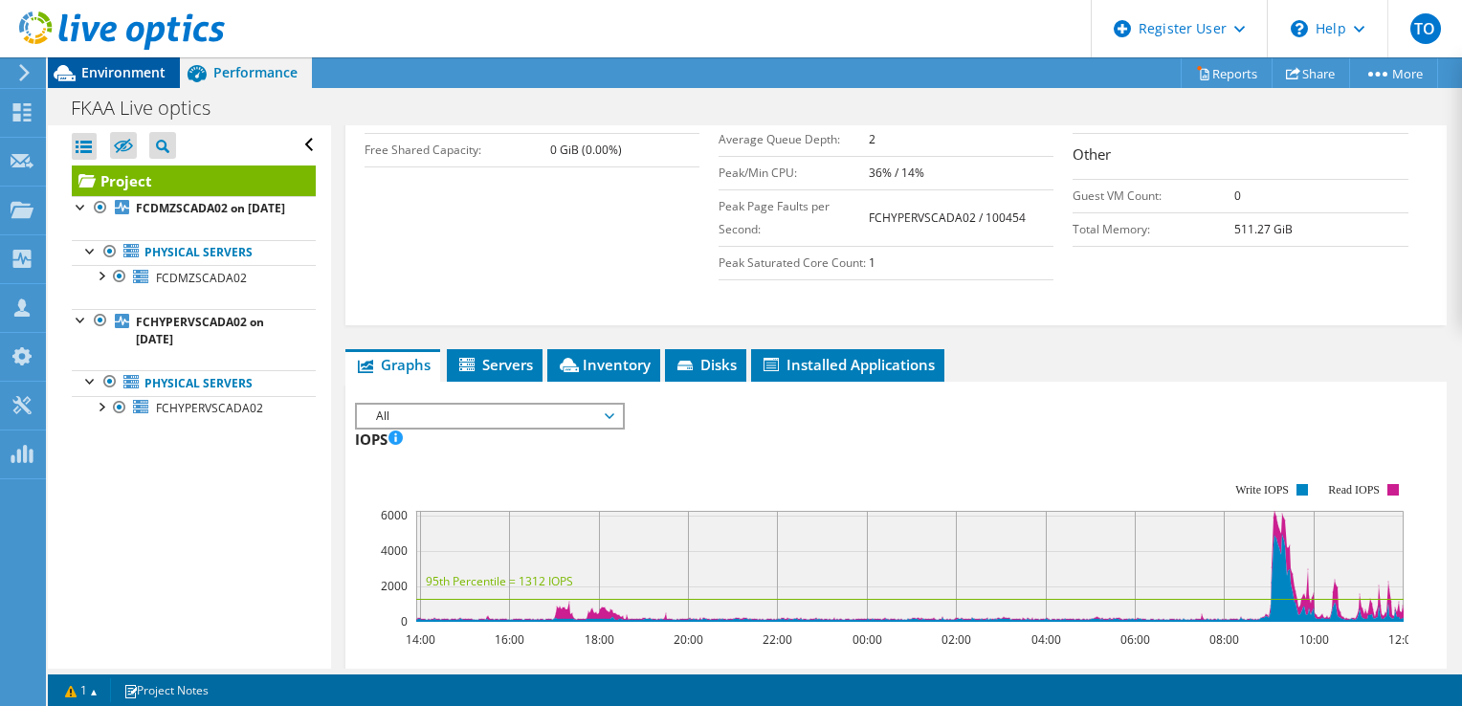
click at [104, 70] on span "Environment" at bounding box center [123, 72] width 84 height 18
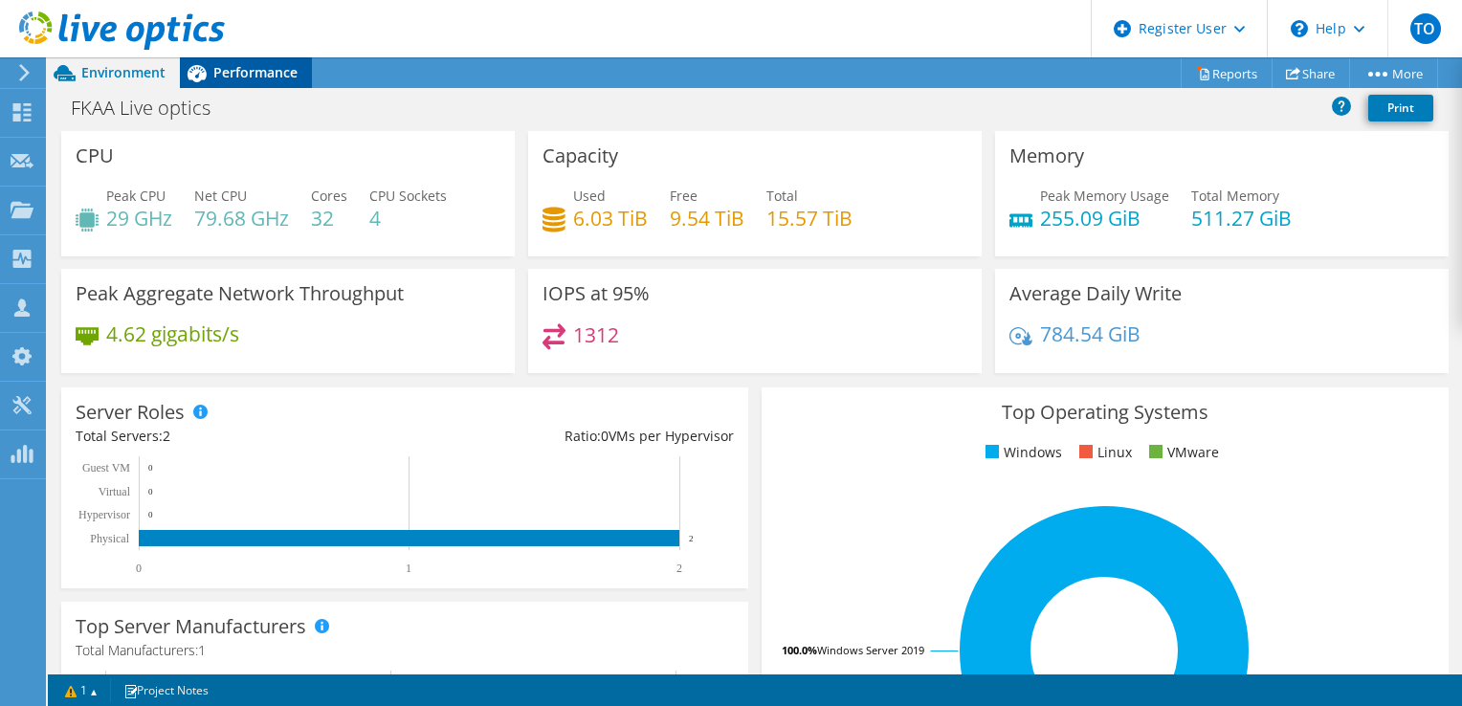
click at [268, 86] on div "Performance" at bounding box center [246, 72] width 132 height 31
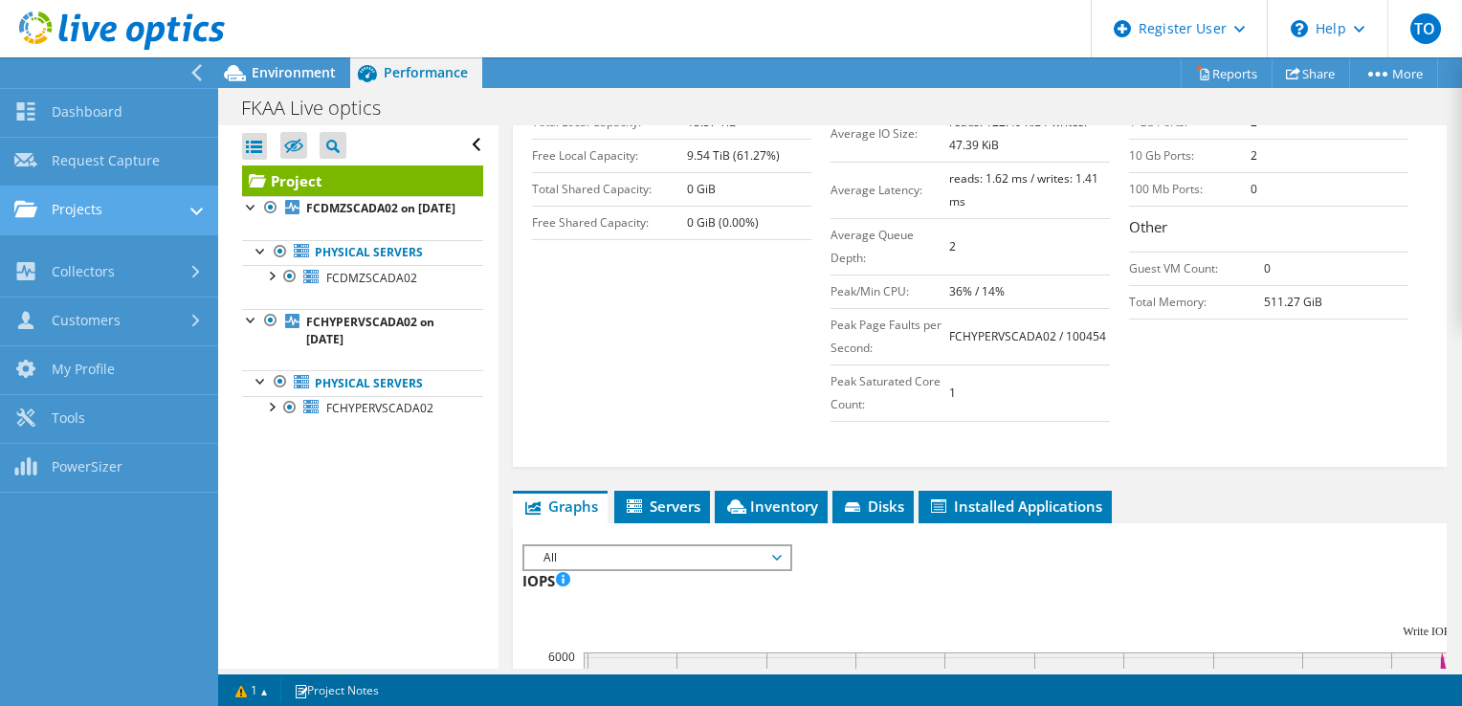
scroll to position [566, 0]
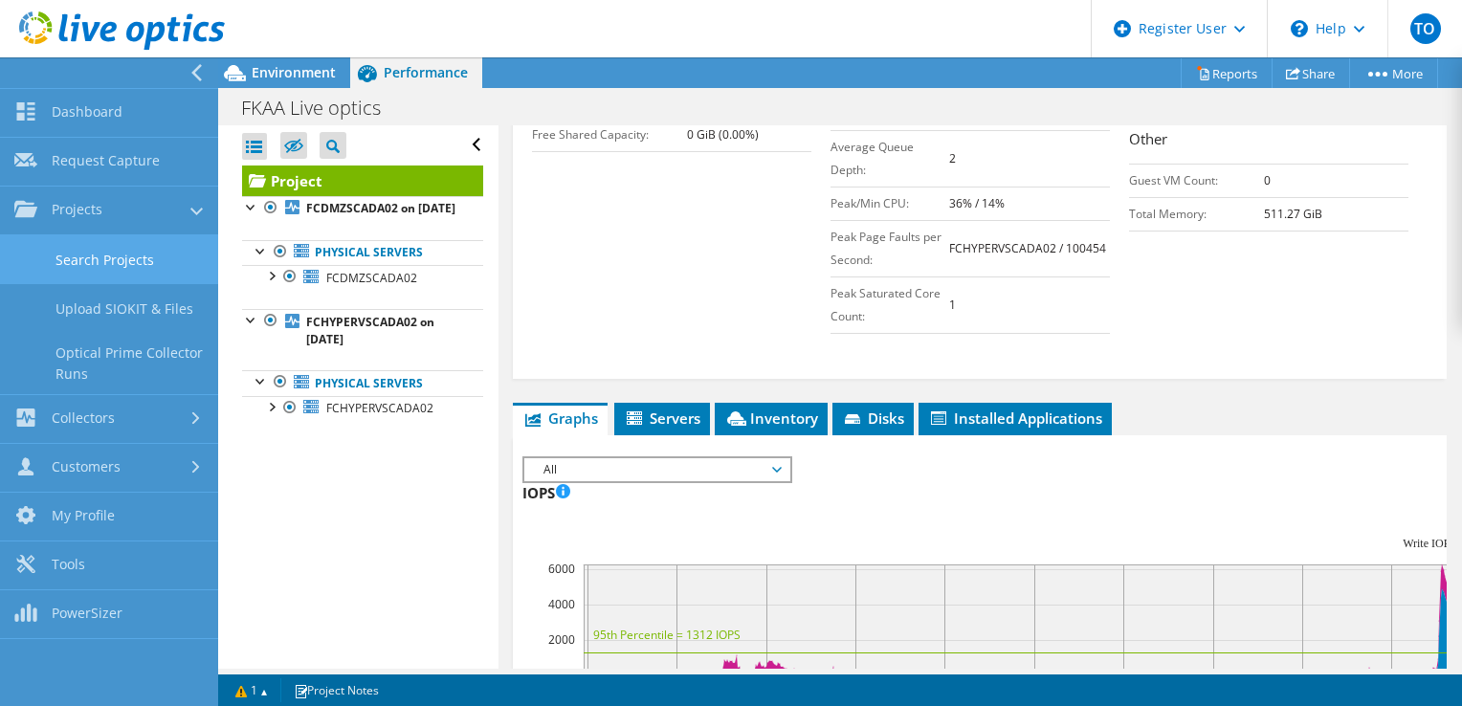
click at [182, 273] on link "Search Projects" at bounding box center [109, 259] width 218 height 49
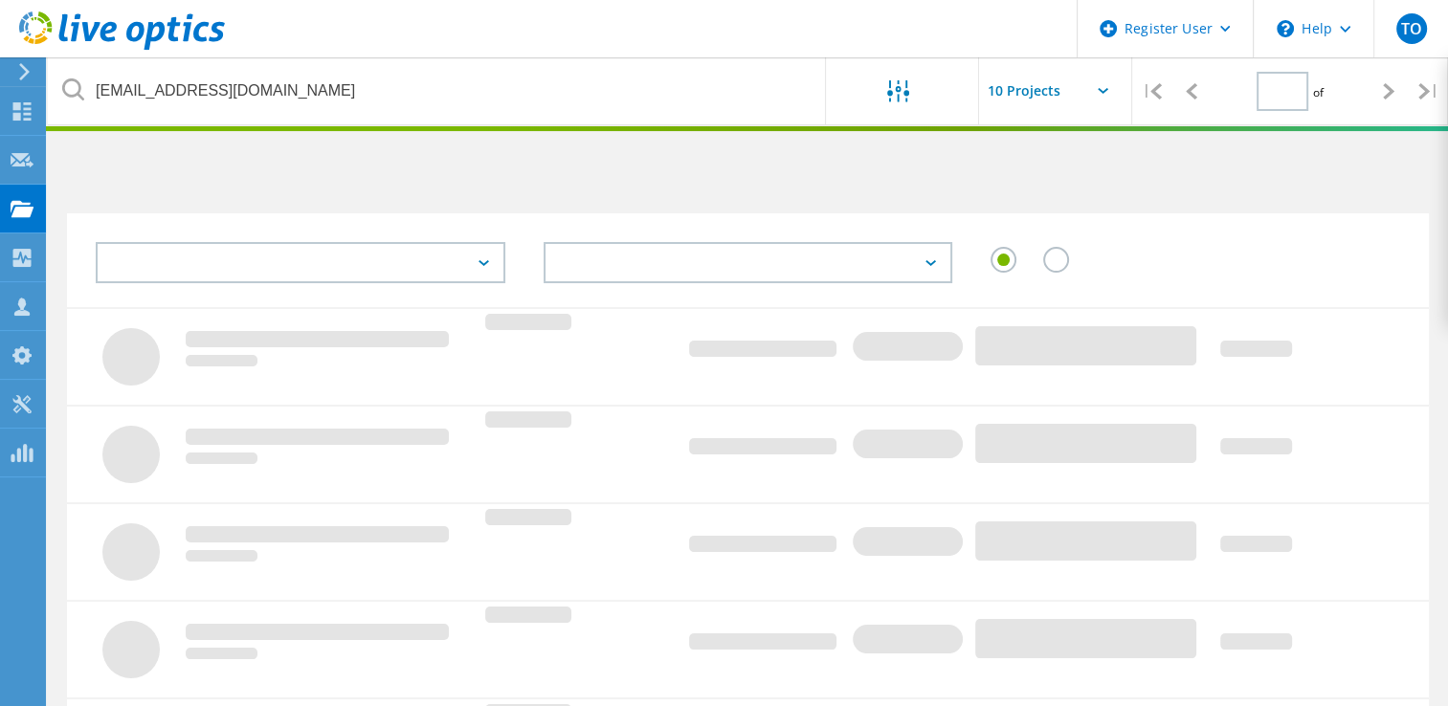
type input "1"
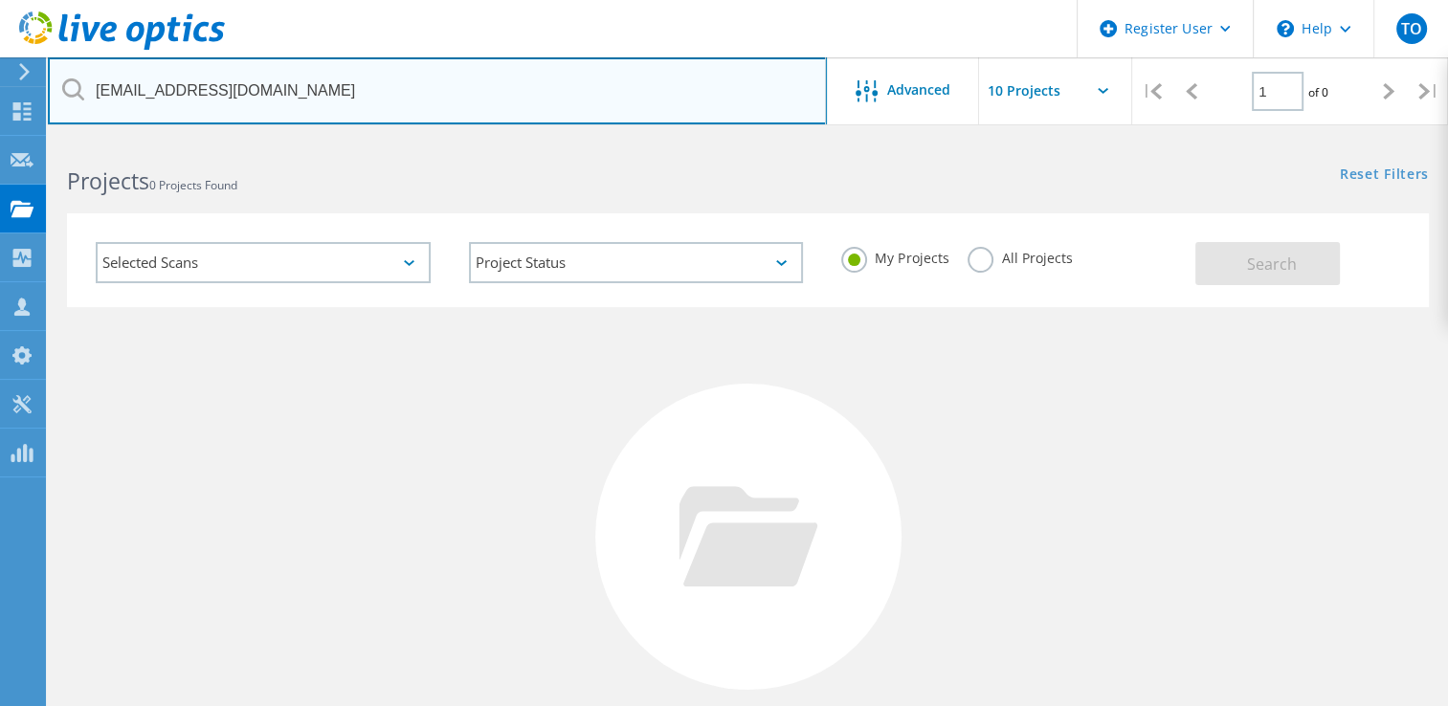
click at [432, 109] on input "[EMAIL_ADDRESS][DOMAIN_NAME]" at bounding box center [437, 90] width 779 height 67
drag, startPoint x: 428, startPoint y: 103, endPoint x: -157, endPoint y: 89, distance: 584.8
click at [0, 89] on html "Register User \n Help Explore Helpful Articles Contact Support TO Dell User Tof…" at bounding box center [724, 440] width 1448 height 881
paste input "chrismiller@atlanticbay"
type input "chrismiller@atlanticbay.com"
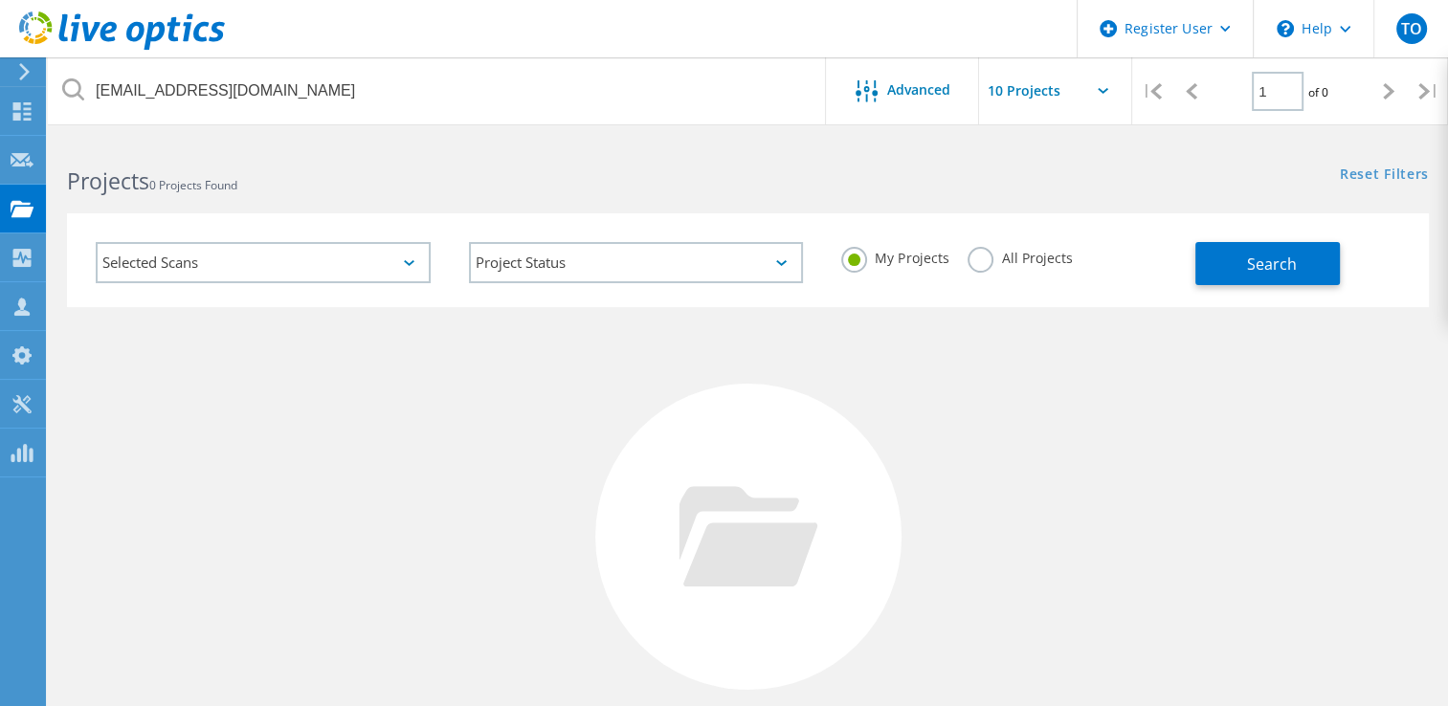
click at [1295, 285] on div "Selected Scans Project Status In Progress Complete Published Anonymous Archived…" at bounding box center [748, 260] width 1362 height 94
click at [1292, 274] on span "Search" at bounding box center [1272, 264] width 50 height 21
drag, startPoint x: 1079, startPoint y: 255, endPoint x: 1060, endPoint y: 261, distance: 20.3
click at [1077, 255] on div "My Projects All Projects" at bounding box center [1008, 258] width 373 height 71
click at [1058, 261] on label "All Projects" at bounding box center [1019, 256] width 104 height 18
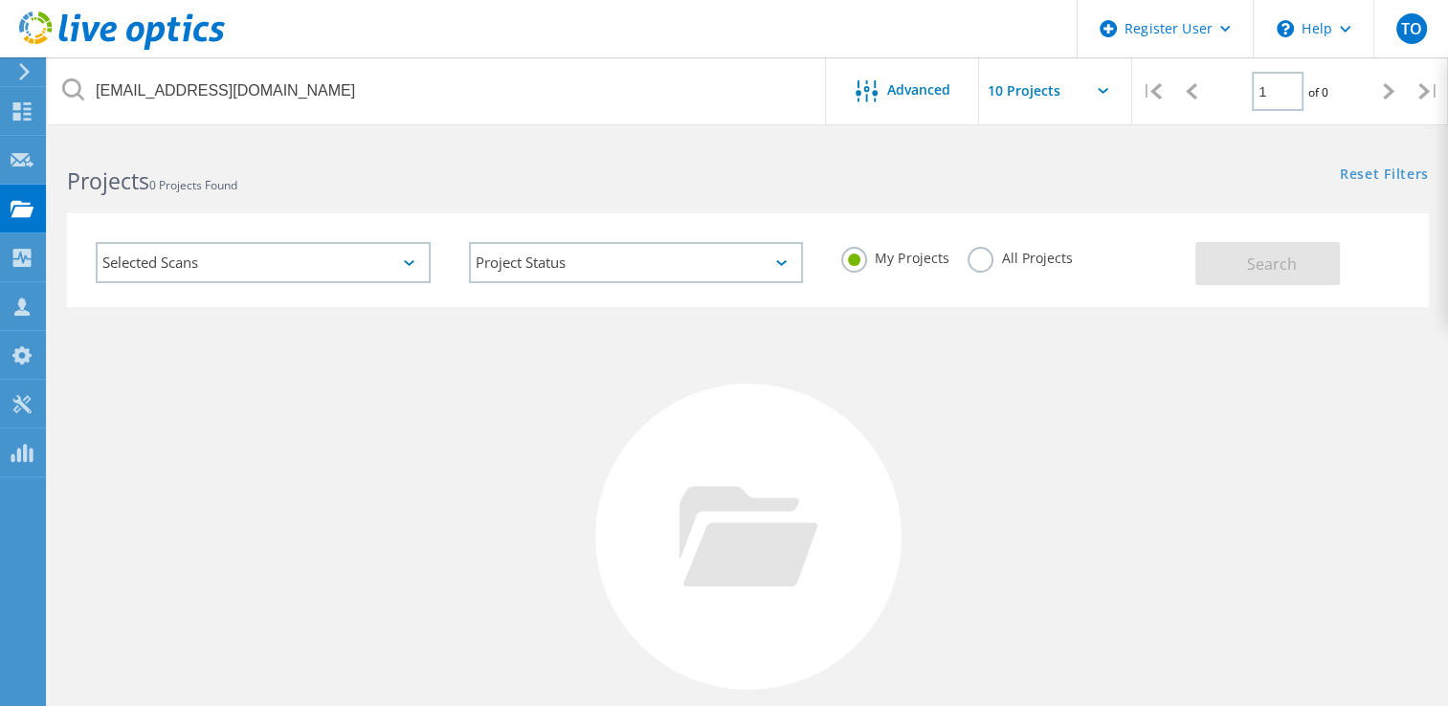
click at [0, 0] on input "All Projects" at bounding box center [0, 0] width 0 height 0
click at [1241, 258] on button "Search" at bounding box center [1267, 263] width 144 height 43
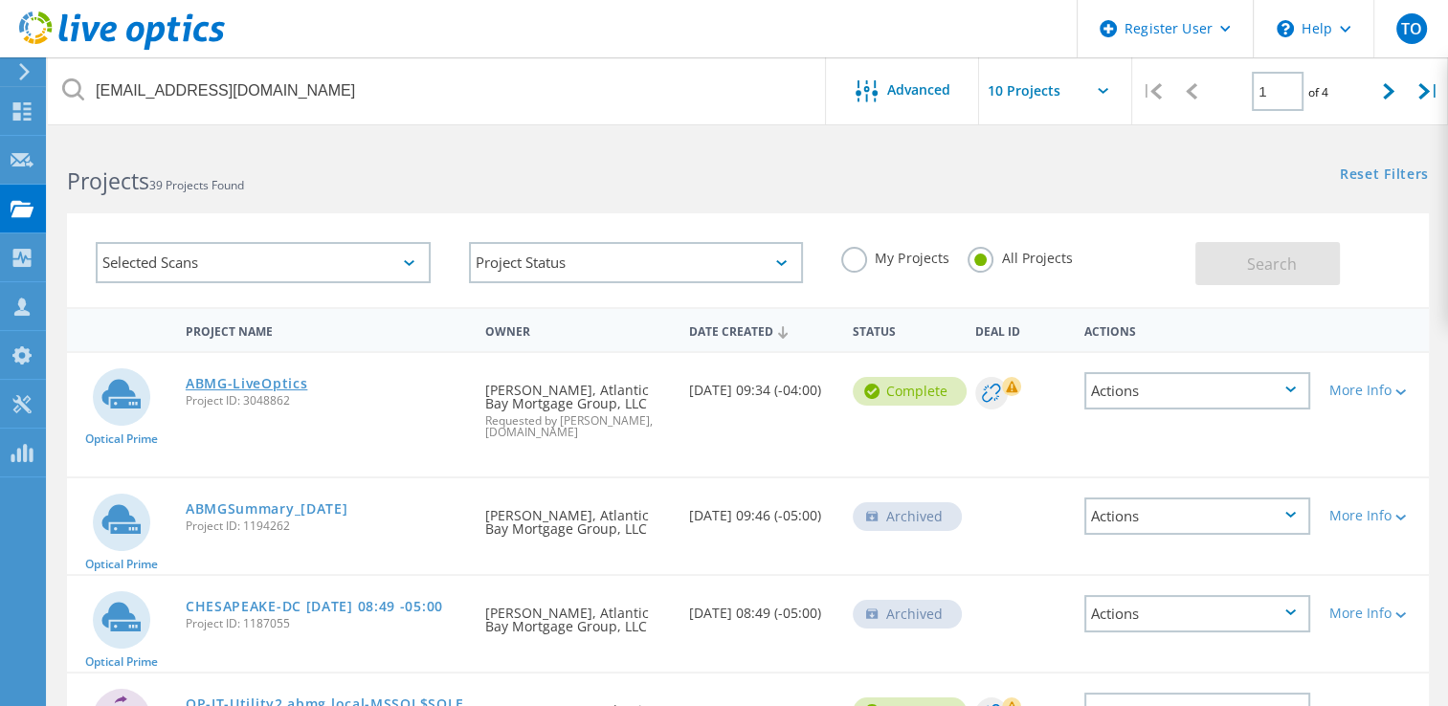
click at [269, 389] on link "ABMG-LiveOptics" at bounding box center [247, 383] width 122 height 13
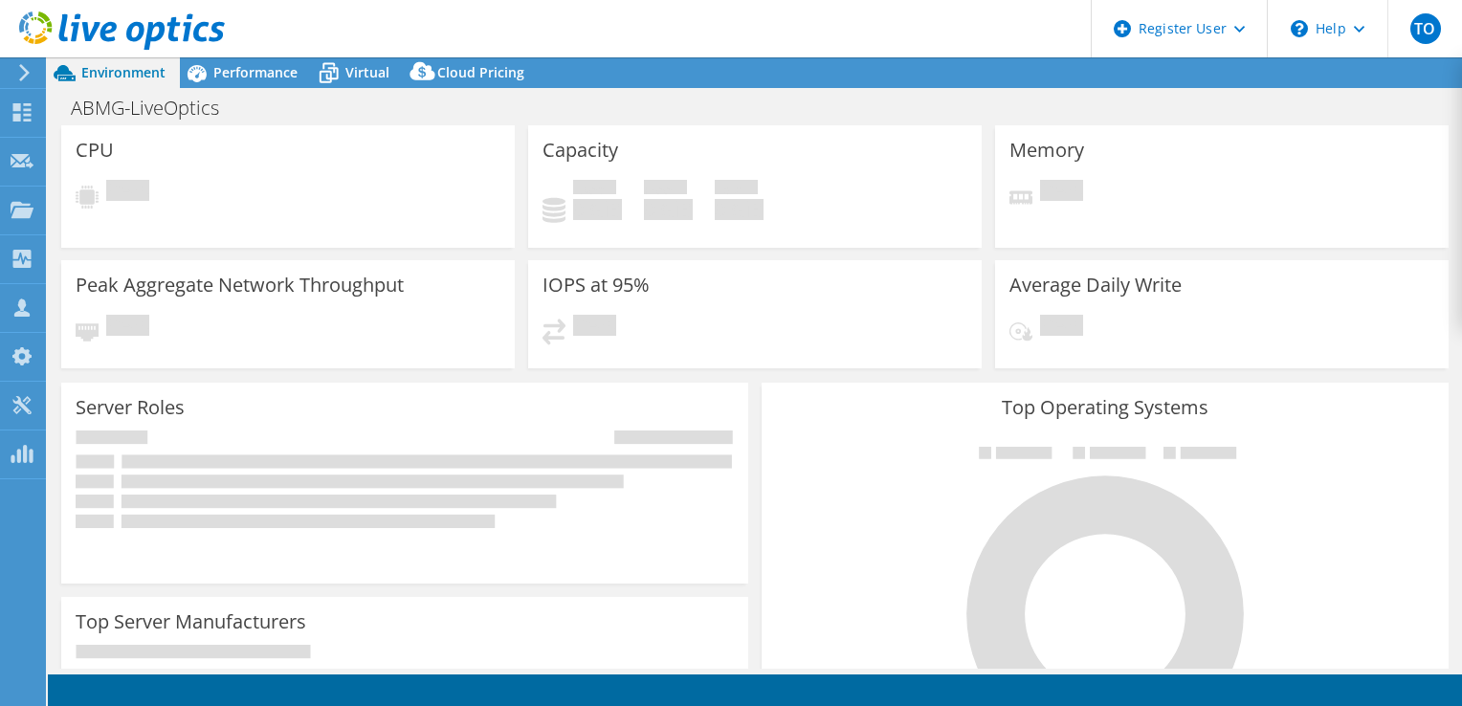
select select "USD"
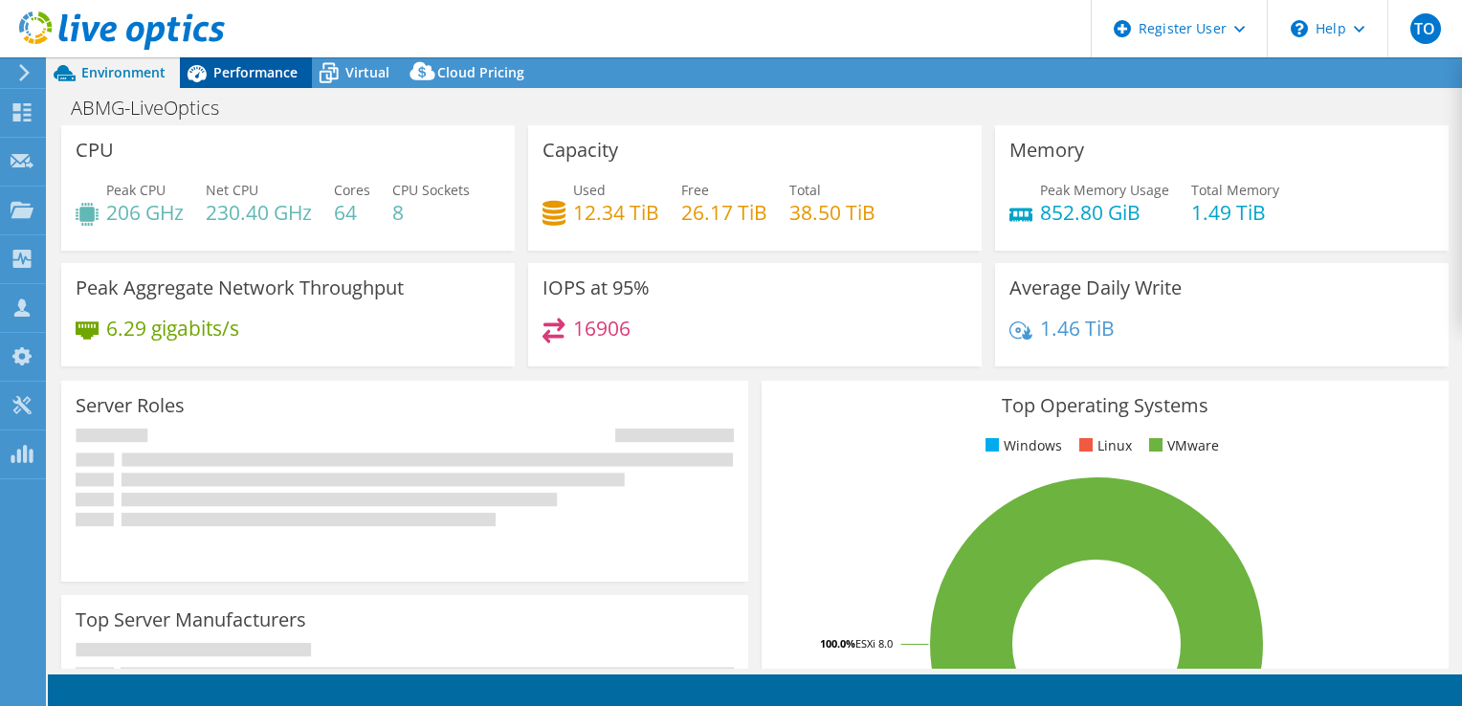
click at [273, 76] on span "Performance" at bounding box center [255, 72] width 84 height 18
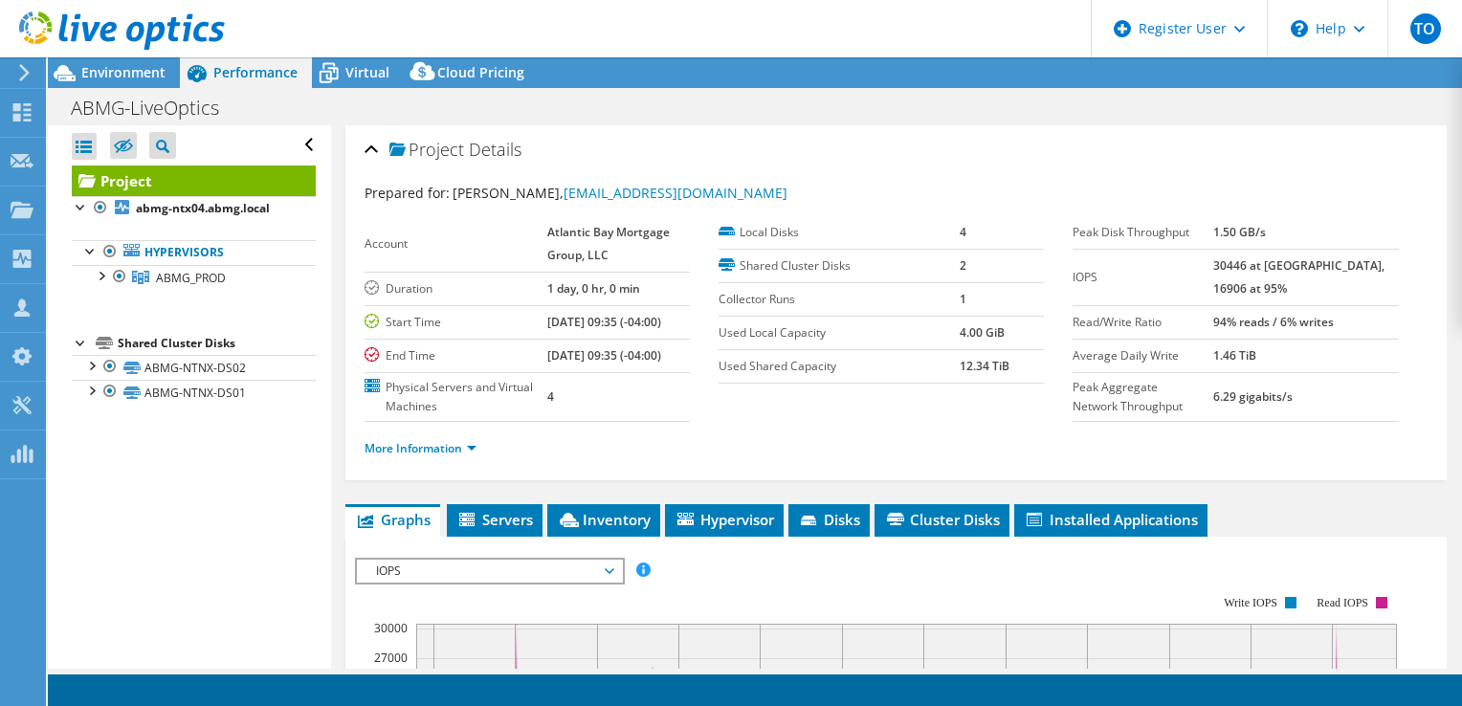
drag, startPoint x: 345, startPoint y: 78, endPoint x: 345, endPoint y: 91, distance: 12.4
click at [345, 89] on div "Environment Performance Virtual Upgrades" at bounding box center [755, 381] width 1414 height 649
drag, startPoint x: 345, startPoint y: 91, endPoint x: 344, endPoint y: 68, distance: 23.0
click at [344, 68] on div "Virtual" at bounding box center [358, 72] width 92 height 31
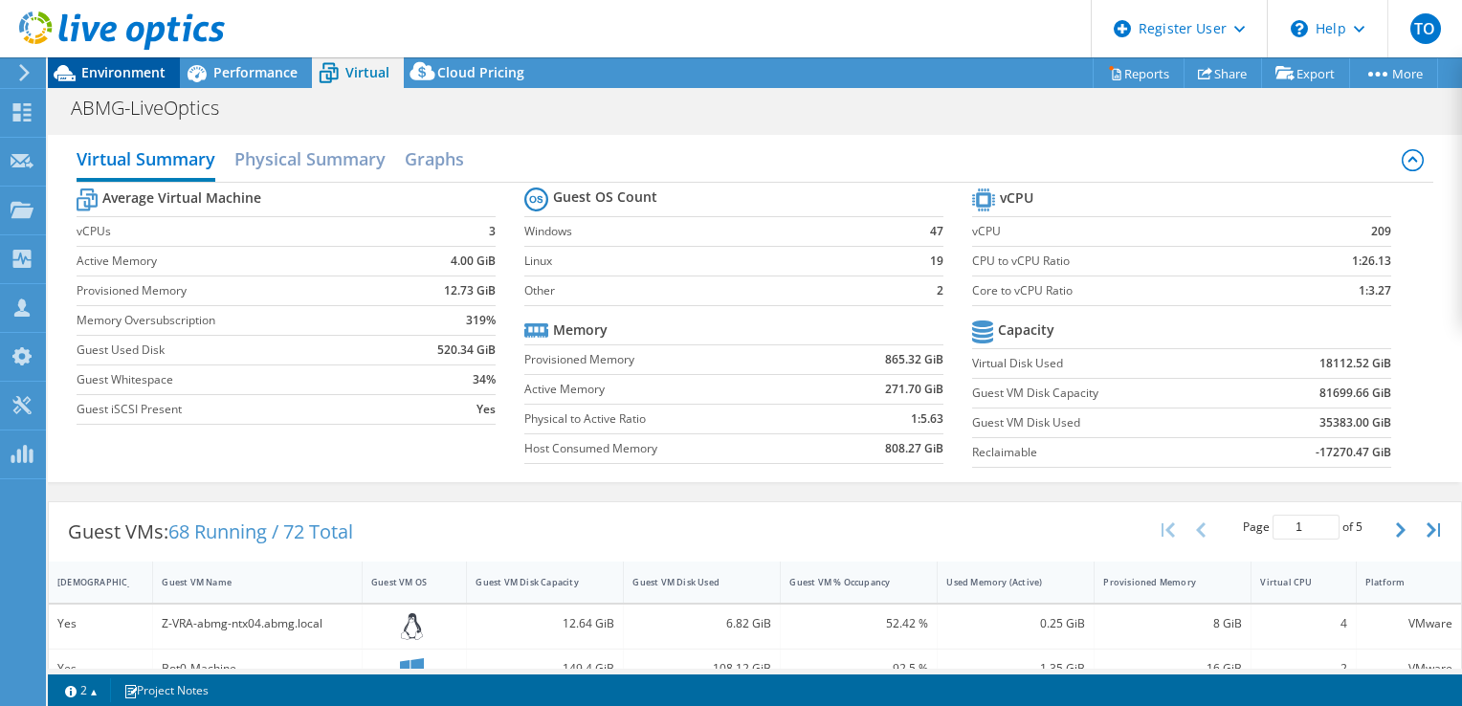
click at [113, 82] on div "Environment" at bounding box center [114, 72] width 132 height 31
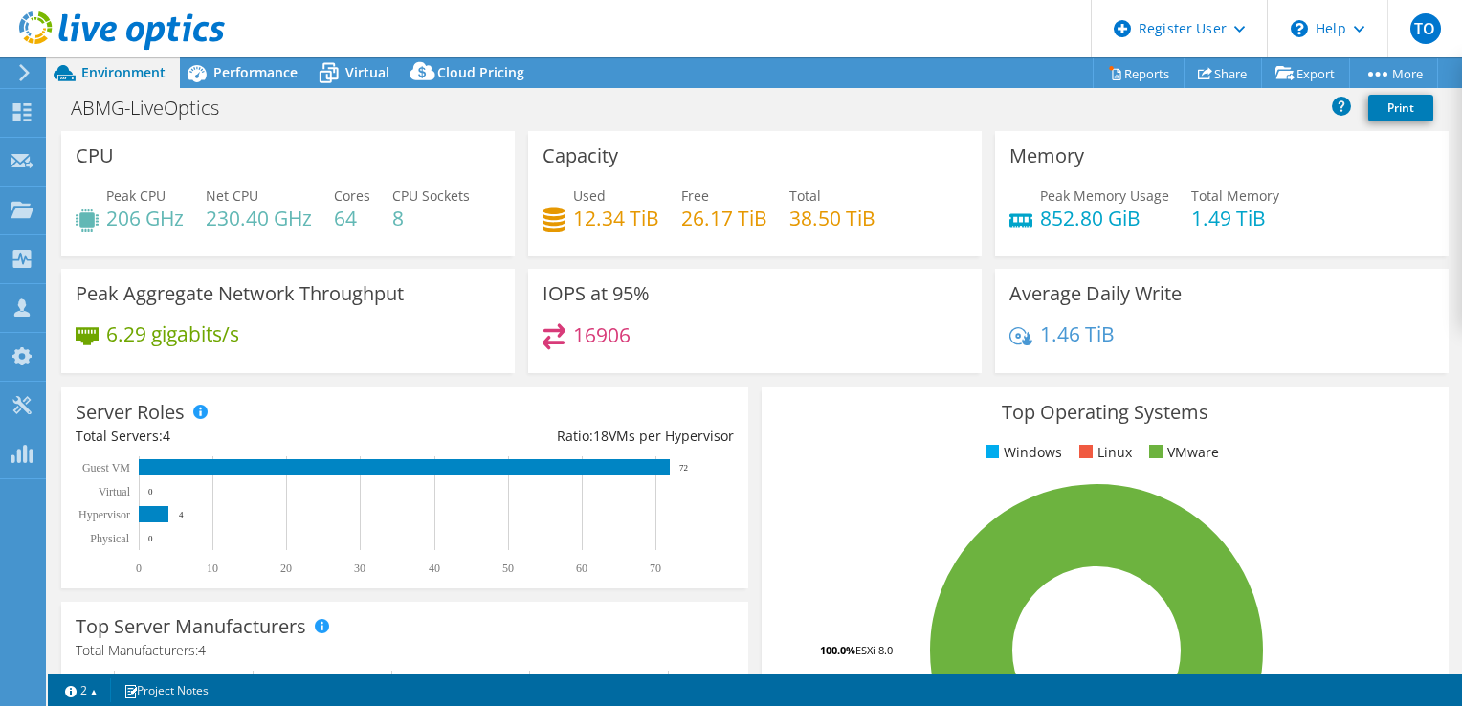
click at [241, 55] on header "TO Dell User Tofi Oladipo [EMAIL_ADDRESS][PERSON_NAME][DOMAIN_NAME] Dell My Pro…" at bounding box center [731, 28] width 1462 height 57
click at [250, 63] on span "Performance" at bounding box center [255, 72] width 84 height 18
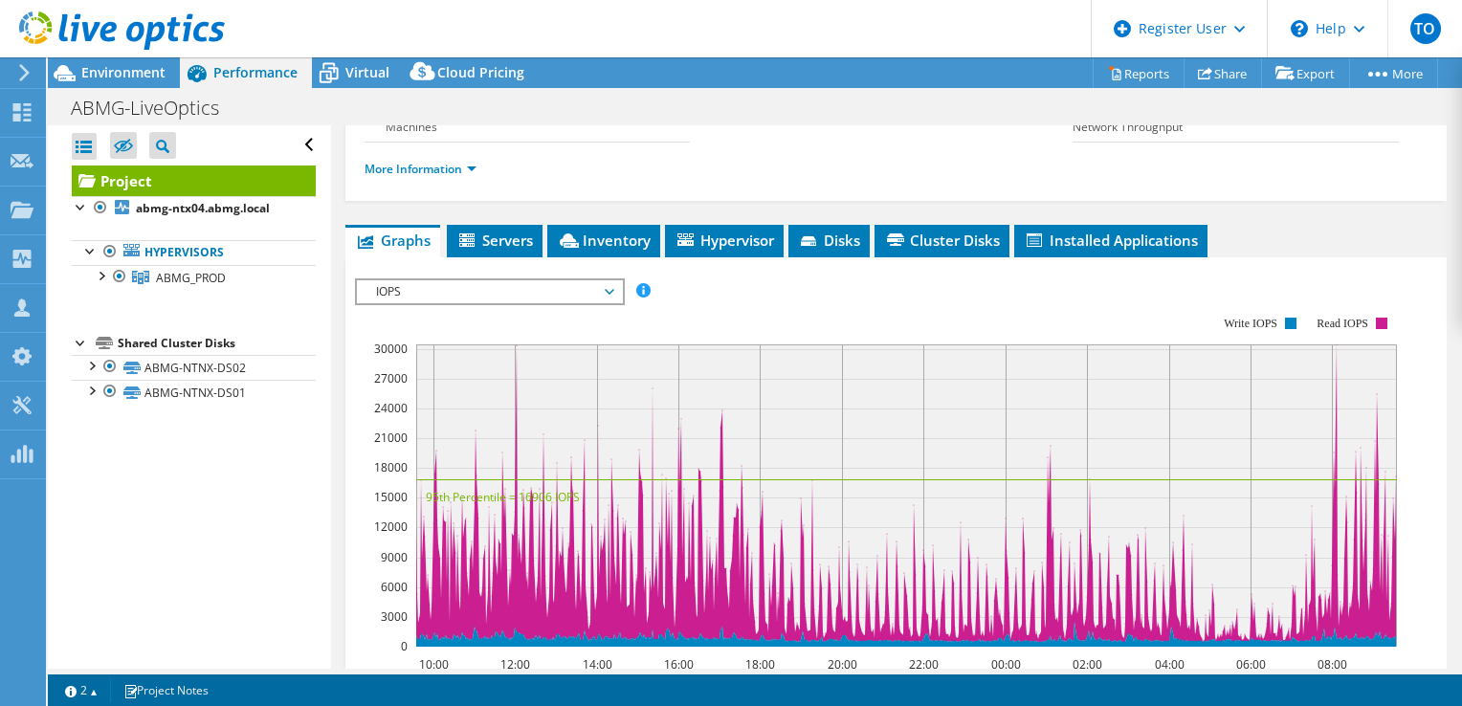
scroll to position [287, 0]
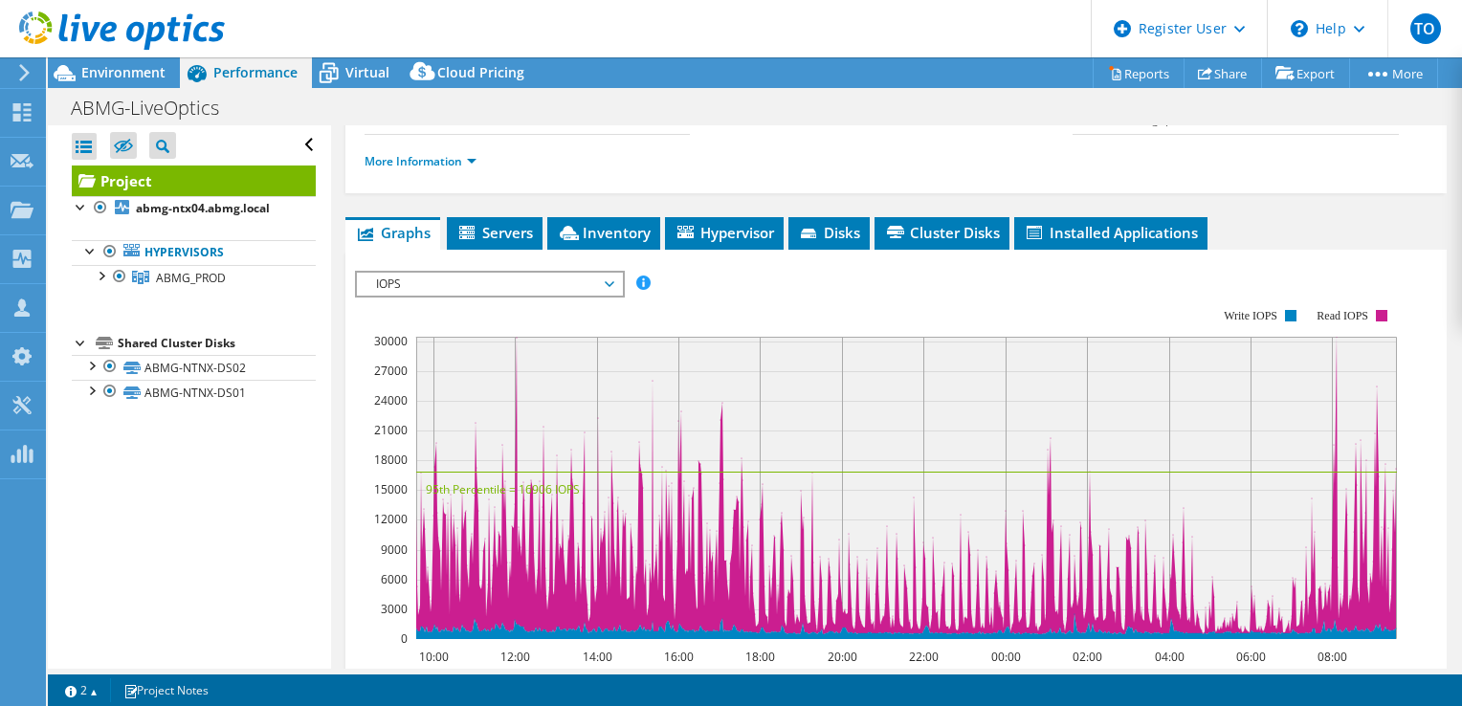
click at [471, 281] on span "IOPS" at bounding box center [489, 284] width 246 height 23
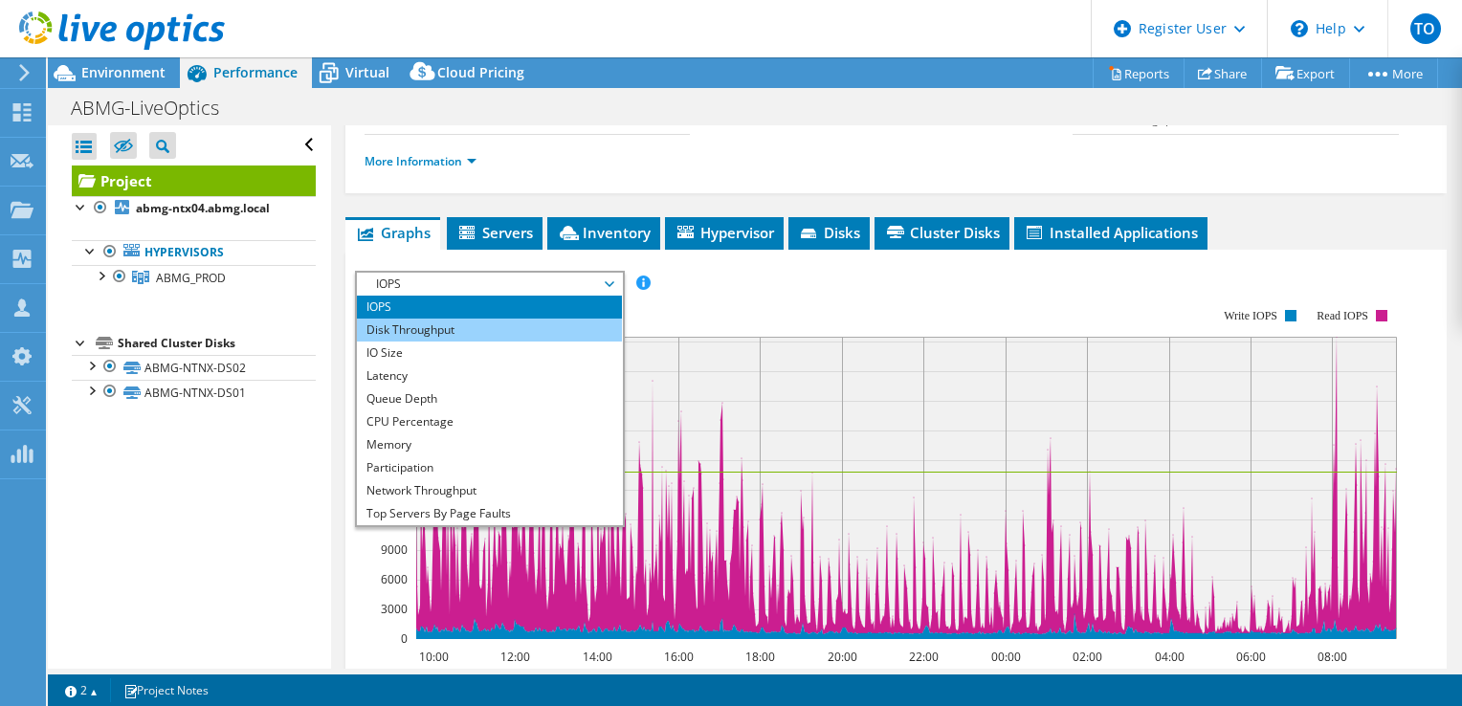
click at [446, 320] on li "Disk Throughput" at bounding box center [489, 330] width 265 height 23
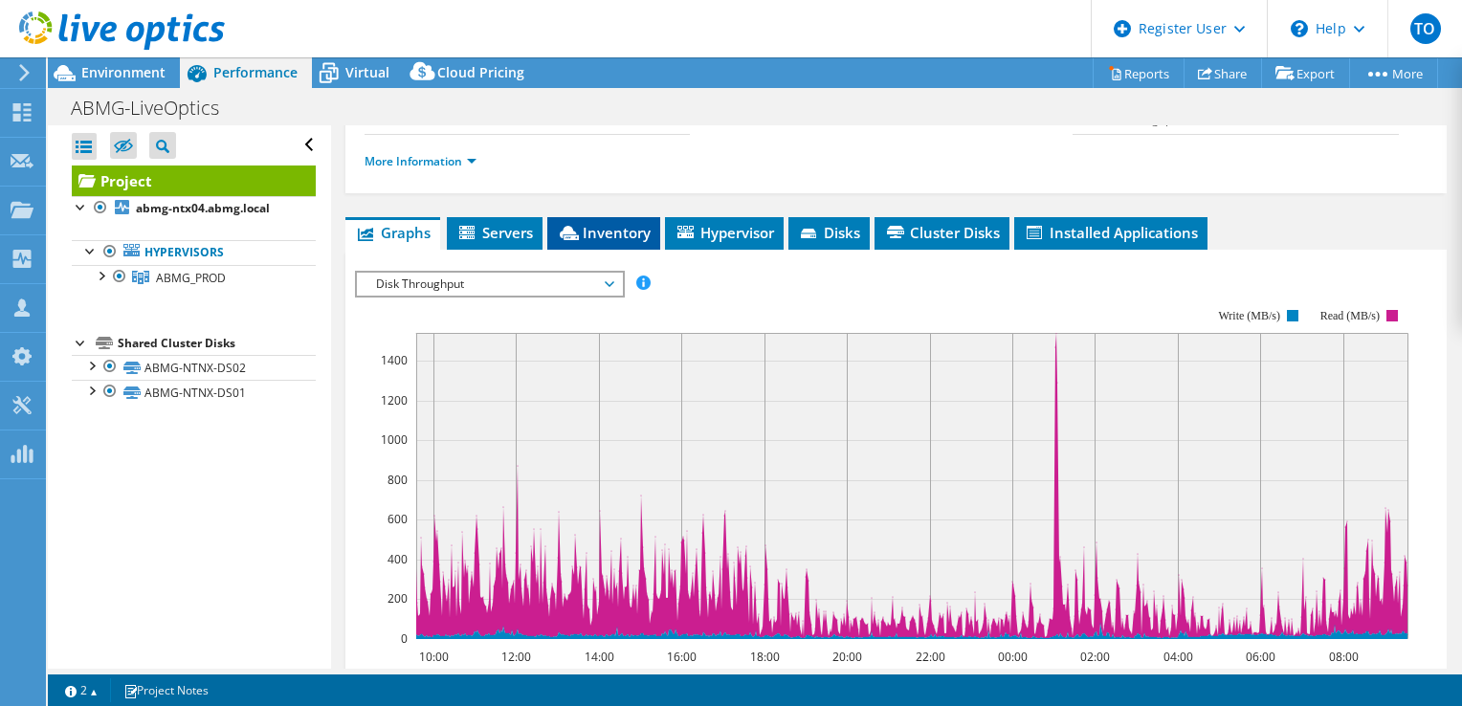
click at [620, 223] on span "Inventory" at bounding box center [604, 232] width 94 height 19
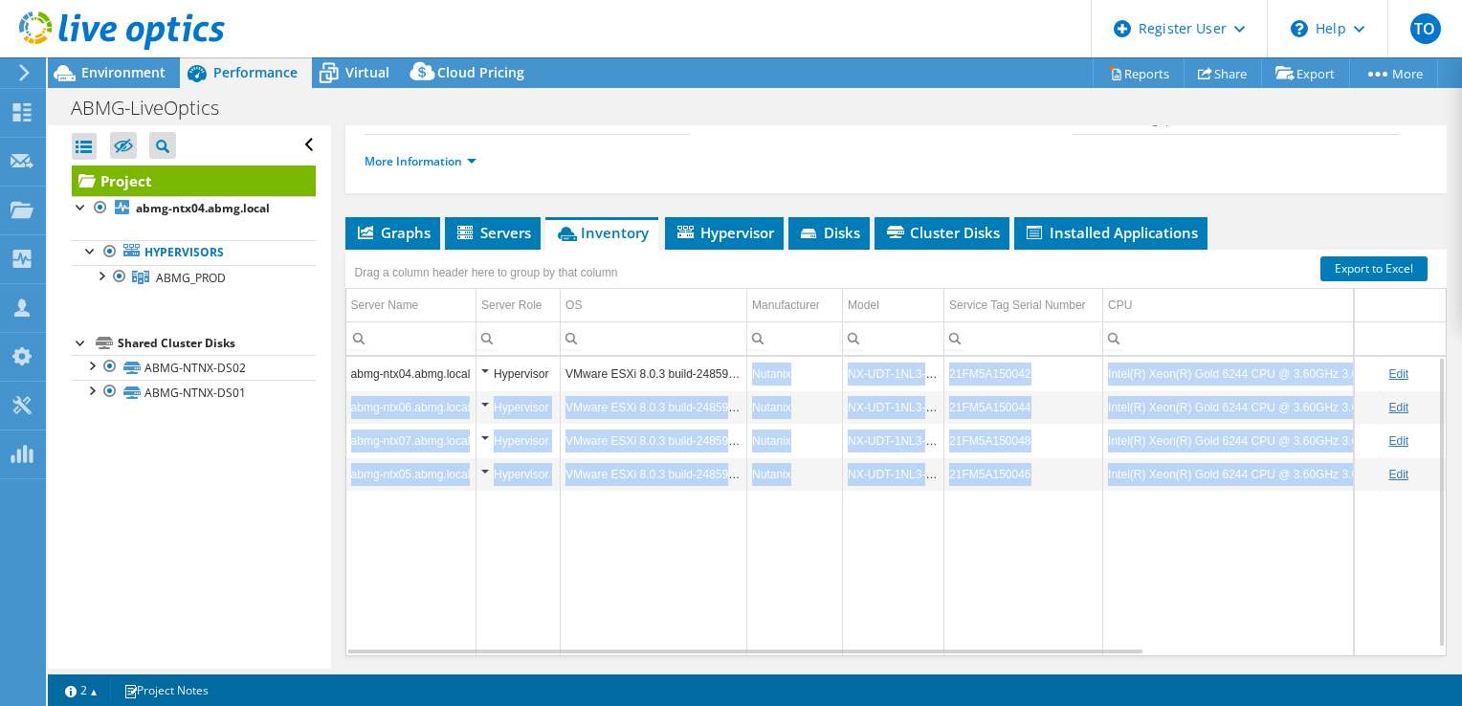
drag, startPoint x: 766, startPoint y: 368, endPoint x: 788, endPoint y: 540, distance: 172.7
click at [788, 540] on tbody "abmg-ntx04.abmg.local Hypervisor VMware ESXi 8.0.3 build-24859861 Nutanix NX-UD…" at bounding box center [1084, 506] width 1477 height 299
drag, startPoint x: 788, startPoint y: 540, endPoint x: 780, endPoint y: 561, distance: 22.7
click at [780, 561] on td "Data grid" at bounding box center [795, 573] width 96 height 165
click at [769, 564] on td "Data grid" at bounding box center [795, 573] width 96 height 165
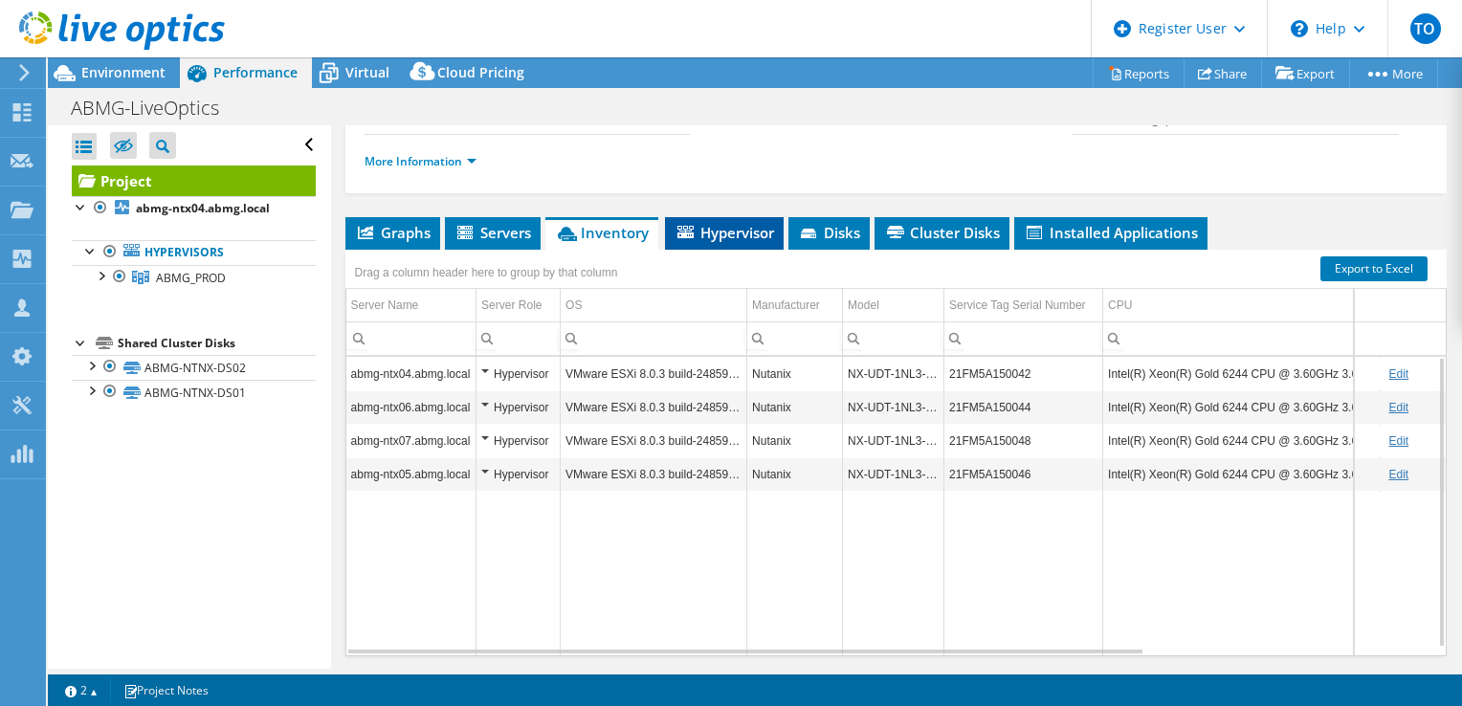
click at [744, 240] on li "Hypervisor" at bounding box center [724, 233] width 119 height 33
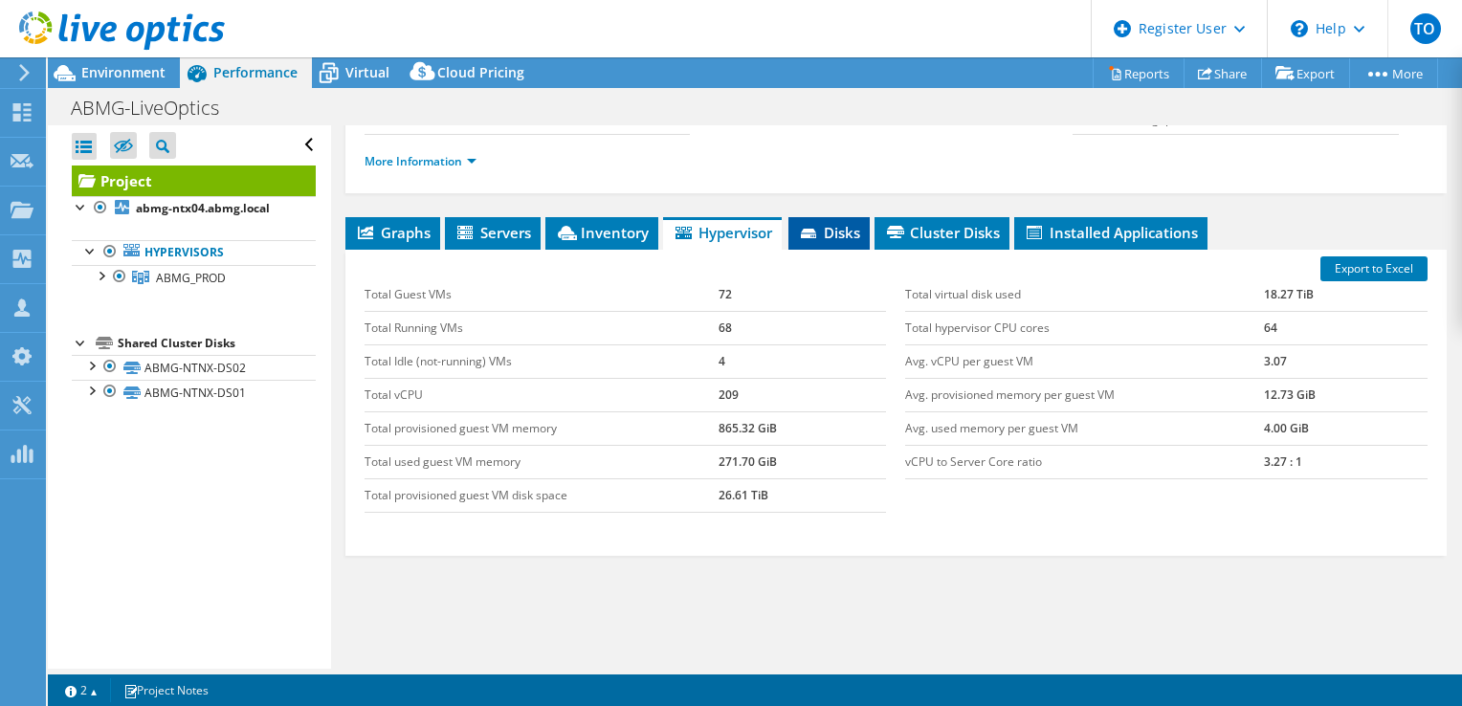
click at [839, 240] on li "Disks" at bounding box center [828, 233] width 81 height 33
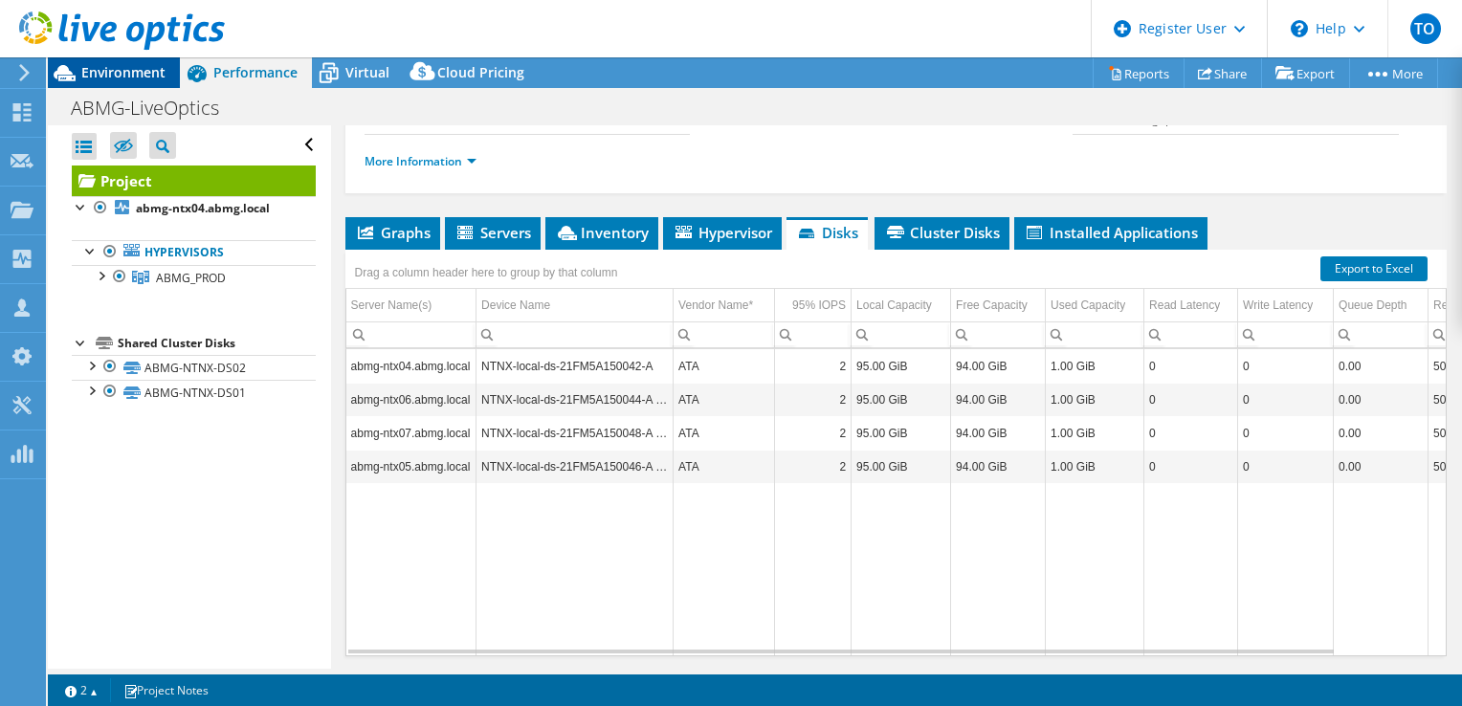
click at [163, 81] on div "Environment" at bounding box center [114, 72] width 132 height 31
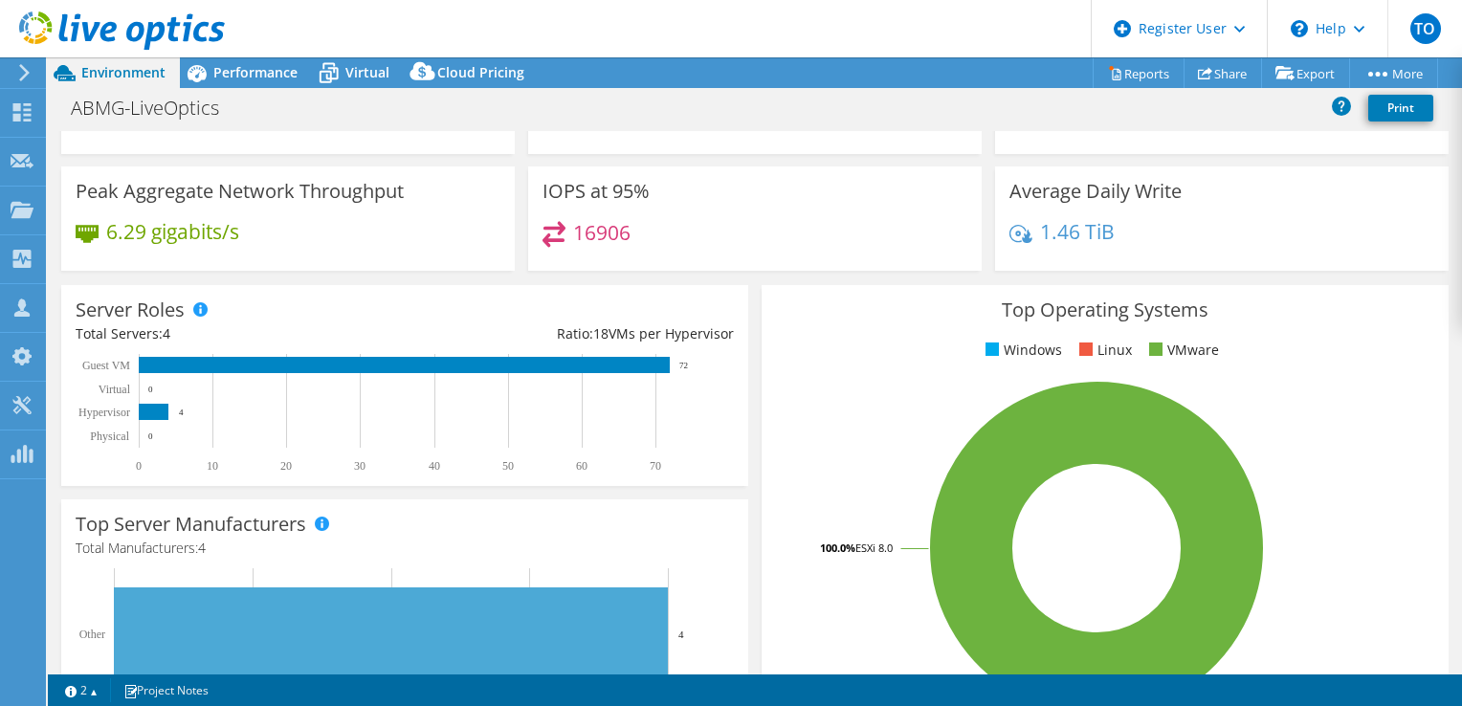
scroll to position [0, 0]
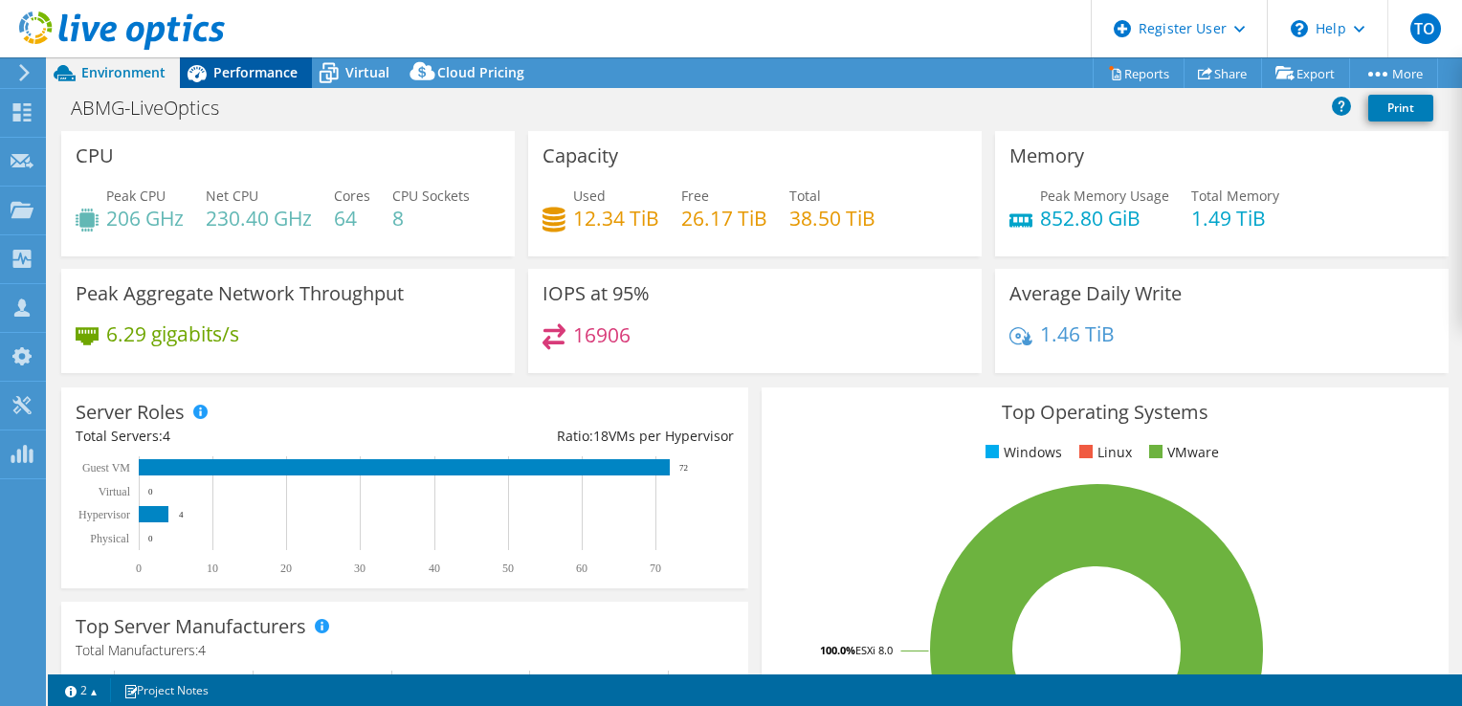
click at [269, 81] on div "Performance" at bounding box center [246, 72] width 132 height 31
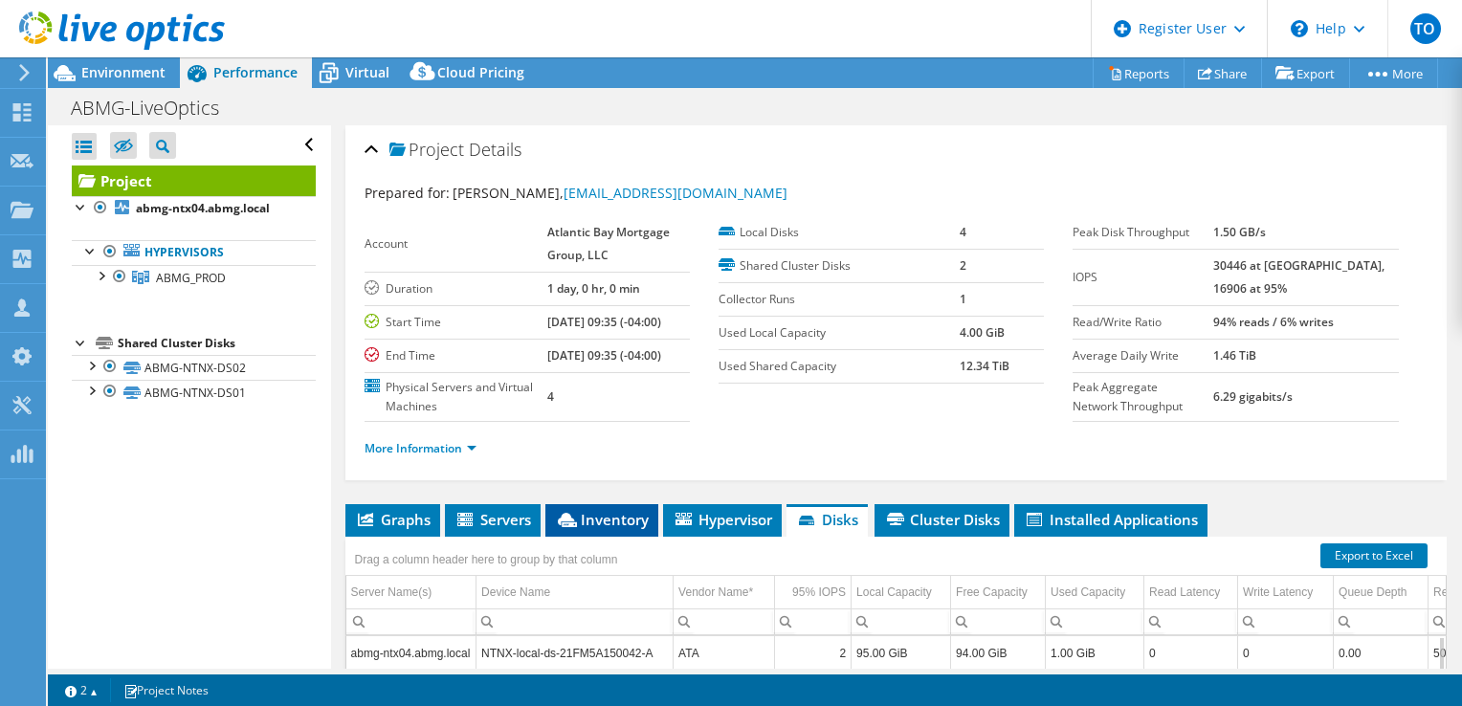
scroll to position [344, 0]
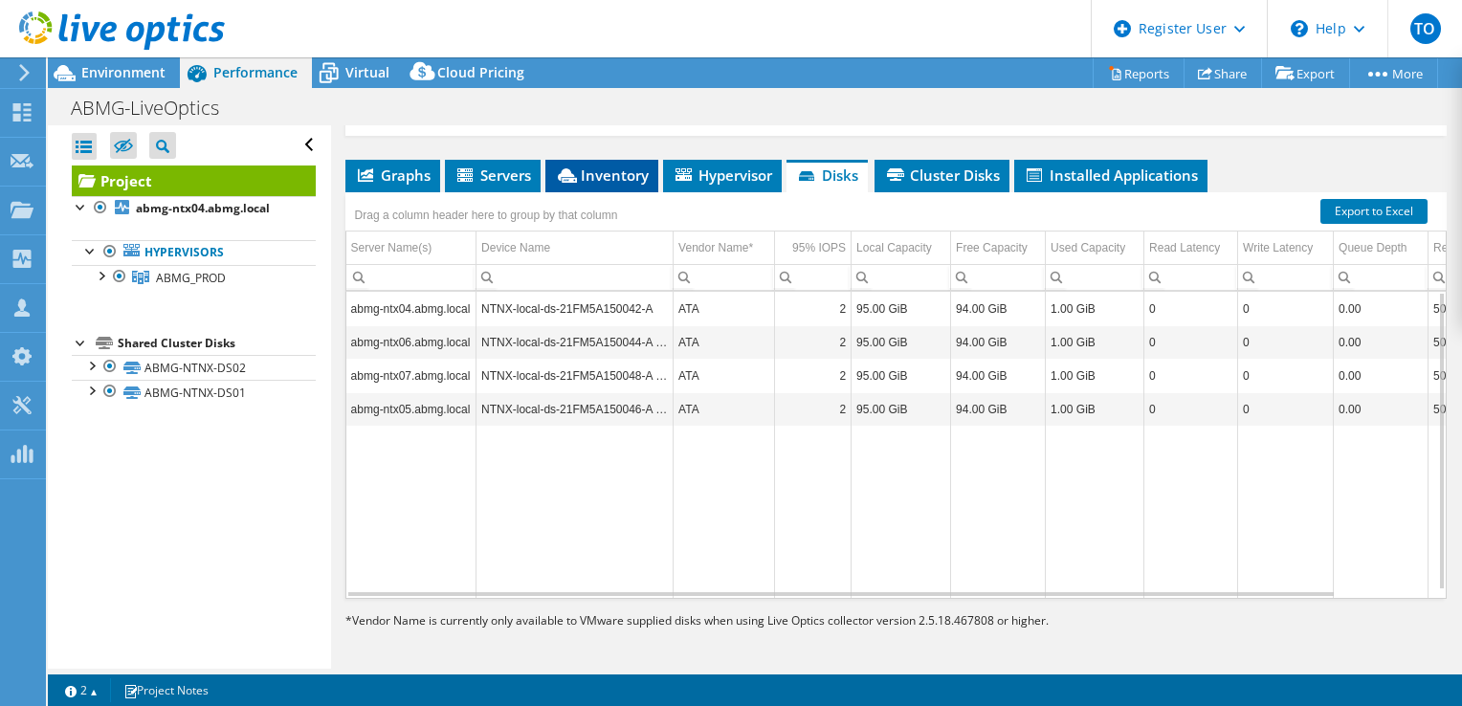
click at [583, 167] on span "Inventory" at bounding box center [602, 175] width 94 height 19
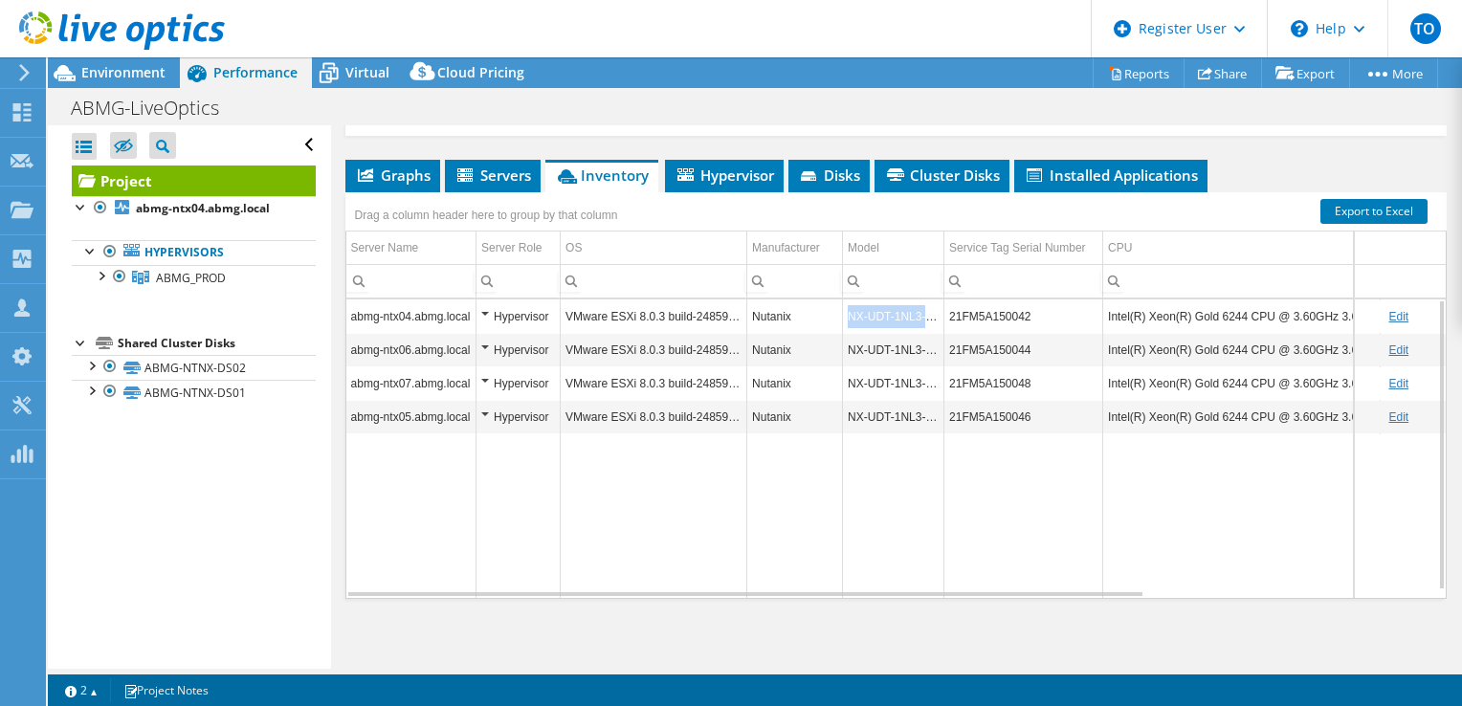
drag, startPoint x: 850, startPoint y: 308, endPoint x: 941, endPoint y: 320, distance: 91.6
click at [941, 320] on td "NX-UDT-1NL3-G7" at bounding box center [893, 315] width 101 height 33
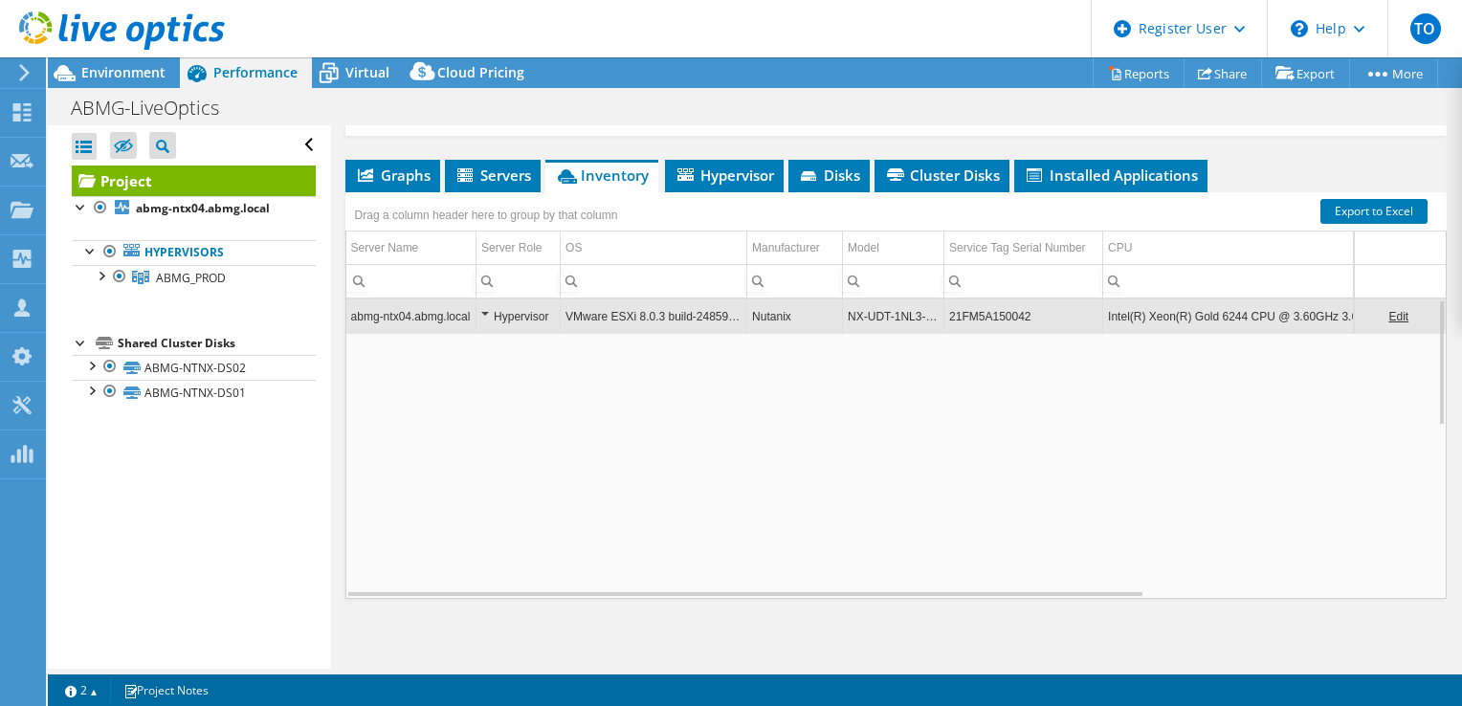
copy td "NX-UDT-1NL3-G7"
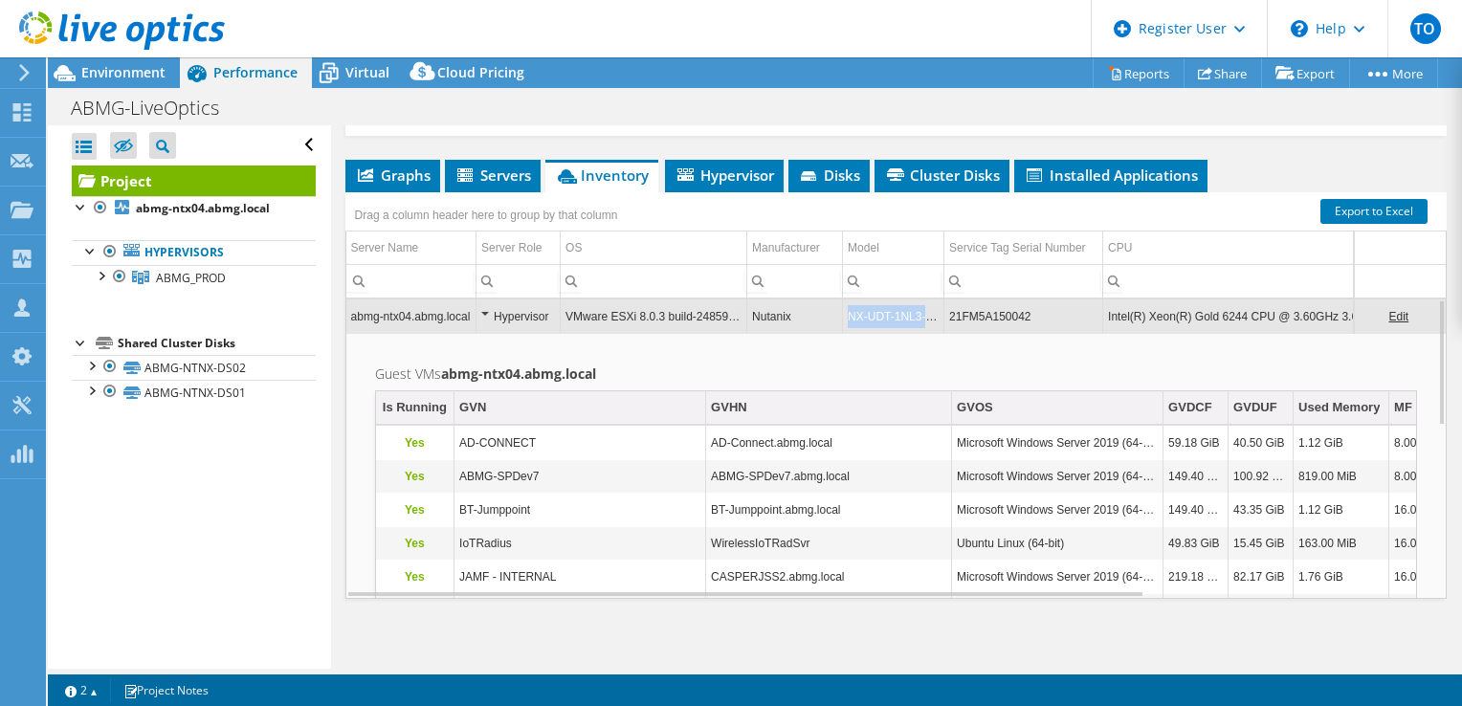
copy td "NX-UDT-1NL3-G7"
drag, startPoint x: 848, startPoint y: 314, endPoint x: 996, endPoint y: 346, distance: 151.8
click at [960, 334] on div "abmg-ntx04.abmg.local Hypervisor VMware ESXi 8.0.3 build-24859861 Nutanix NX-UD…" at bounding box center [895, 449] width 1101 height 300
click at [402, 170] on span "Graphs" at bounding box center [393, 175] width 76 height 19
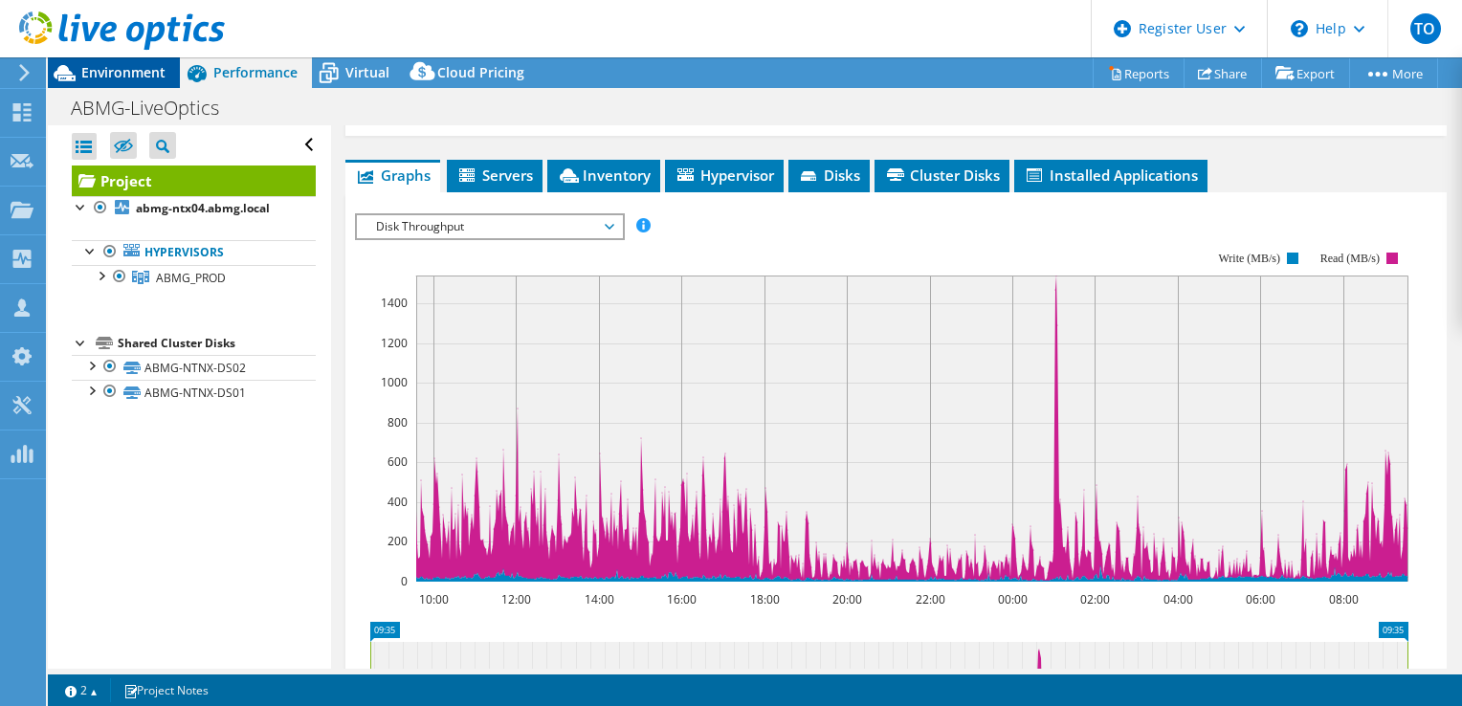
click at [122, 76] on span "Environment" at bounding box center [123, 72] width 84 height 18
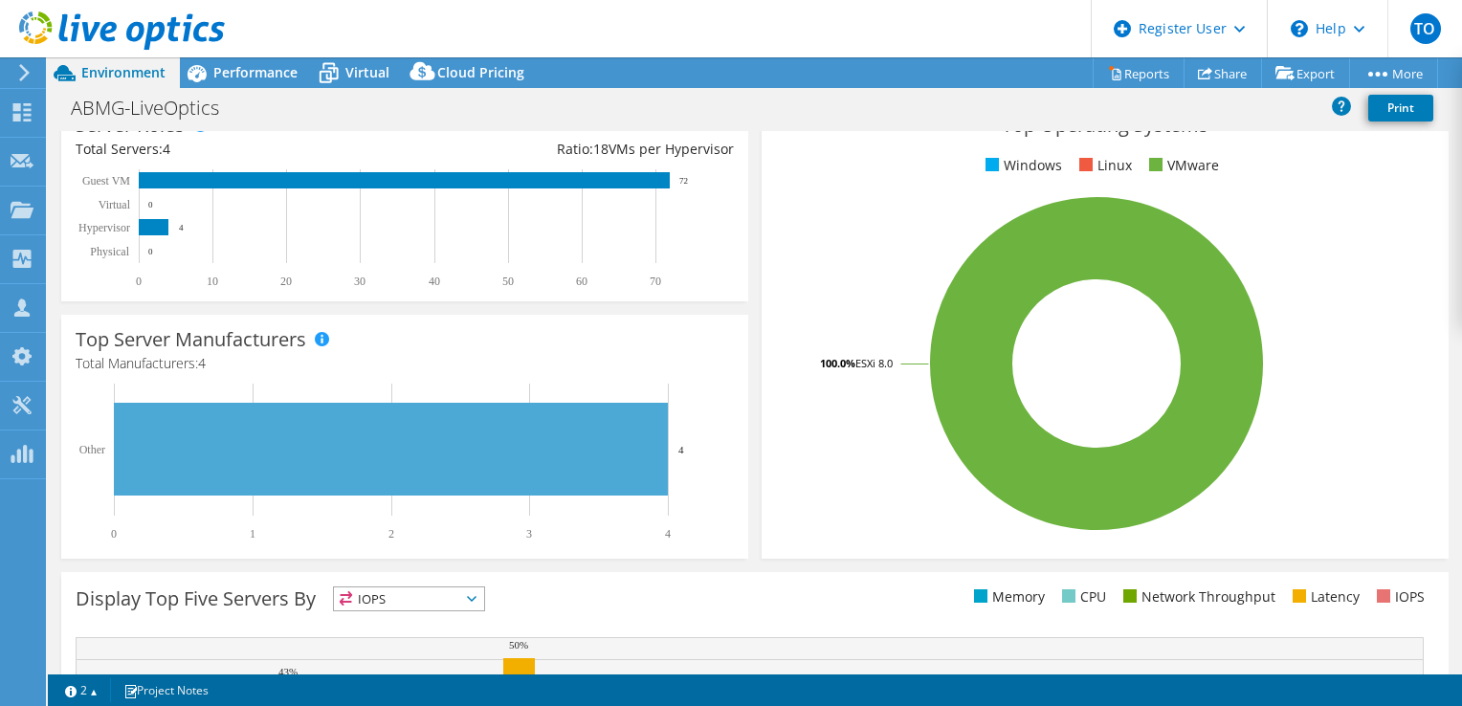
scroll to position [0, 0]
